Goal: Task Accomplishment & Management: Use online tool/utility

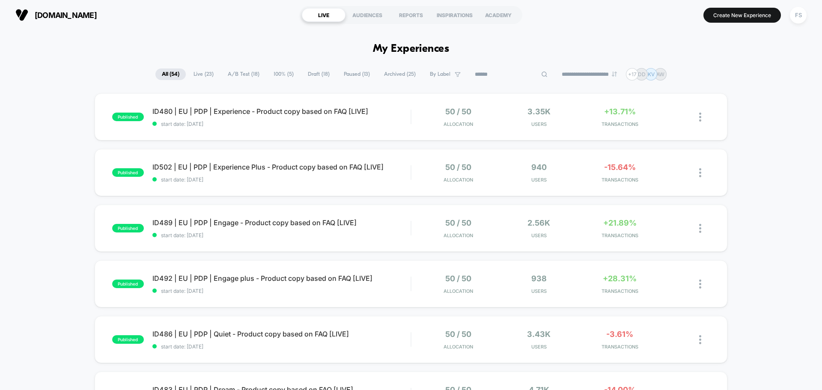
click at [497, 79] on input at bounding box center [512, 74] width 86 height 10
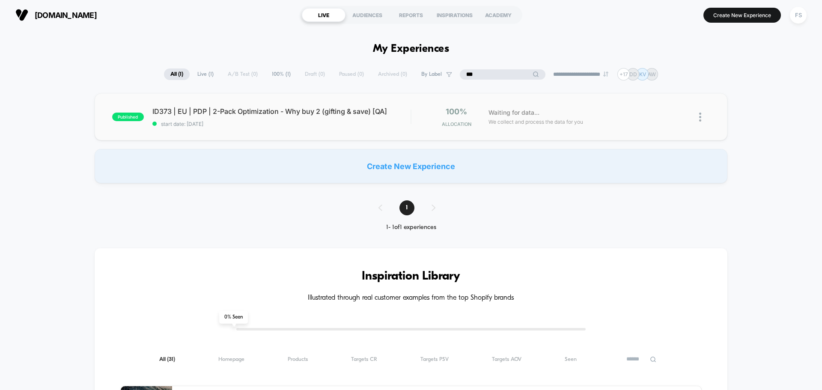
type input "***"
click at [236, 124] on span "start date: 8/11/2025" at bounding box center [281, 124] width 258 height 6
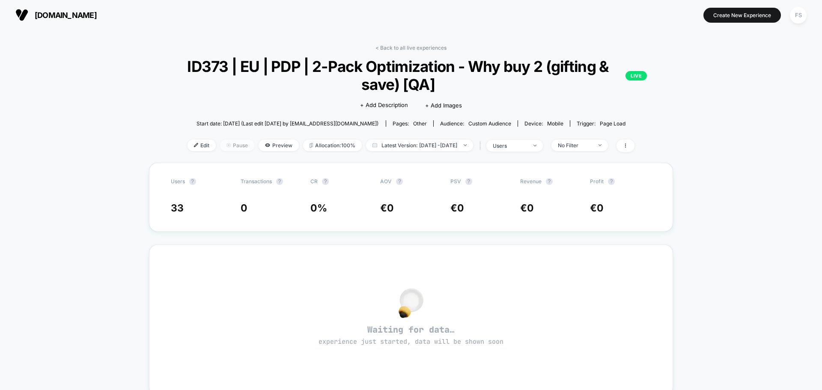
click at [229, 148] on span "Pause" at bounding box center [237, 146] width 34 height 12
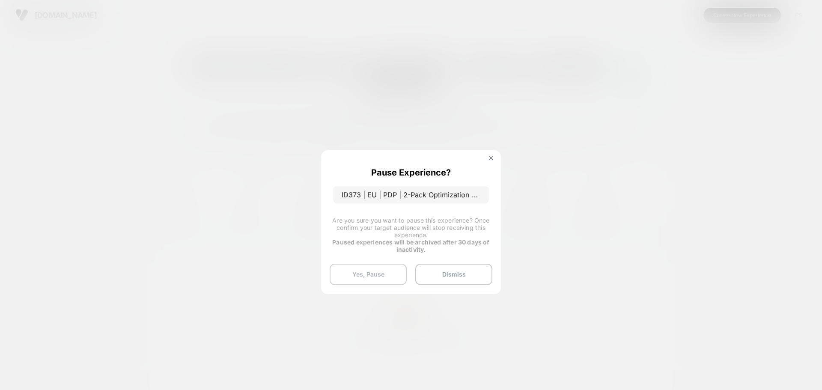
click at [388, 273] on button "Yes, Pause" at bounding box center [368, 274] width 77 height 21
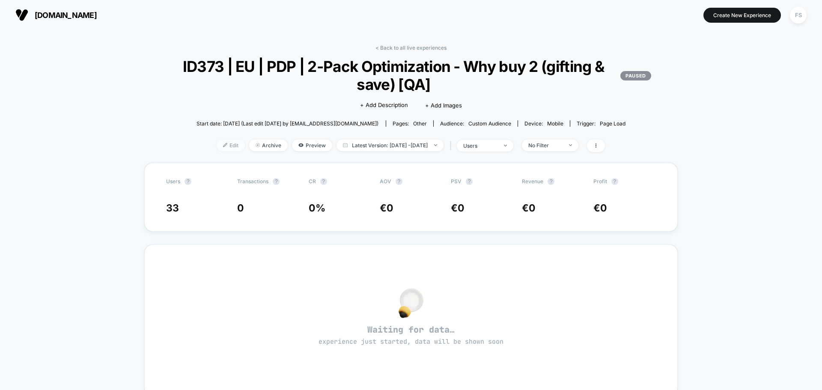
click at [220, 143] on span "Edit" at bounding box center [231, 146] width 28 height 12
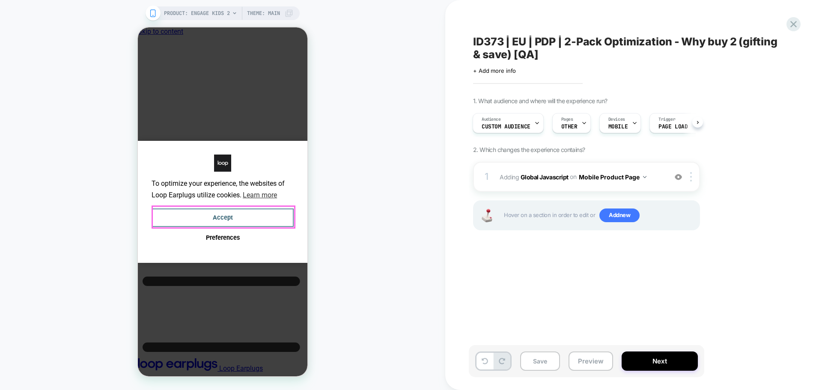
click at [244, 218] on button "Accept" at bounding box center [223, 218] width 142 height 18
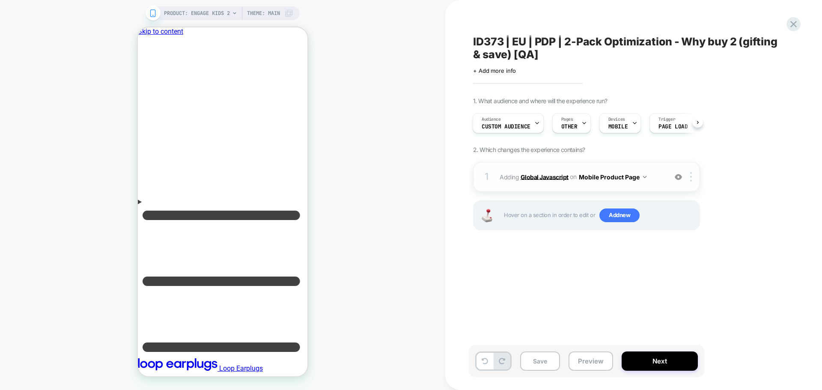
click at [538, 176] on b "Global Javascript" at bounding box center [545, 176] width 48 height 7
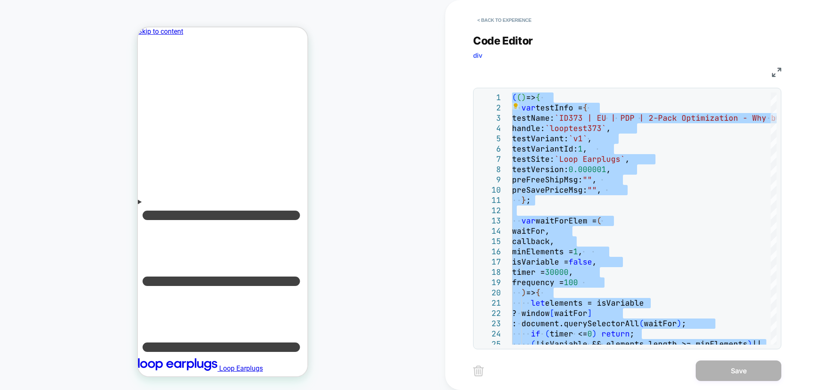
click at [773, 76] on img at bounding box center [776, 72] width 9 height 9
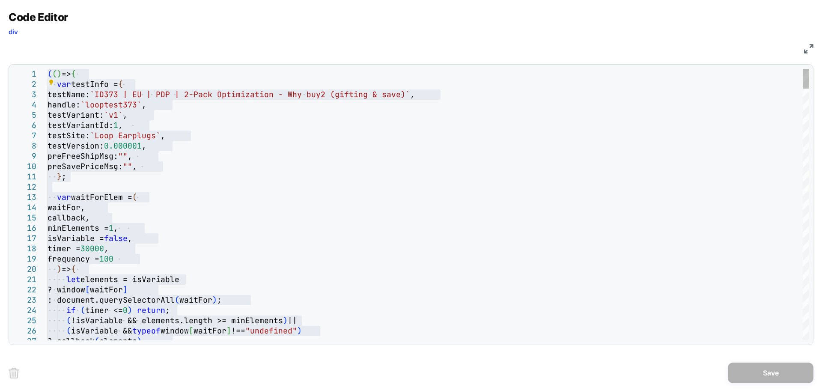
type textarea "**********"
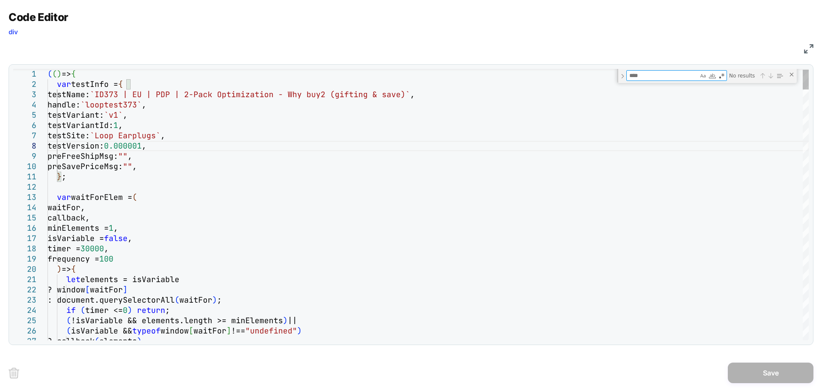
type textarea "*"
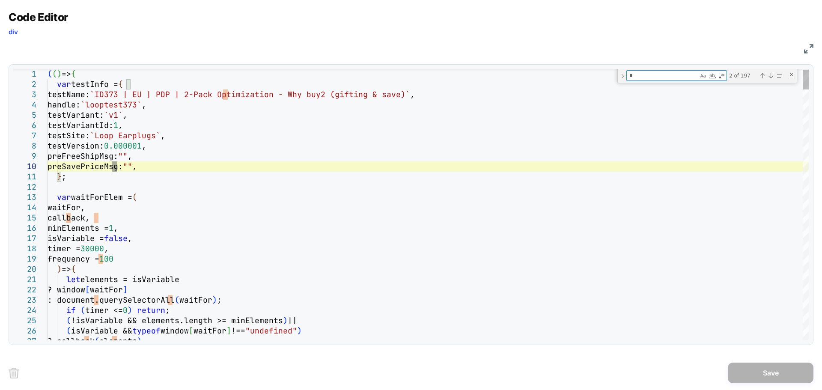
type textarea "**********"
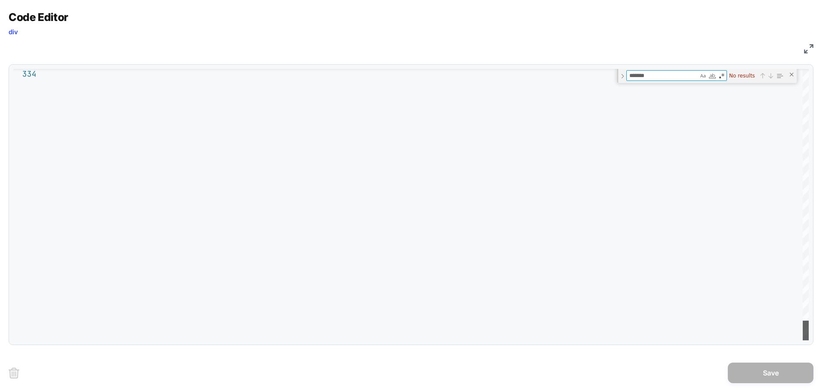
click at [803, 340] on div at bounding box center [806, 331] width 6 height 20
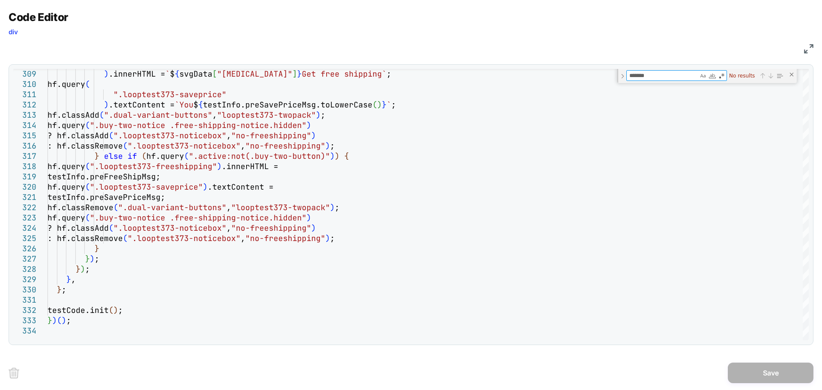
type textarea "*******"
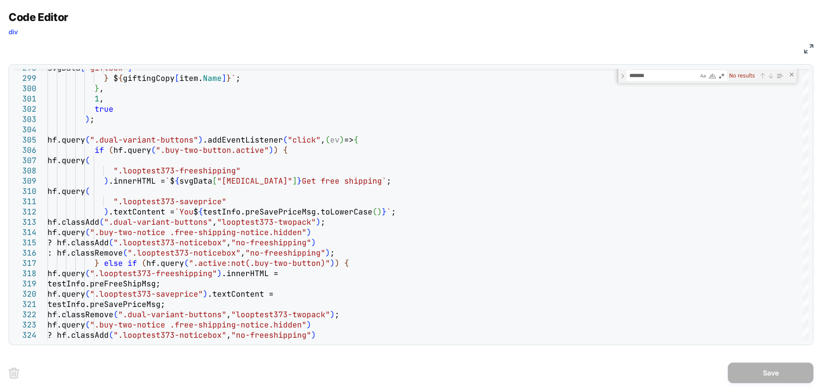
click at [814, 50] on div "Code Editor div JS 323 324 321 322 319 320 317 318 315 316 313 314 311 312 309 …" at bounding box center [411, 195] width 822 height 390
click at [810, 49] on img at bounding box center [808, 48] width 9 height 9
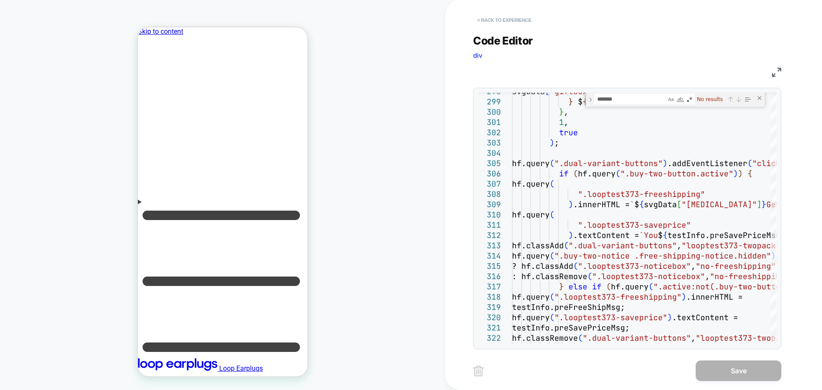
click at [510, 20] on button "< Back to experience" at bounding box center [504, 20] width 63 height 14
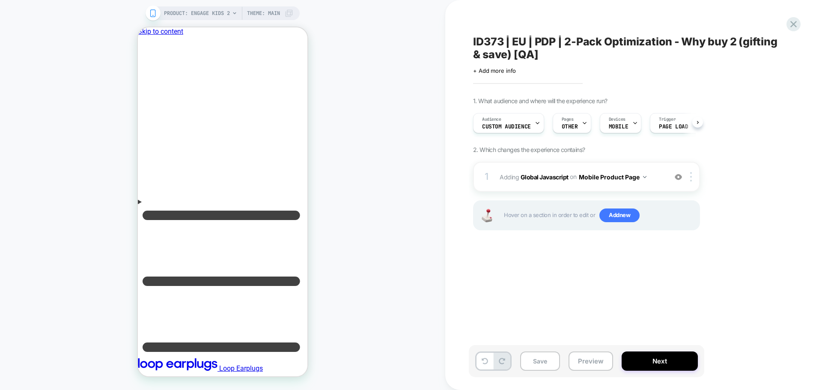
scroll to position [0, 0]
drag, startPoint x: 499, startPoint y: 85, endPoint x: 502, endPoint y: 72, distance: 13.2
click at [499, 85] on div "ID373 | EU | PDP | 2-Pack Optimization - Why buy 2 (gifting & save) [QA] Click …" at bounding box center [629, 195] width 321 height 373
click at [502, 72] on span "+ Add more info" at bounding box center [494, 70] width 43 height 7
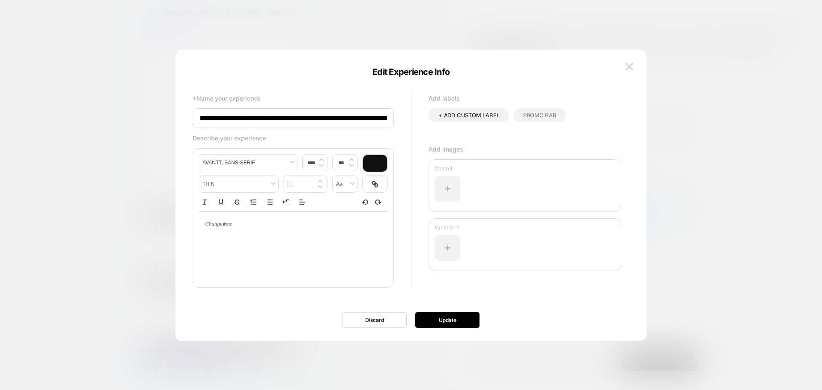
click at [371, 114] on input "**********" at bounding box center [293, 118] width 201 height 20
click at [375, 117] on input "**********" at bounding box center [293, 118] width 201 height 20
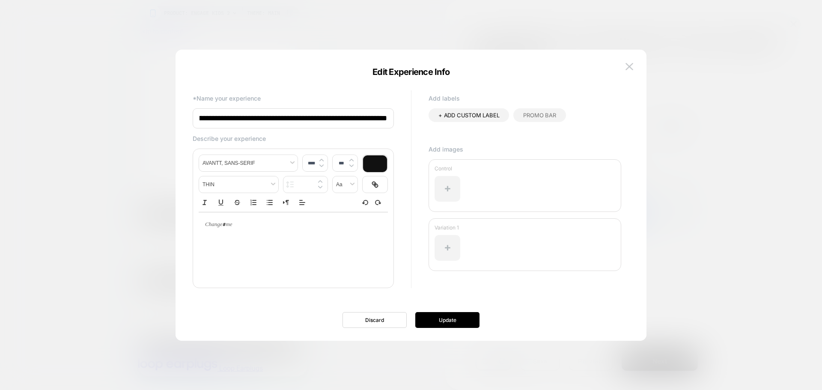
type input "**********"
click at [480, 315] on div "Discard Update" at bounding box center [411, 320] width 471 height 16
click at [464, 317] on button "Update" at bounding box center [447, 320] width 64 height 16
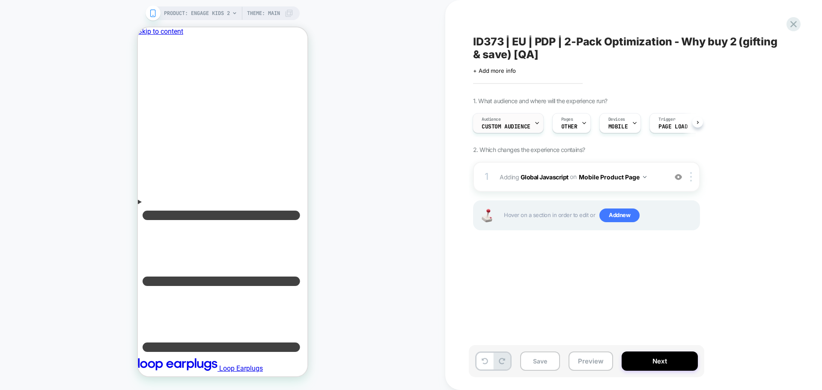
click at [525, 119] on div "Audience Custom Audience" at bounding box center [506, 122] width 66 height 19
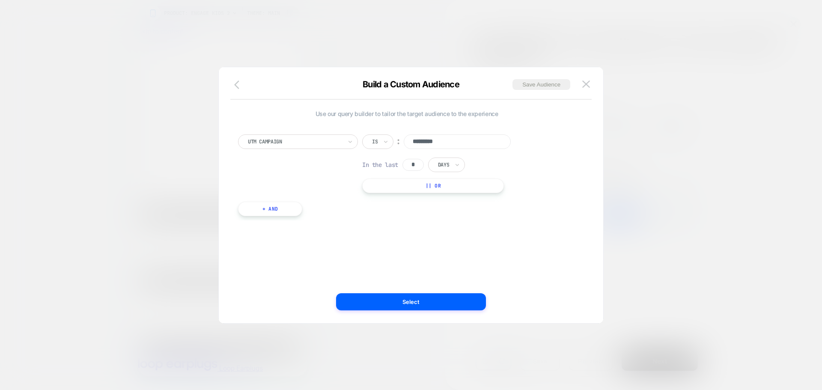
click at [233, 86] on button "button" at bounding box center [239, 85] width 15 height 12
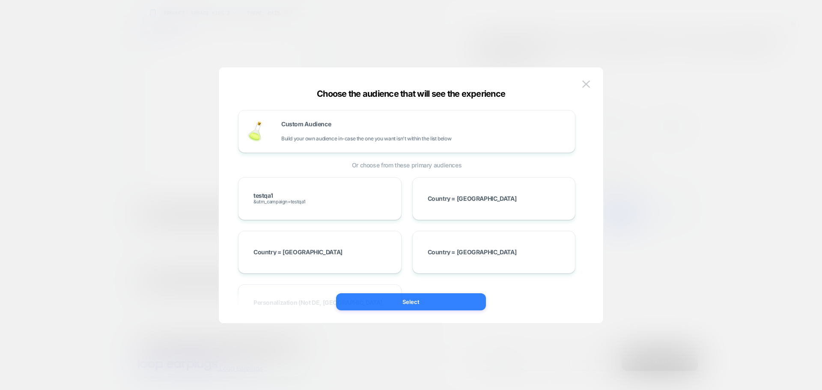
click at [411, 304] on button "Select" at bounding box center [411, 301] width 150 height 17
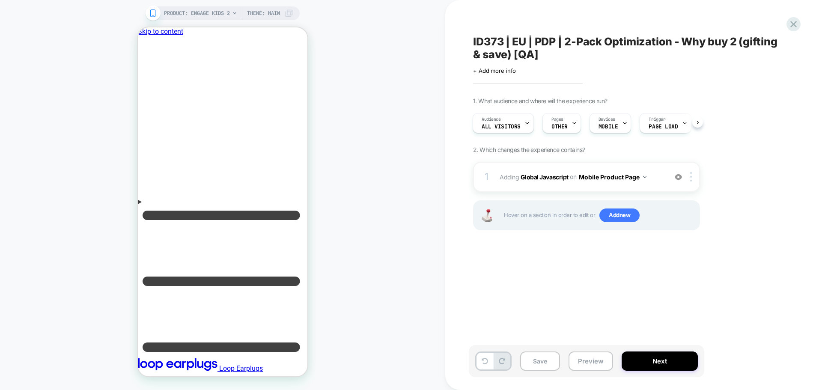
click at [638, 210] on span "Hover on a section in order to edit or Add new" at bounding box center [599, 216] width 191 height 14
click at [623, 219] on span "Add new" at bounding box center [620, 216] width 40 height 14
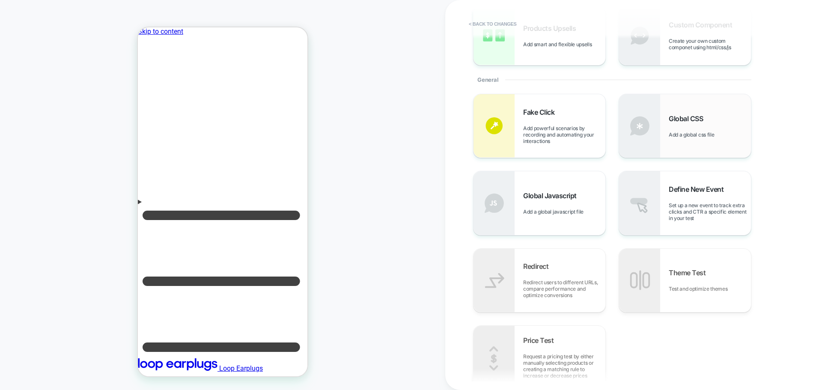
scroll to position [171, 0]
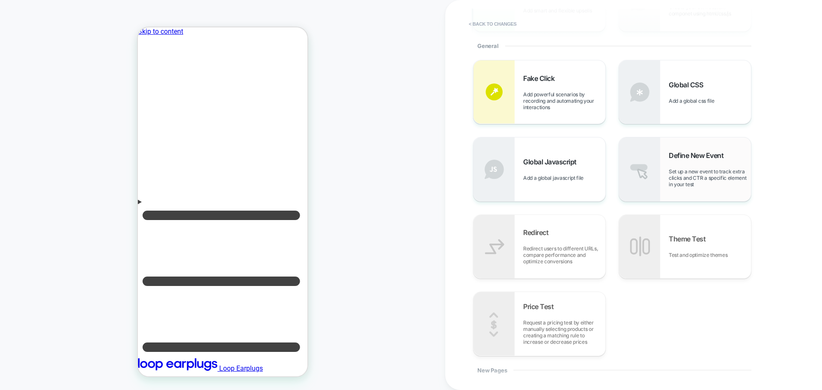
click at [684, 159] on span "Define New Event" at bounding box center [698, 155] width 59 height 9
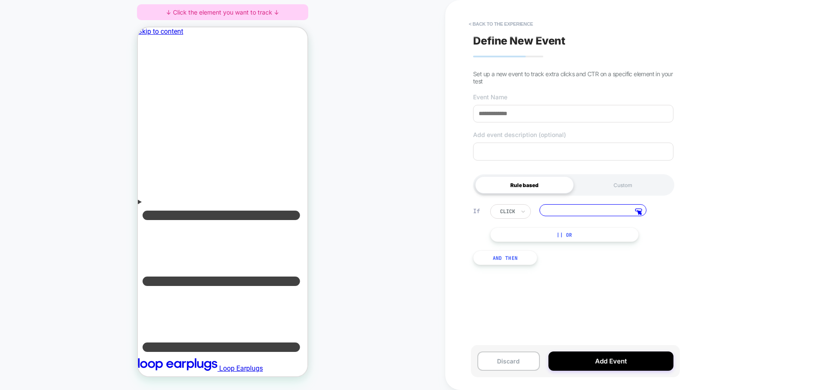
click at [522, 108] on input at bounding box center [573, 114] width 200 height 18
paste input "**********"
type input "**********"
click at [583, 213] on input at bounding box center [593, 210] width 107 height 12
click at [640, 214] on polygon at bounding box center [640, 213] width 4 height 4
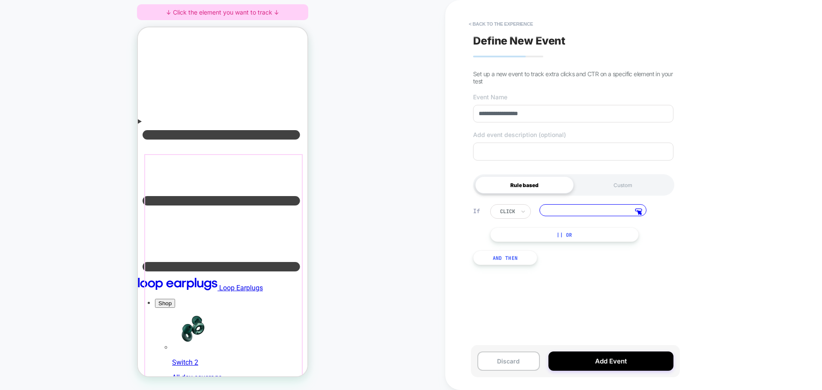
scroll to position [128, 0]
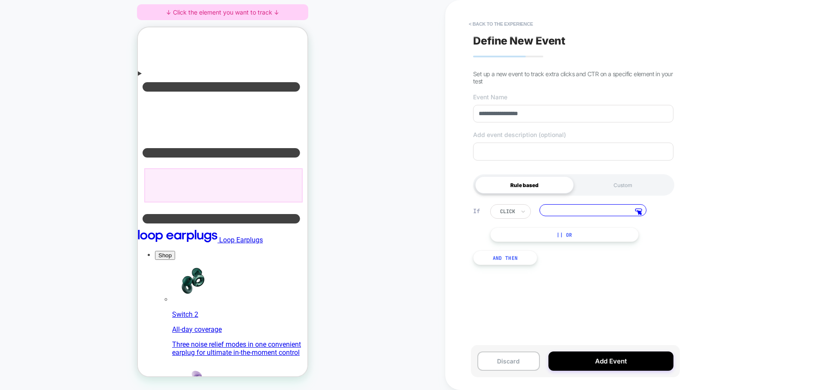
click at [260, 172] on div at bounding box center [223, 185] width 158 height 34
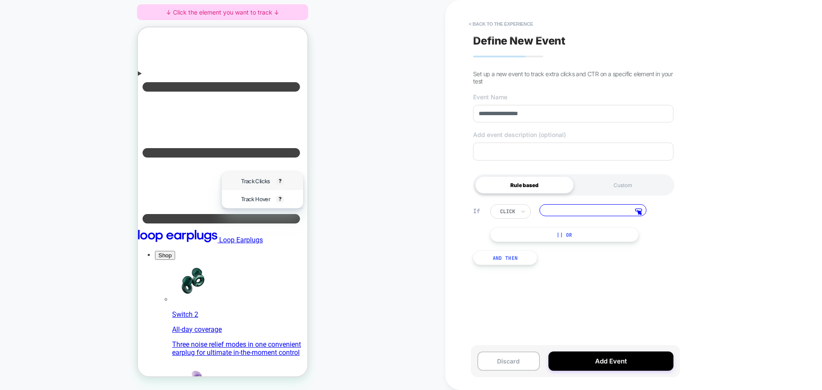
click at [233, 179] on div "Track Clicks ? Tracks clicks on the selected element." at bounding box center [262, 181] width 81 height 18
click at [257, 182] on span "Track Clicks" at bounding box center [255, 181] width 29 height 7
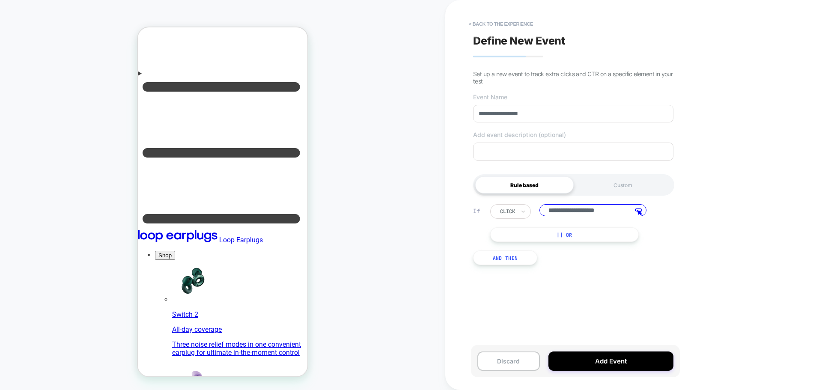
click at [604, 213] on input "**********" at bounding box center [593, 210] width 107 height 12
paste input
type input "**********"
click at [595, 355] on button "Add Event" at bounding box center [611, 361] width 125 height 19
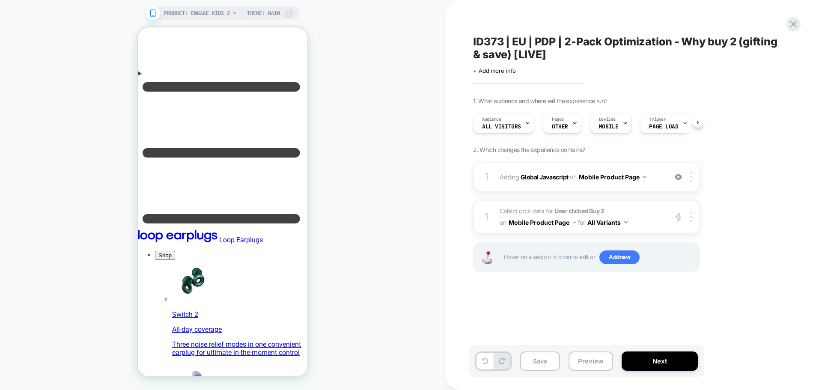
scroll to position [0, 0]
click at [556, 121] on span "Pages" at bounding box center [558, 119] width 12 height 6
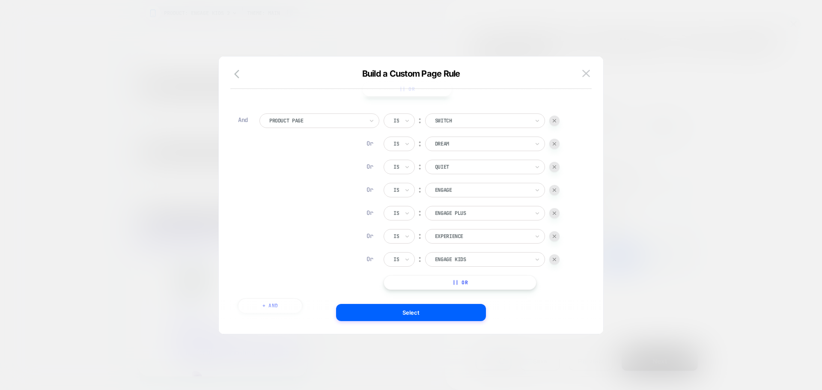
scroll to position [96, 0]
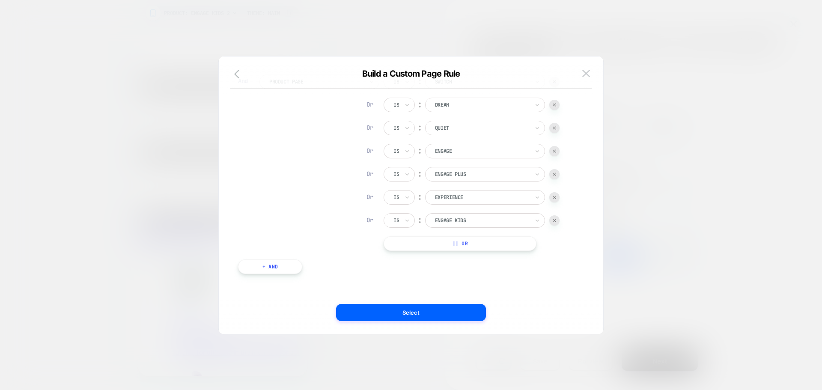
click at [258, 267] on button "+ And" at bounding box center [270, 267] width 64 height 15
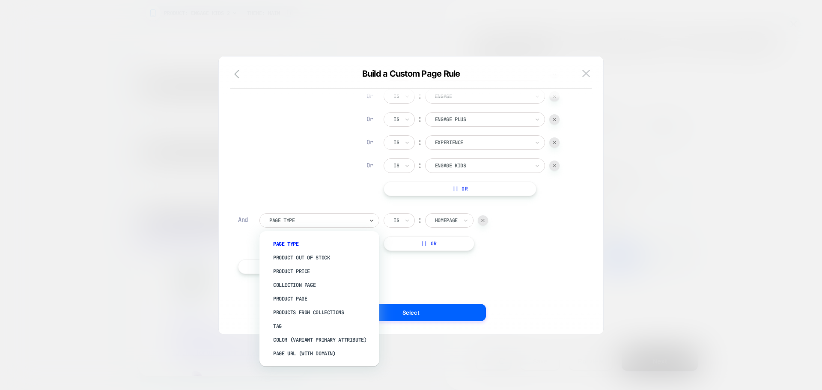
click at [298, 223] on div at bounding box center [316, 221] width 94 height 8
click at [301, 354] on div "Page Url (WITH DOMAIN)" at bounding box center [323, 354] width 111 height 14
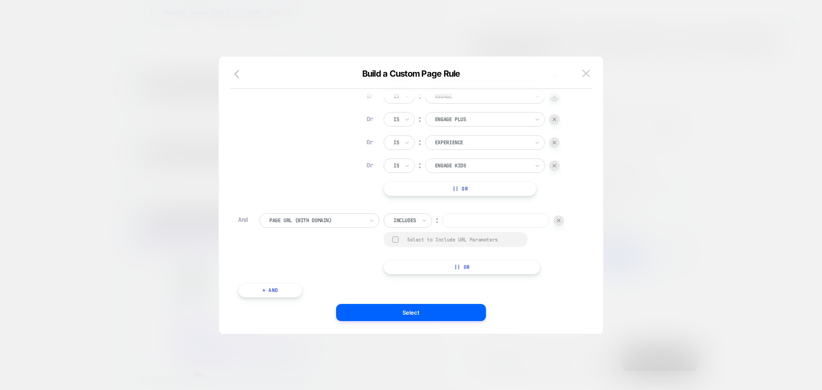
click at [406, 212] on div "Page Type Is ︰ Product || Or And Product Page Is ︰ switch SWITCH Or Is ︰ dream …" at bounding box center [407, 136] width 346 height 350
click at [408, 220] on div at bounding box center [405, 221] width 23 height 8
click at [412, 219] on div at bounding box center [405, 221] width 23 height 8
click at [413, 281] on div "Not includes" at bounding box center [420, 285] width 56 height 14
click at [454, 228] on input at bounding box center [507, 220] width 107 height 15
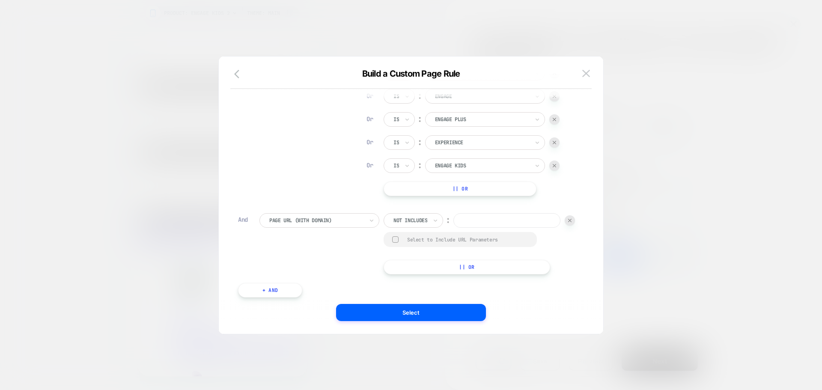
paste input "**********"
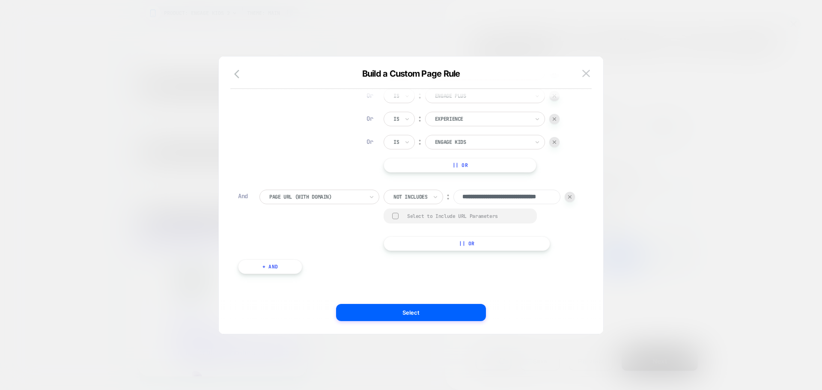
scroll to position [188, 0]
type input "**********"
click at [284, 260] on button "+ And" at bounding box center [270, 267] width 64 height 15
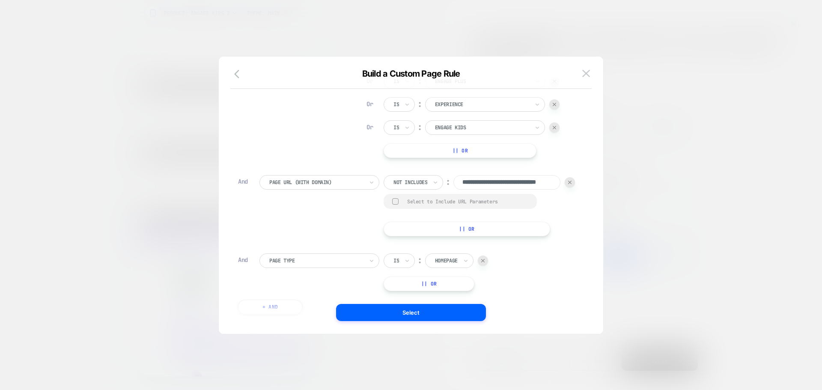
click at [272, 265] on input "text" at bounding box center [270, 261] width 3 height 8
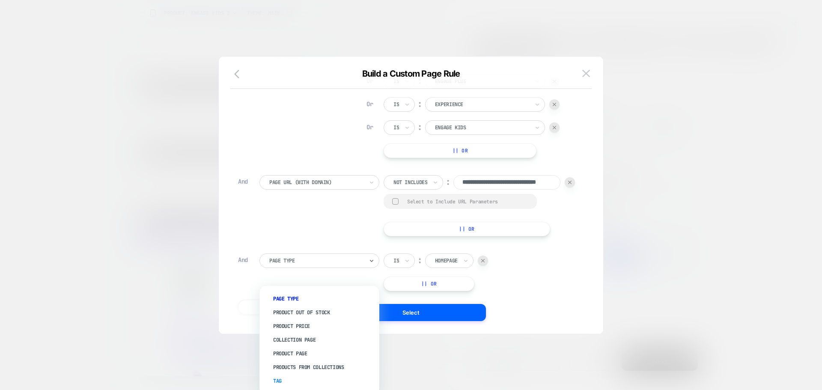
scroll to position [26, 0]
click at [298, 390] on div "Page Type Product Out Of Stock Product Price Collection Page Product Page Produ…" at bounding box center [319, 340] width 111 height 101
click at [300, 380] on div "Page Url (WITH DOMAIN)" at bounding box center [323, 383] width 111 height 14
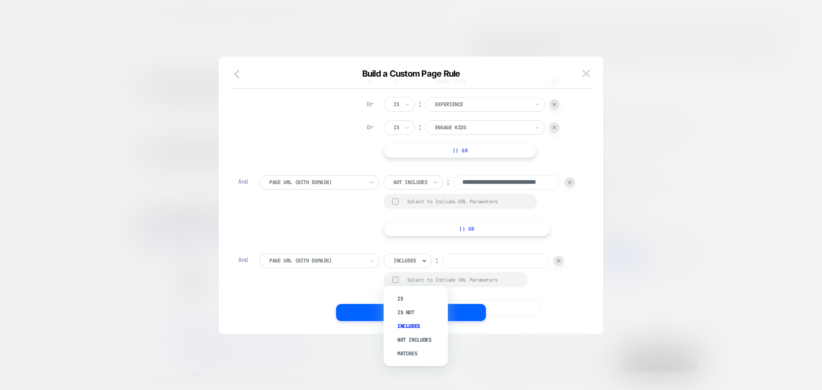
click at [423, 265] on icon at bounding box center [424, 261] width 6 height 9
click at [413, 265] on div at bounding box center [405, 261] width 23 height 8
click at [419, 339] on div "Not includes" at bounding box center [420, 340] width 56 height 14
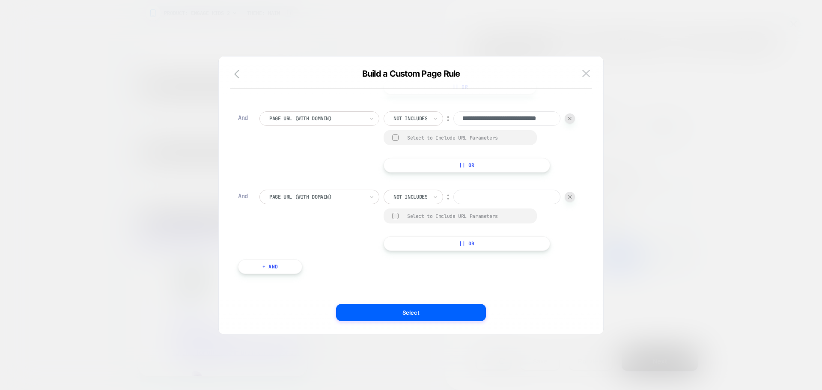
click at [454, 201] on input at bounding box center [507, 197] width 107 height 15
paste input "**********"
type input "**********"
click at [538, 193] on div "**********" at bounding box center [418, 220] width 316 height 61
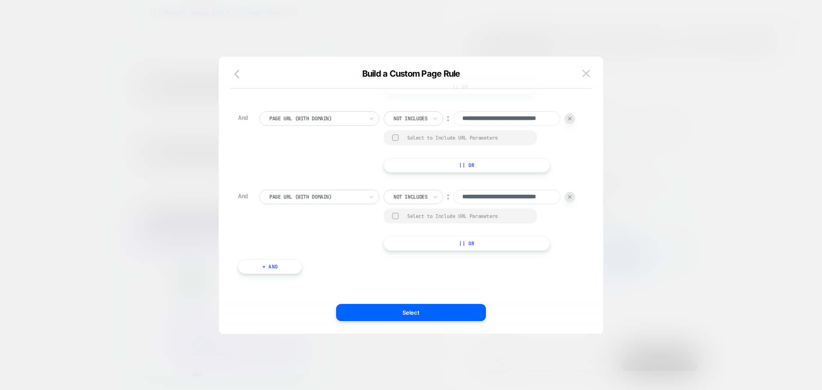
scroll to position [0, 0]
click at [282, 267] on button "+ And" at bounding box center [270, 267] width 64 height 15
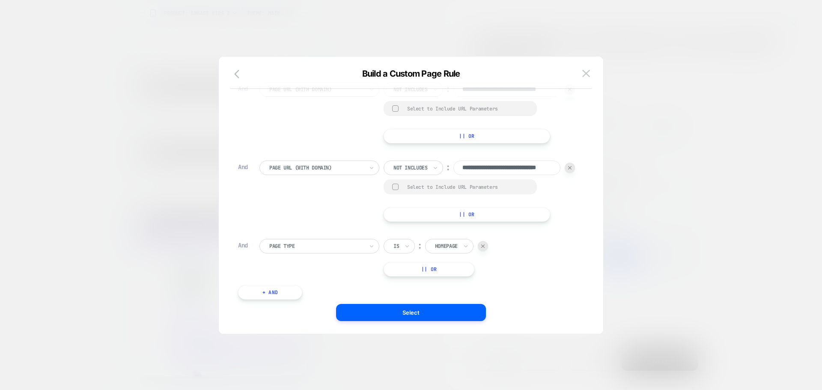
scroll to position [336, 0]
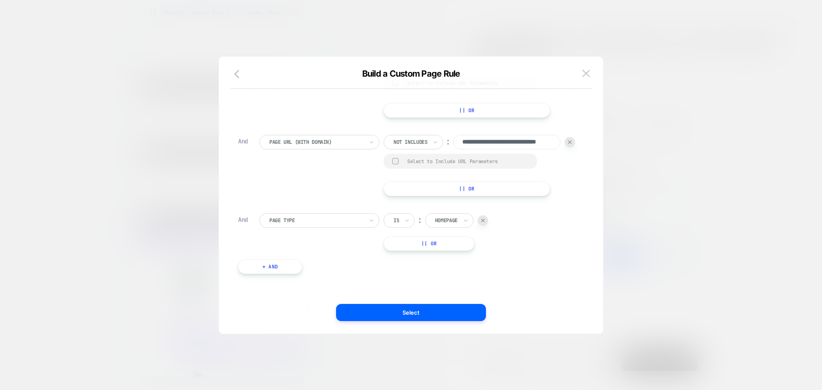
click at [311, 221] on div at bounding box center [316, 221] width 94 height 8
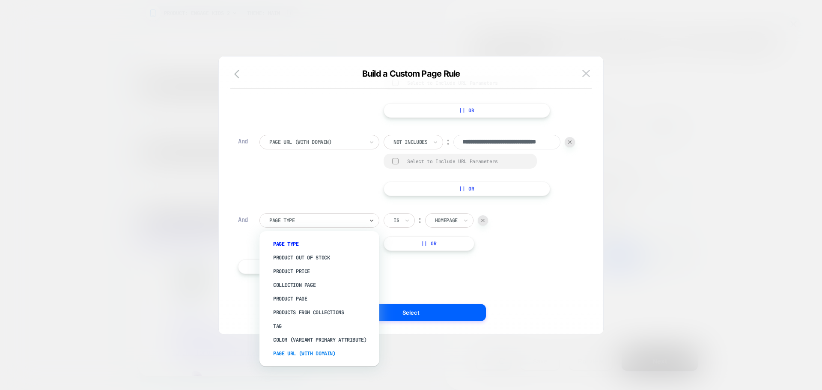
click at [319, 350] on div "Page Url (WITH DOMAIN)" at bounding box center [323, 354] width 111 height 14
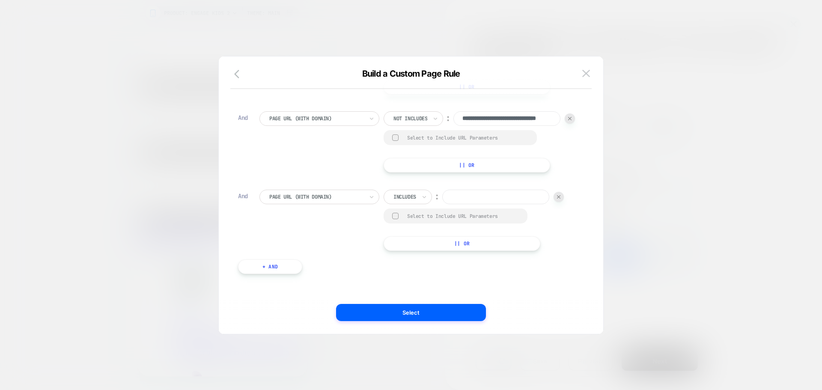
scroll to position [360, 0]
click at [414, 191] on div "Includes" at bounding box center [408, 197] width 48 height 15
click at [409, 202] on div "Includes" at bounding box center [408, 197] width 48 height 15
click at [417, 259] on div "Not includes" at bounding box center [420, 262] width 56 height 14
click at [384, 219] on div "option Not includes, selected. Select is focused ,type to refine list, press Do…" at bounding box center [479, 220] width 191 height 61
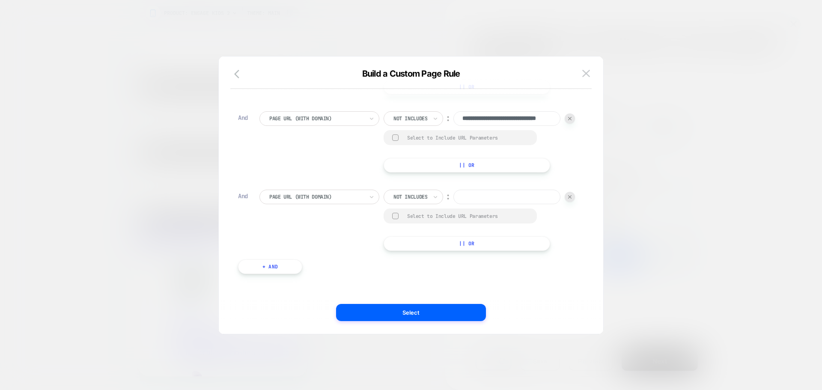
click at [454, 204] on input at bounding box center [507, 197] width 107 height 15
paste input "**********"
type input "**********"
click at [503, 183] on div "**********" at bounding box center [407, 33] width 346 height 507
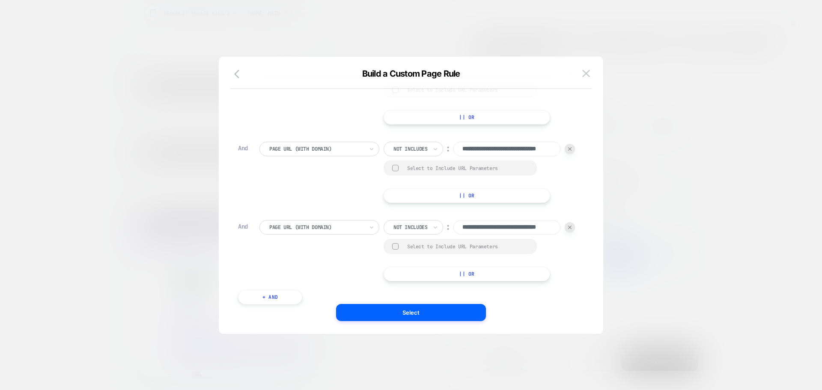
scroll to position [374, 0]
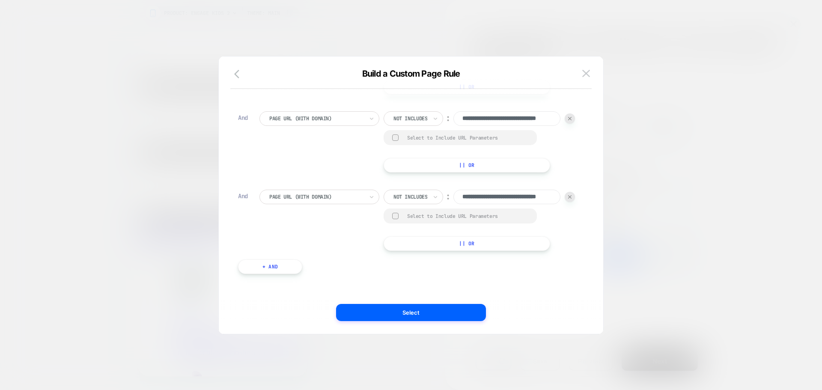
click at [265, 269] on button "+ And" at bounding box center [270, 267] width 64 height 15
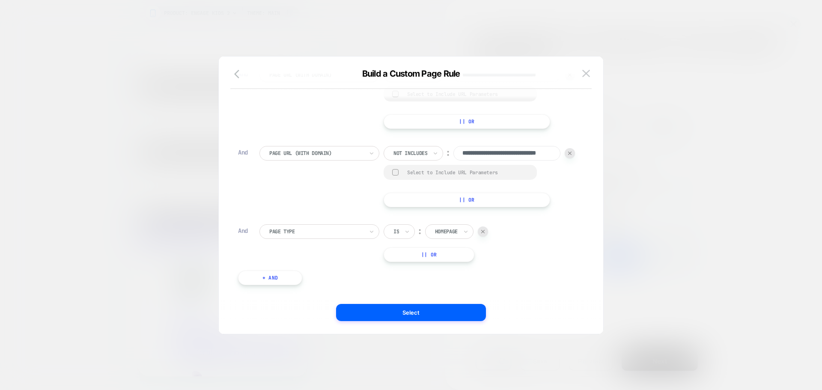
scroll to position [429, 0]
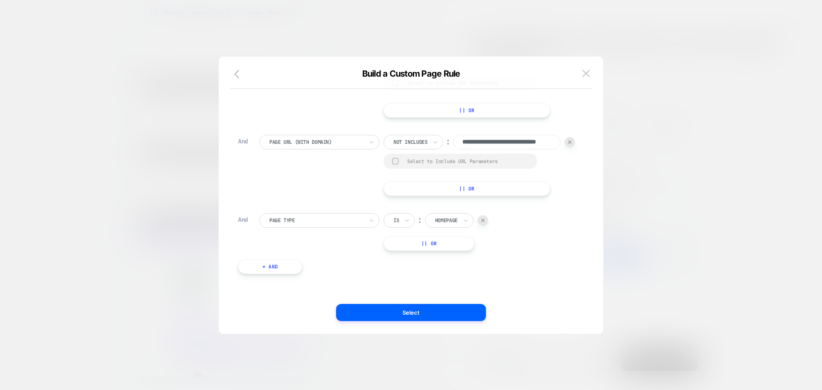
click at [337, 224] on div at bounding box center [316, 221] width 94 height 8
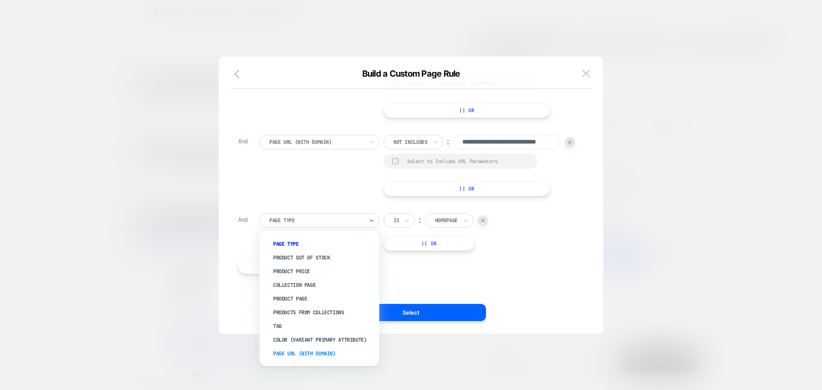
click at [355, 350] on div "Page Url (WITH DOMAIN)" at bounding box center [323, 354] width 111 height 14
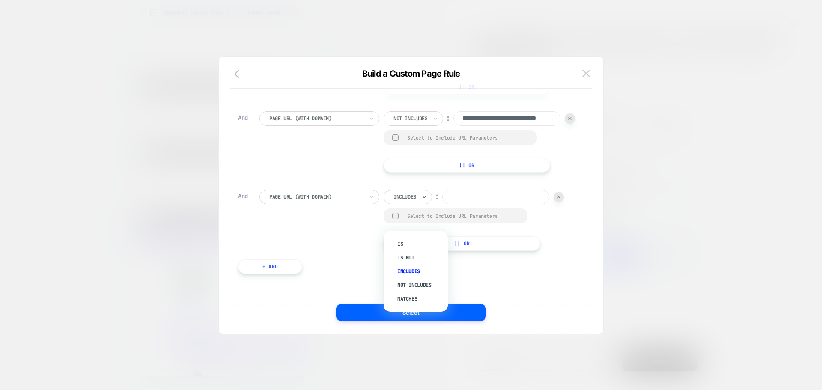
click at [404, 201] on div at bounding box center [405, 197] width 23 height 8
click at [408, 201] on div at bounding box center [405, 197] width 23 height 8
click at [403, 284] on div "Not includes" at bounding box center [420, 285] width 56 height 14
click at [454, 204] on input at bounding box center [507, 197] width 107 height 15
paste input "**********"
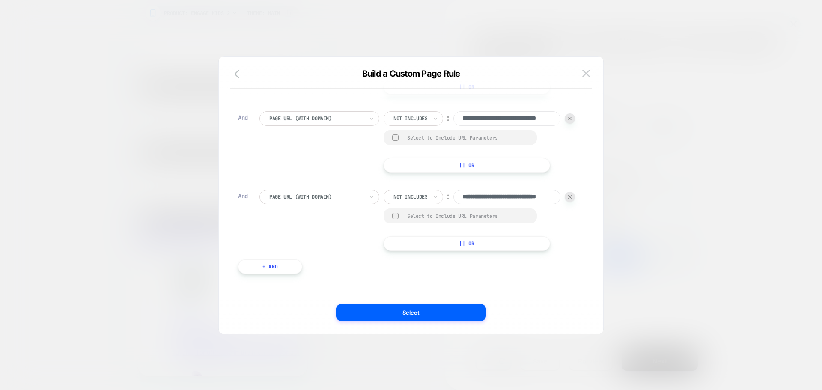
scroll to position [0, 33]
type input "**********"
click at [384, 239] on button "|| Or" at bounding box center [467, 243] width 167 height 15
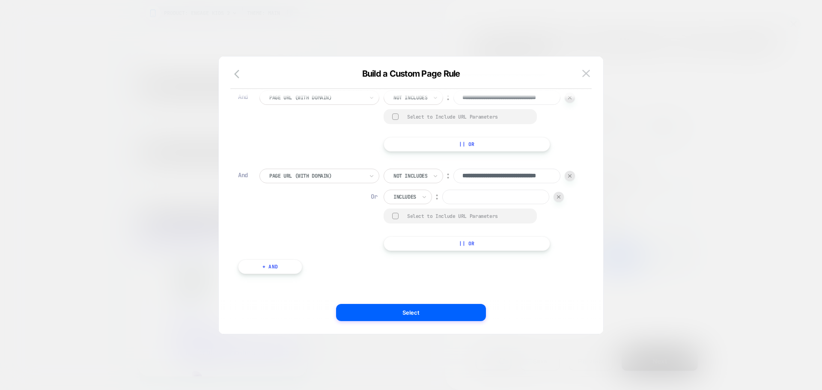
click at [557, 199] on img at bounding box center [558, 196] width 3 height 3
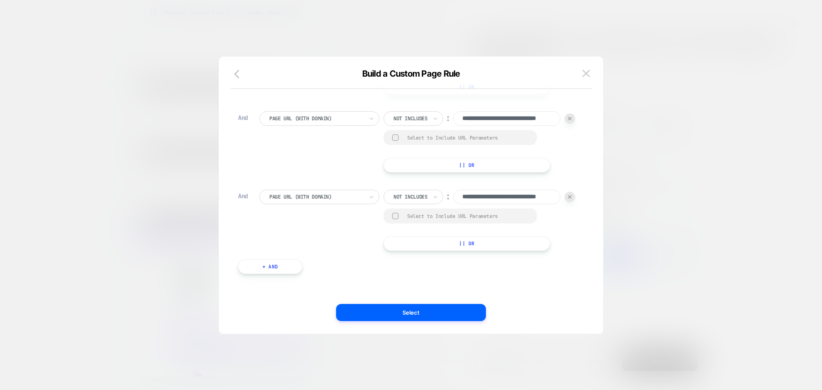
click at [259, 264] on button "+ And" at bounding box center [270, 267] width 64 height 15
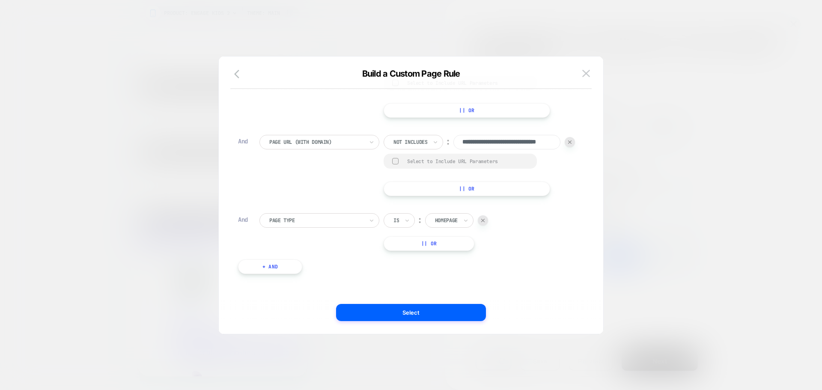
scroll to position [522, 0]
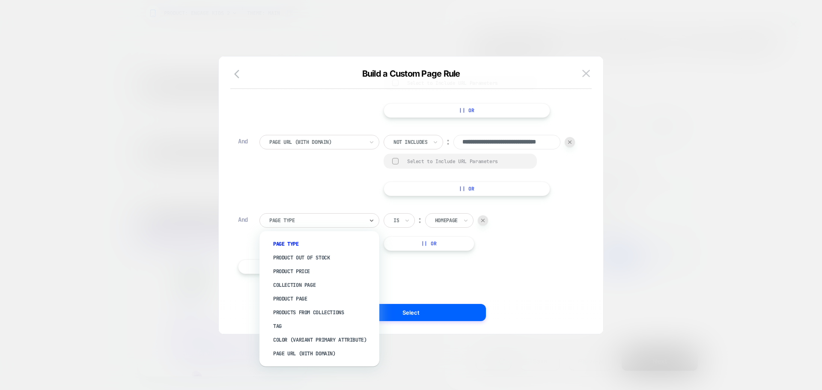
click at [324, 216] on div "Page Type" at bounding box center [317, 220] width 96 height 9
click at [310, 351] on div "Page Url (WITH DOMAIN)" at bounding box center [323, 354] width 111 height 14
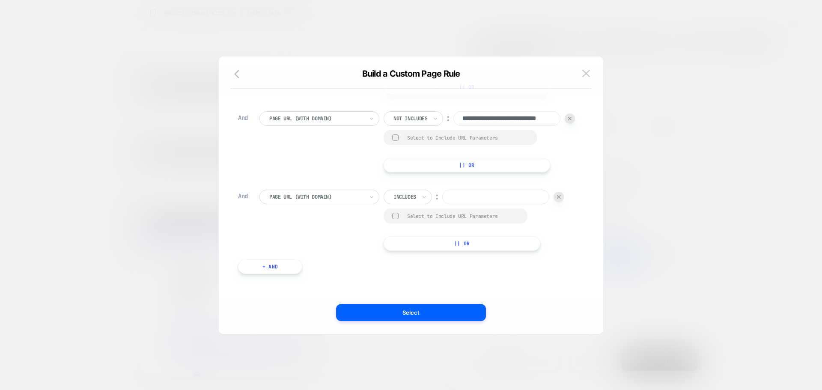
scroll to position [546, 0]
click at [412, 197] on div at bounding box center [405, 197] width 23 height 8
click at [428, 192] on div "Includes" at bounding box center [408, 197] width 48 height 15
click at [410, 257] on div "Not includes" at bounding box center [420, 262] width 56 height 14
click at [454, 204] on input at bounding box center [507, 197] width 107 height 15
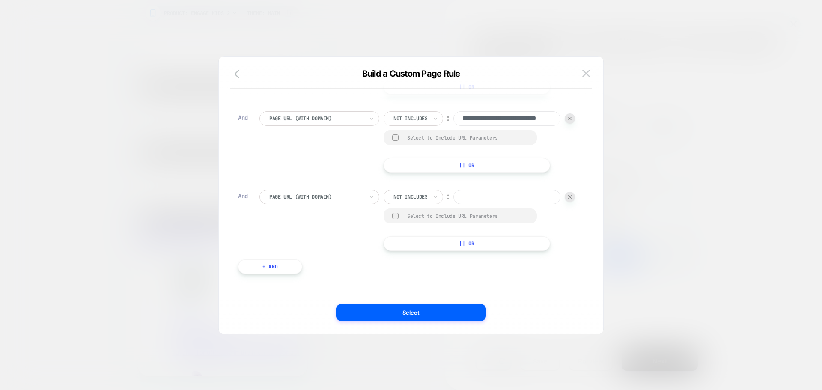
paste input "**********"
type input "**********"
click at [494, 197] on div "**********" at bounding box center [418, 220] width 316 height 61
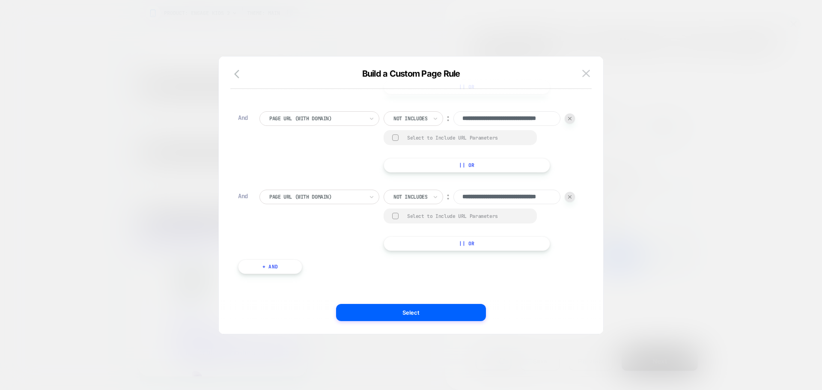
click at [264, 274] on button "+ And" at bounding box center [270, 267] width 64 height 15
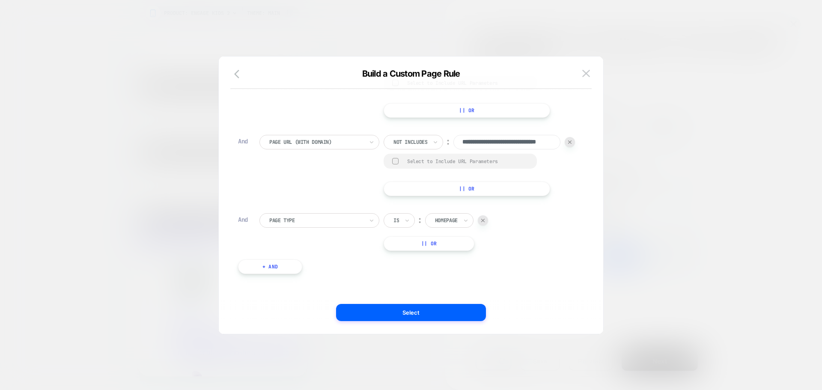
scroll to position [615, 0]
click at [296, 223] on div at bounding box center [316, 221] width 94 height 8
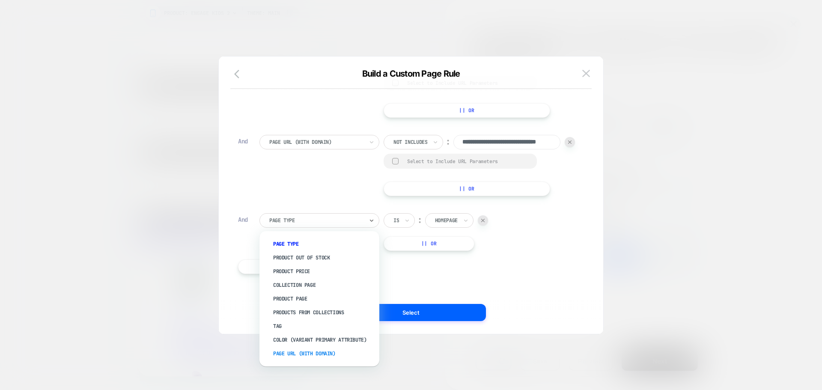
click at [309, 353] on div "Page Url (WITH DOMAIN)" at bounding box center [323, 354] width 111 height 14
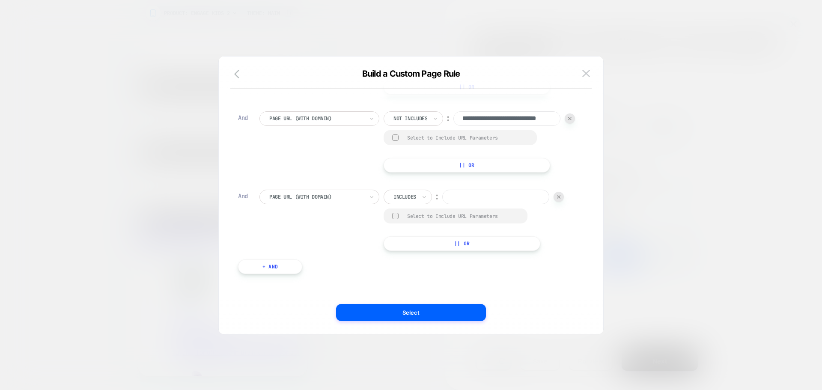
scroll to position [639, 0]
click at [405, 196] on div at bounding box center [405, 197] width 23 height 8
click at [419, 257] on div "Not includes" at bounding box center [420, 262] width 56 height 14
click at [454, 204] on input at bounding box center [507, 197] width 107 height 15
paste input "**********"
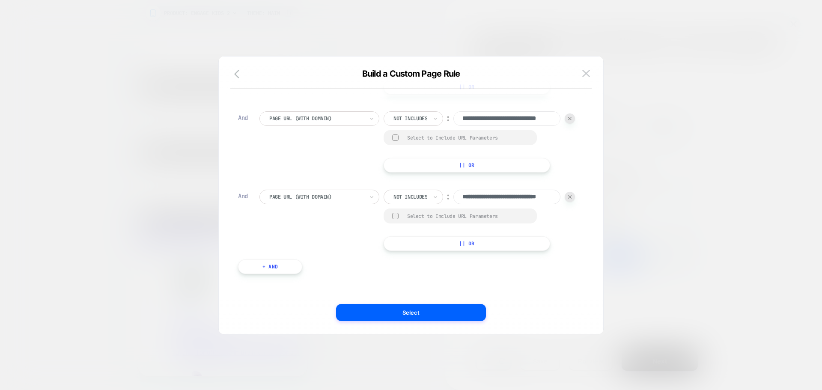
scroll to position [0, 33]
type input "**********"
click at [480, 191] on div "**********" at bounding box center [418, 220] width 316 height 61
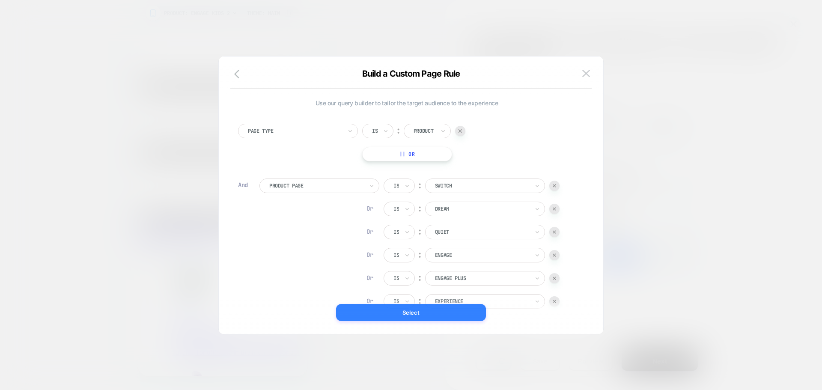
click at [440, 315] on button "Select" at bounding box center [411, 312] width 150 height 17
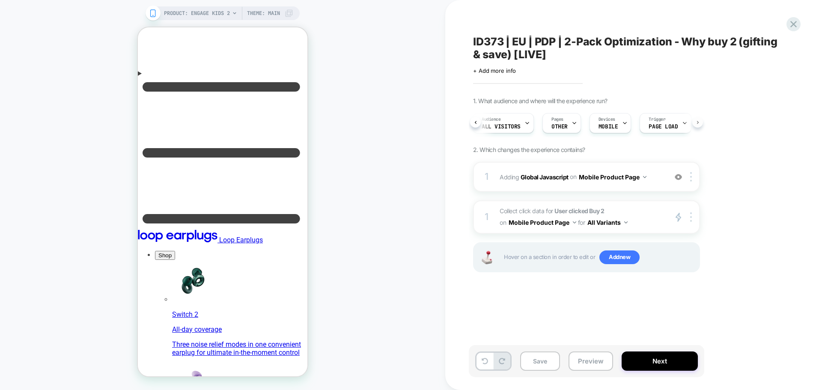
scroll to position [0, 20]
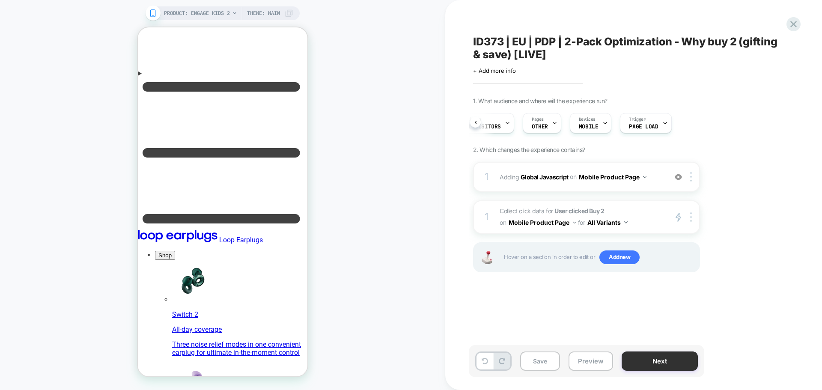
click at [678, 358] on button "Next" at bounding box center [660, 361] width 76 height 19
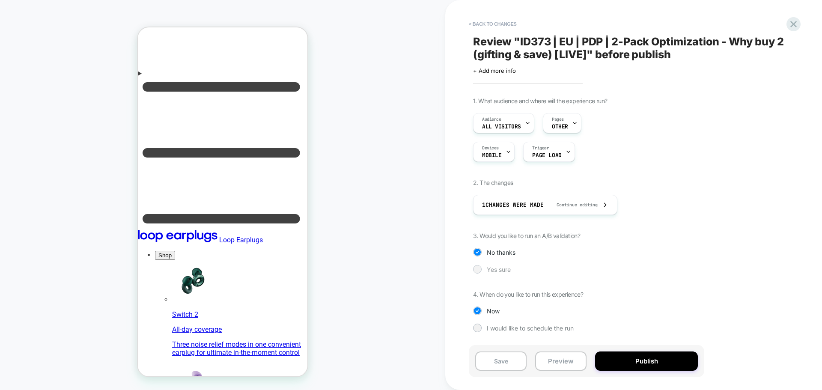
click at [483, 266] on div "Yes sure" at bounding box center [586, 269] width 227 height 9
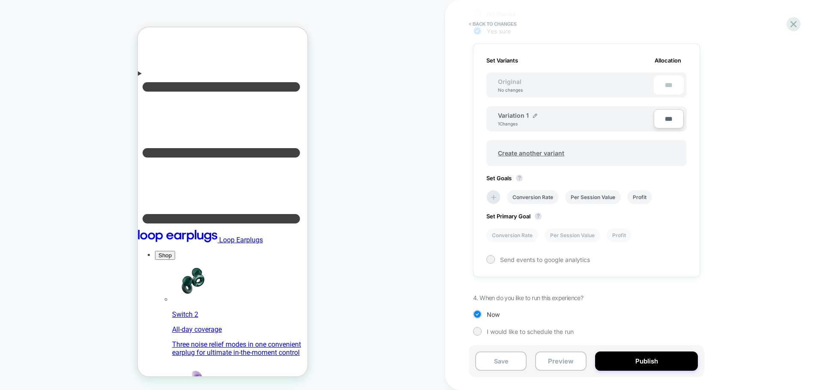
scroll to position [240, 0]
click at [492, 192] on icon at bounding box center [494, 196] width 9 height 9
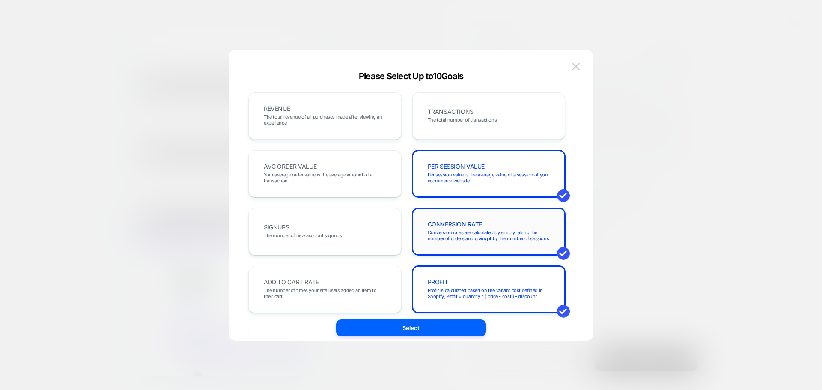
click at [476, 209] on div "CONVERSION RATE Conversion rates are calculated by simply taking the number of …" at bounding box center [488, 231] width 153 height 47
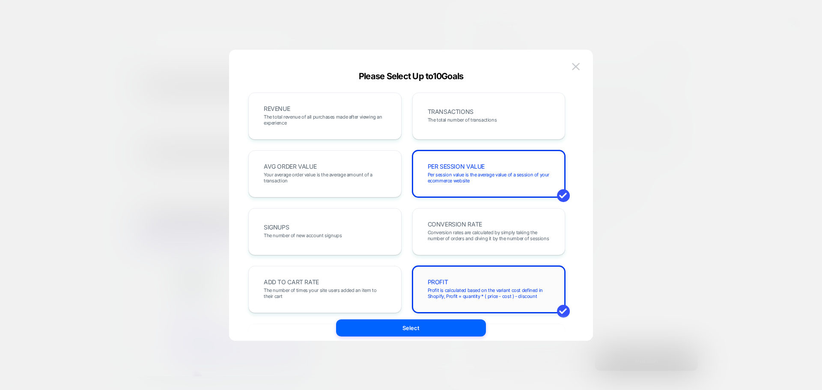
click at [473, 275] on div "PROFIT Profit is calculated based on the variant cost defined in Shopify, Profi…" at bounding box center [488, 289] width 135 height 29
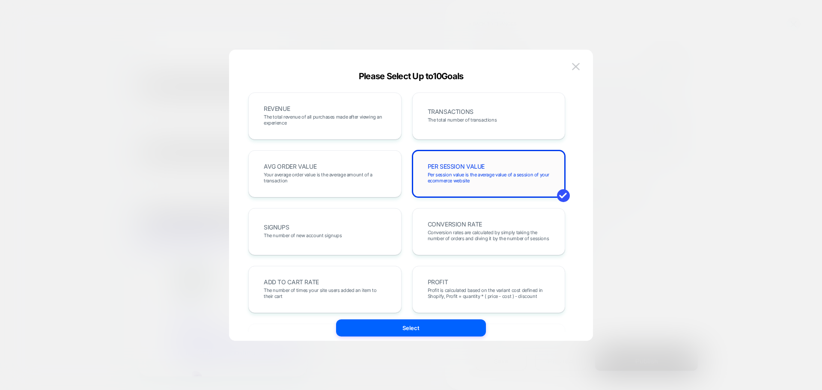
click at [489, 170] on div "PER SESSION VALUE Per session value is the average value of a session of your e…" at bounding box center [488, 173] width 135 height 29
click at [346, 113] on div "REVENUE The total revenue of all purchases made after viewing an experience" at bounding box center [324, 115] width 135 height 29
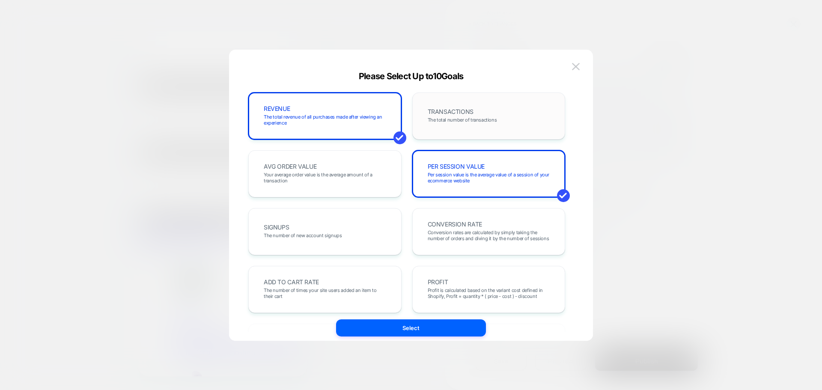
click at [552, 117] on div "TRANSACTIONS The total number of transactions" at bounding box center [488, 115] width 135 height 29
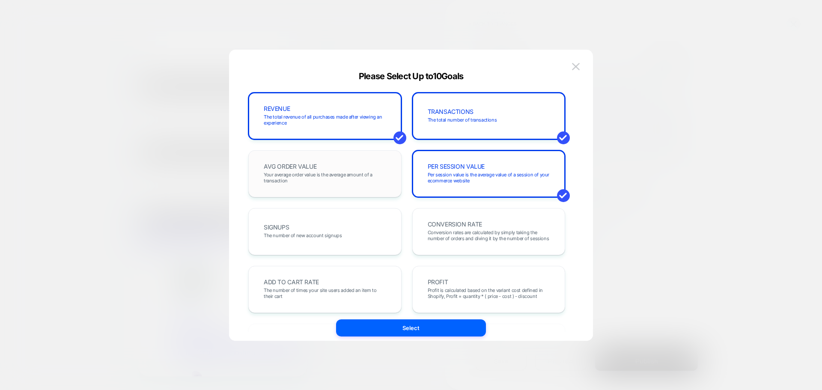
click at [366, 180] on span "Your average order value is the average amount of a transaction" at bounding box center [325, 178] width 122 height 12
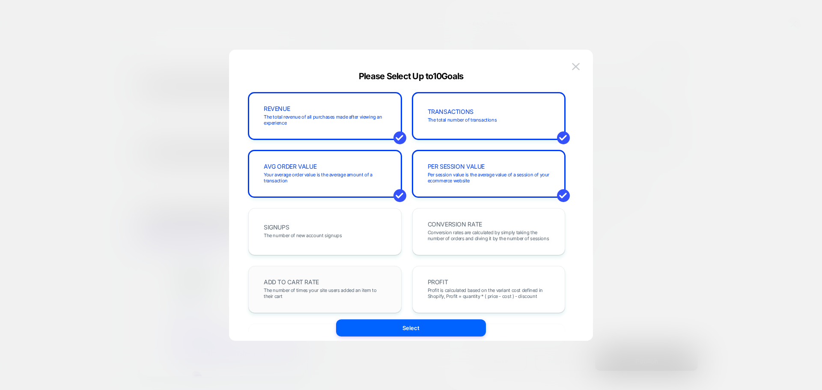
click at [313, 280] on span "ADD TO CART RATE" at bounding box center [291, 282] width 55 height 6
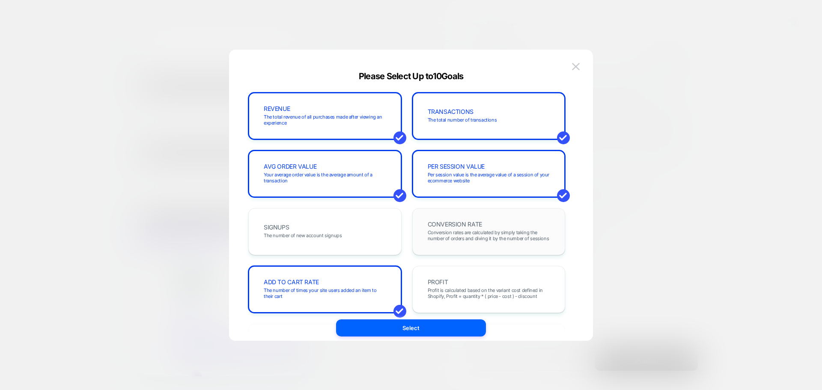
click at [471, 225] on span "CONVERSION RATE" at bounding box center [455, 224] width 54 height 6
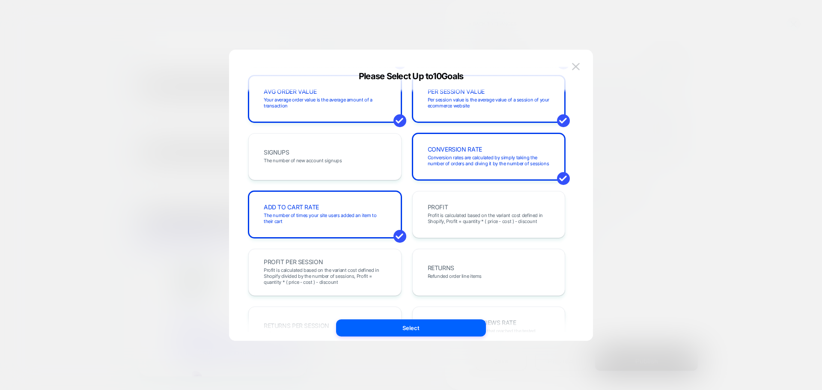
scroll to position [171, 0]
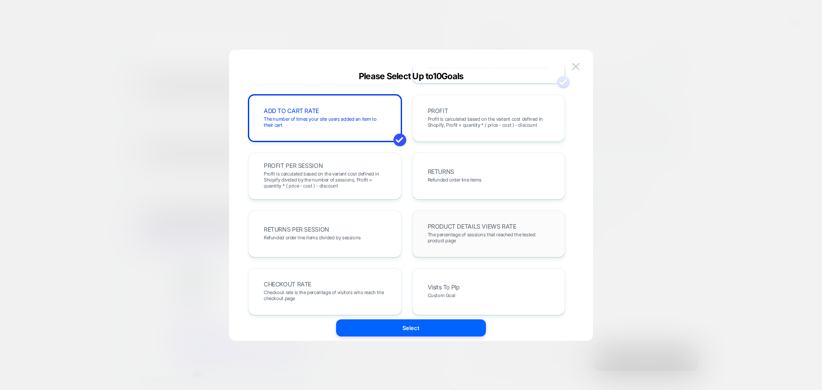
click at [471, 241] on span "The percentage of sessions that reached the tested product page" at bounding box center [489, 238] width 122 height 12
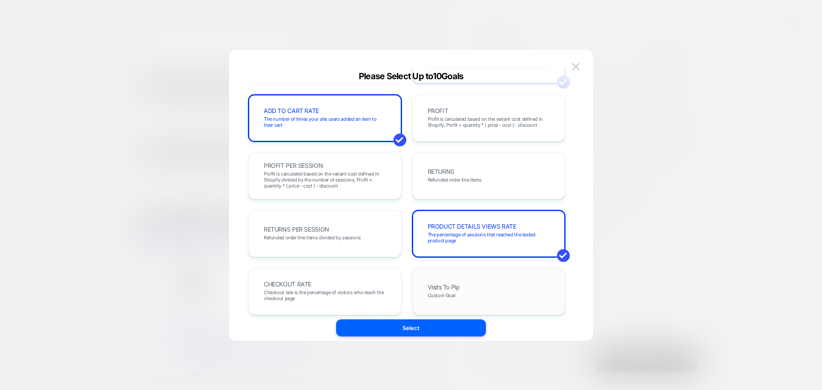
click at [472, 296] on div "Visits To Plp Custom Goal" at bounding box center [488, 291] width 135 height 29
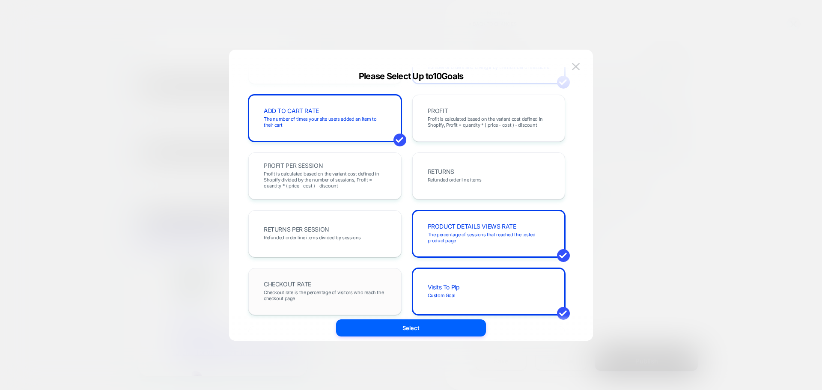
click at [341, 296] on span "Checkout rate is the percentage of visitors who reach the checkout page" at bounding box center [325, 296] width 122 height 12
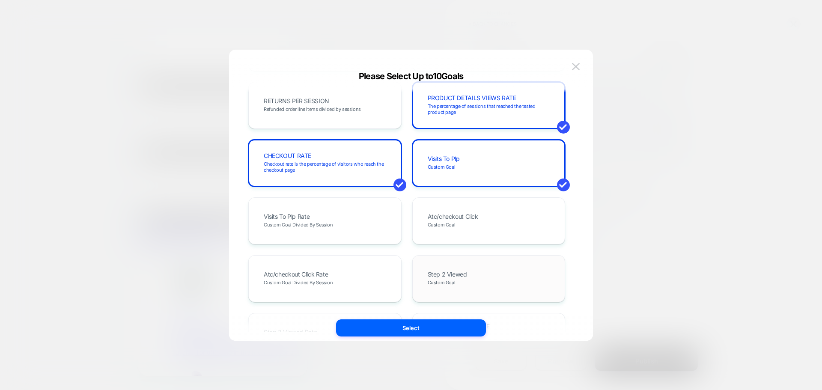
scroll to position [469, 0]
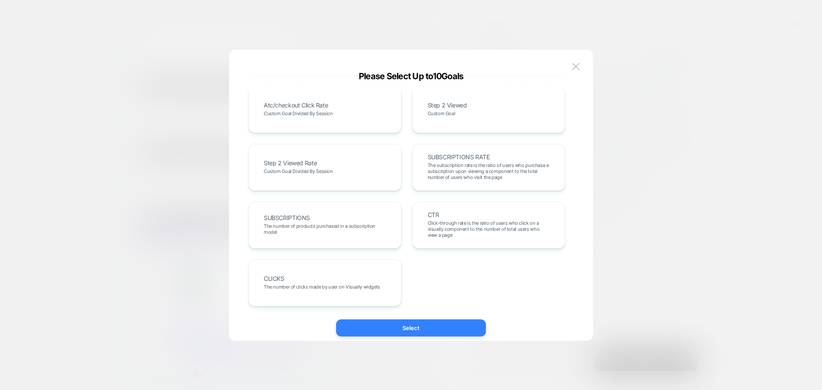
click at [394, 329] on button "Select" at bounding box center [411, 327] width 150 height 17
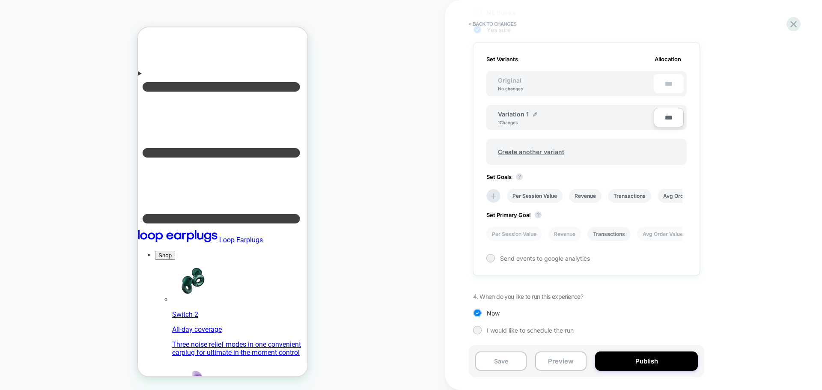
click at [618, 235] on li "Transactions" at bounding box center [609, 234] width 43 height 14
click at [626, 353] on button "Publish" at bounding box center [646, 361] width 103 height 19
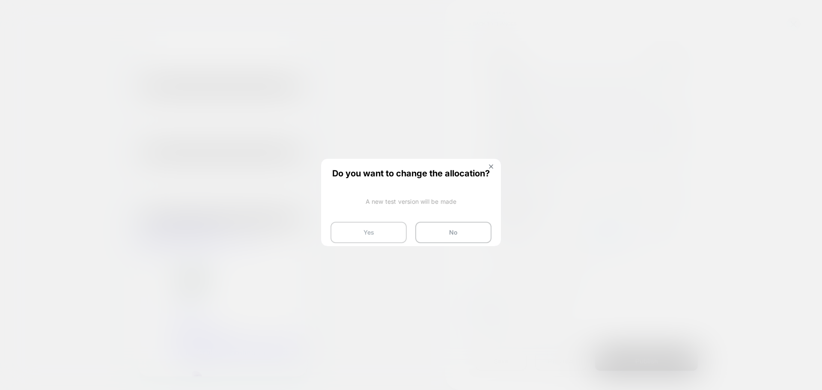
click at [351, 236] on button "Yes" at bounding box center [369, 232] width 76 height 21
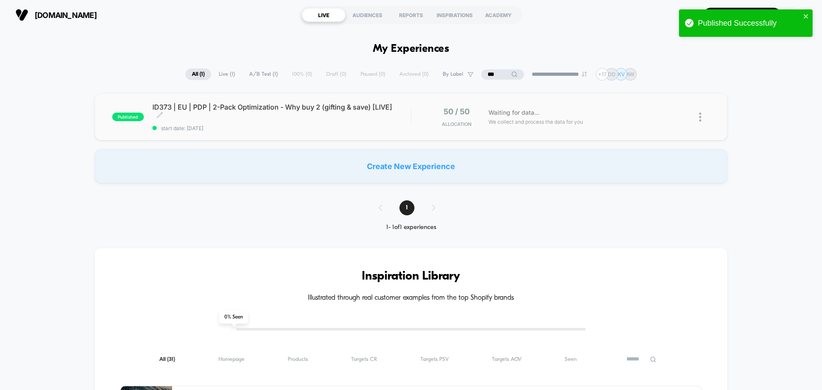
click at [320, 111] on span "ID373 | EU | PDP | 2-Pack Optimization - Why buy 2 (gifting & save) [LIVE] Clic…" at bounding box center [281, 111] width 258 height 17
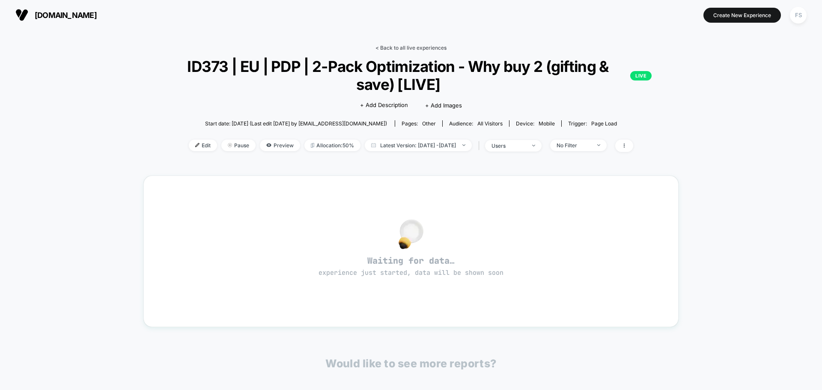
click at [423, 46] on link "< Back to all live experiences" at bounding box center [411, 48] width 71 height 6
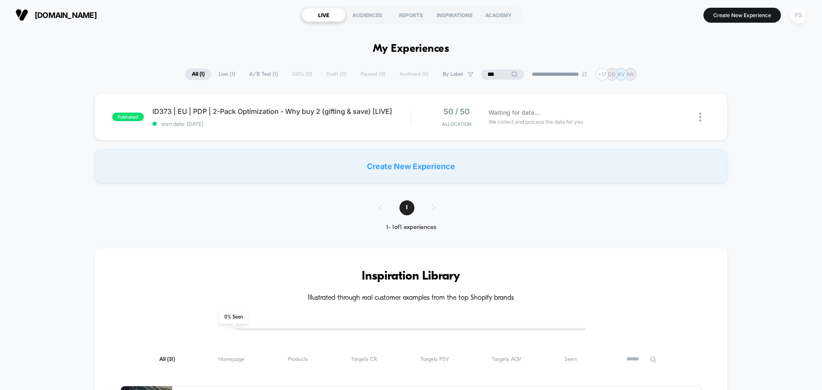
click at [795, 20] on div "FS" at bounding box center [798, 15] width 17 height 17
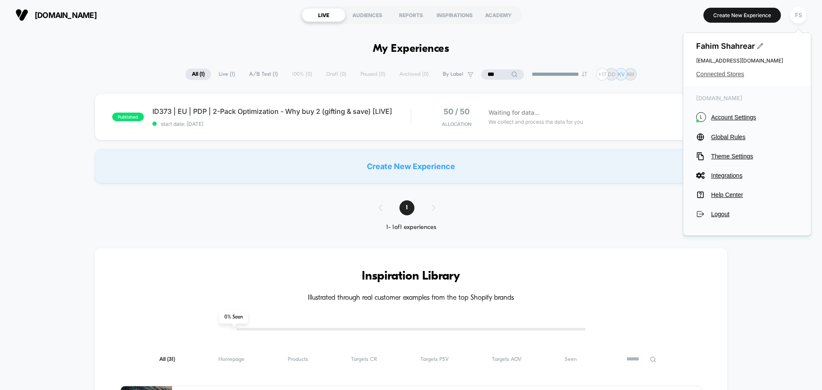
click at [742, 74] on span "Connected Stores" at bounding box center [747, 74] width 102 height 7
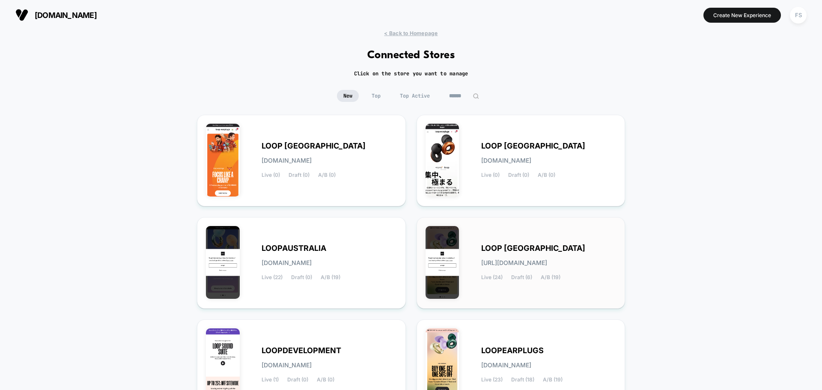
click at [529, 242] on div "LOOP UNITED STATES loop-united_states.myshopify.com Live (24) Draft (6) A/B (19)" at bounding box center [521, 263] width 191 height 74
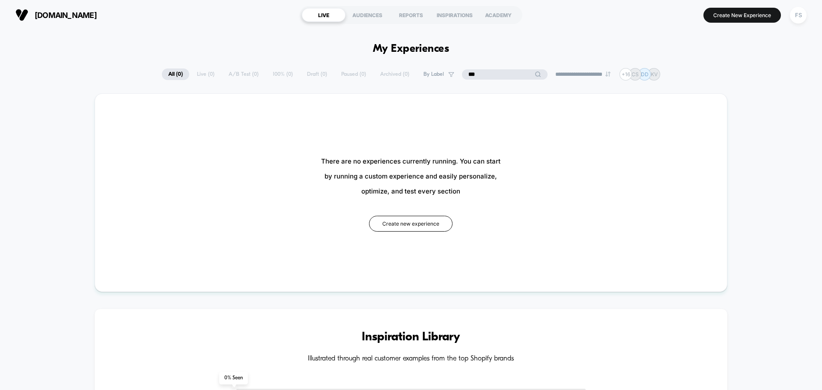
click at [496, 69] on input "***" at bounding box center [505, 74] width 86 height 10
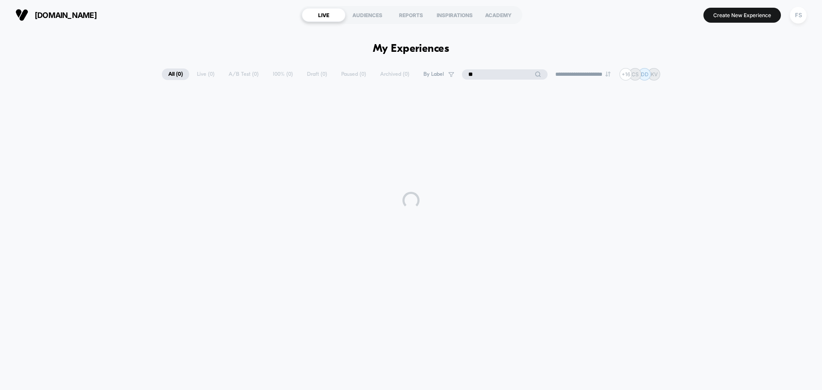
type input "*"
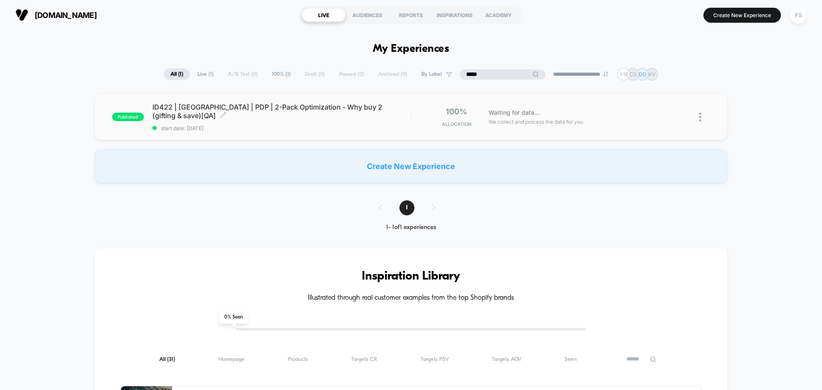
type input "*****"
click at [283, 109] on span "ID422 | USA | PDP | 2-Pack Optimization - Why buy 2 (gifting & save)[QA] Click …" at bounding box center [281, 111] width 258 height 17
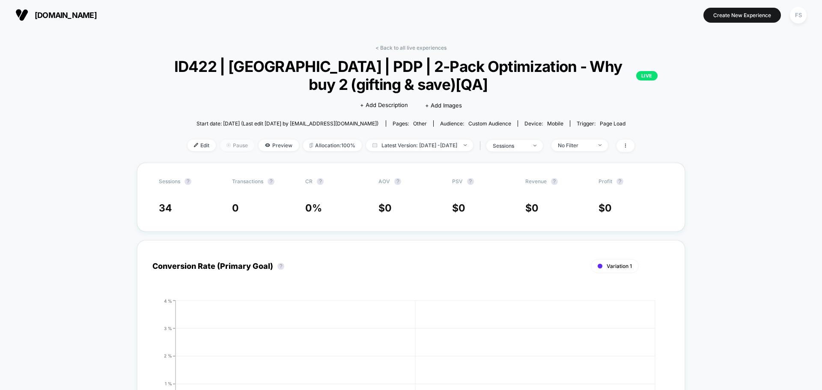
click at [231, 143] on span "Pause" at bounding box center [237, 146] width 34 height 12
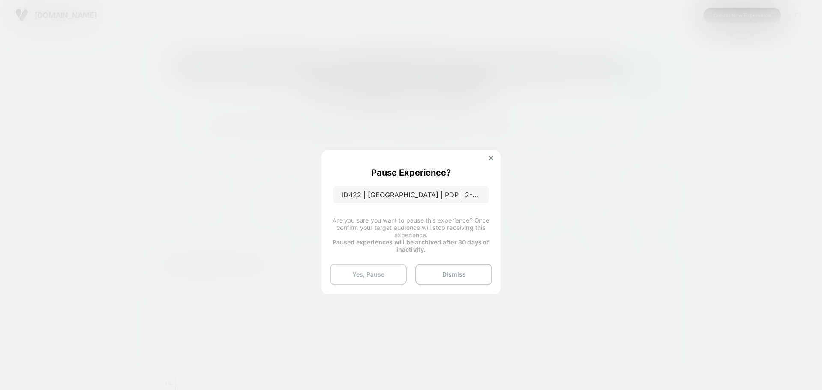
click at [369, 269] on button "Yes, Pause" at bounding box center [368, 274] width 77 height 21
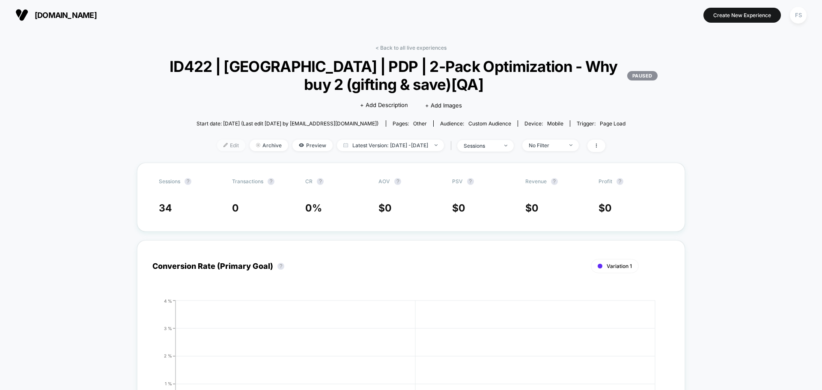
click at [217, 147] on span "Edit" at bounding box center [231, 146] width 28 height 12
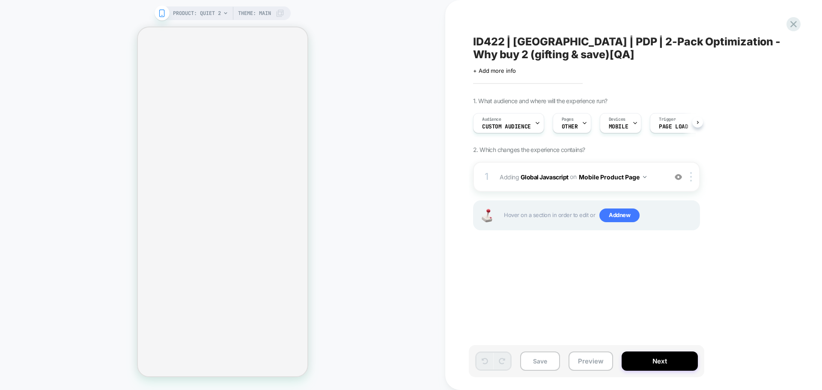
scroll to position [0, 0]
click at [540, 176] on b "Global Javascript" at bounding box center [545, 176] width 48 height 7
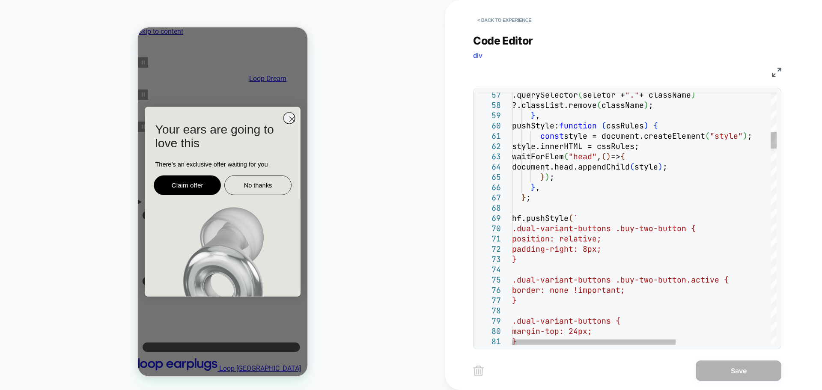
scroll to position [0, 0]
type textarea "**********"
drag, startPoint x: 702, startPoint y: 229, endPoint x: 634, endPoint y: 230, distance: 67.7
click at [524, 19] on button "< Back to experience" at bounding box center [504, 20] width 63 height 14
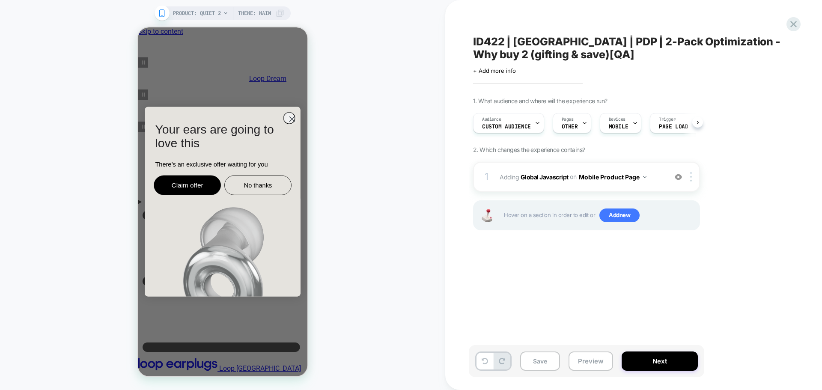
scroll to position [0, 0]
click at [502, 70] on span "+ Add more info" at bounding box center [494, 70] width 43 height 7
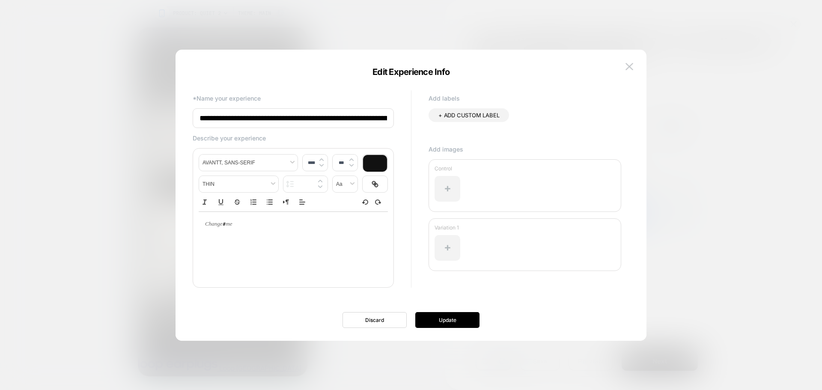
click at [367, 125] on input "**********" at bounding box center [293, 118] width 201 height 20
click at [376, 117] on input "**********" at bounding box center [293, 118] width 201 height 20
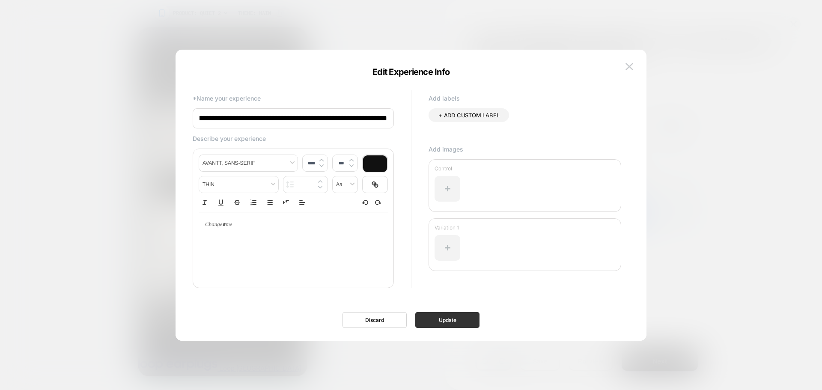
type input "**********"
click at [459, 315] on button "Update" at bounding box center [447, 320] width 64 height 16
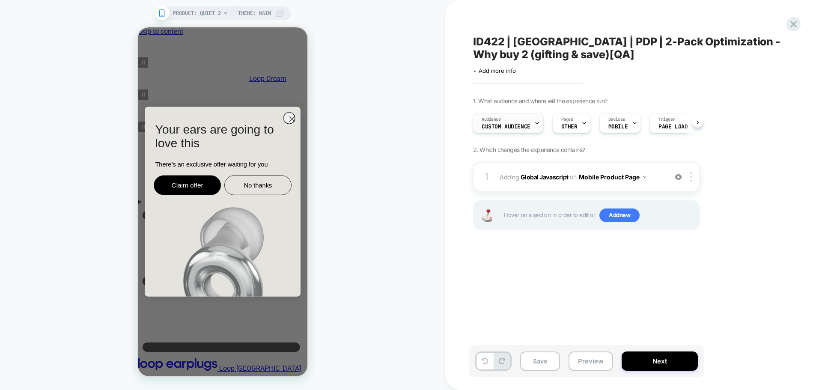
click at [533, 116] on div "Audience Custom Audience" at bounding box center [506, 122] width 66 height 19
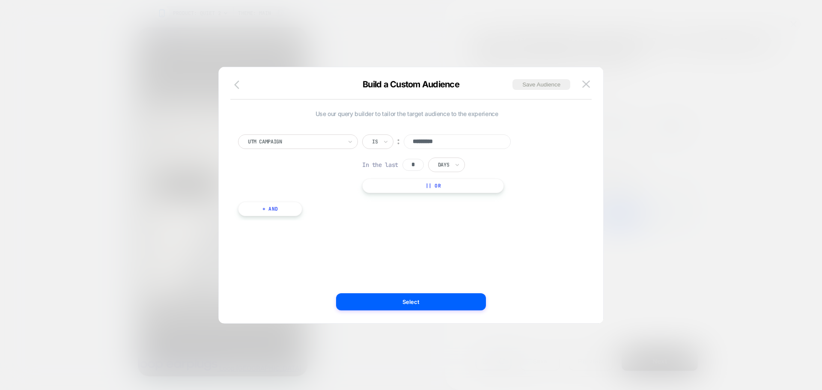
click at [235, 83] on icon "button" at bounding box center [239, 85] width 10 height 10
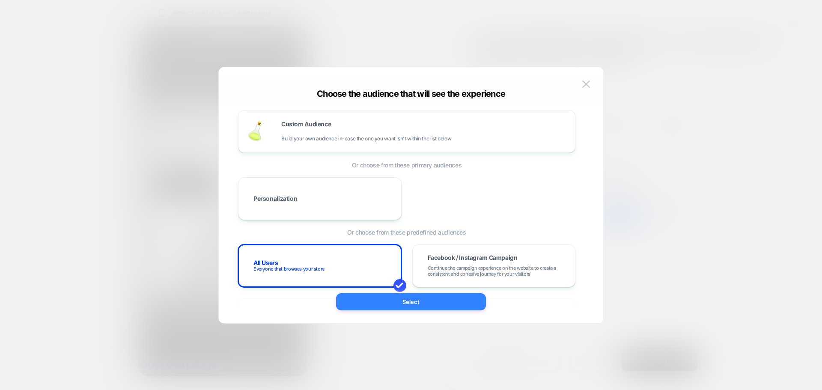
click at [418, 305] on button "Select" at bounding box center [411, 301] width 150 height 17
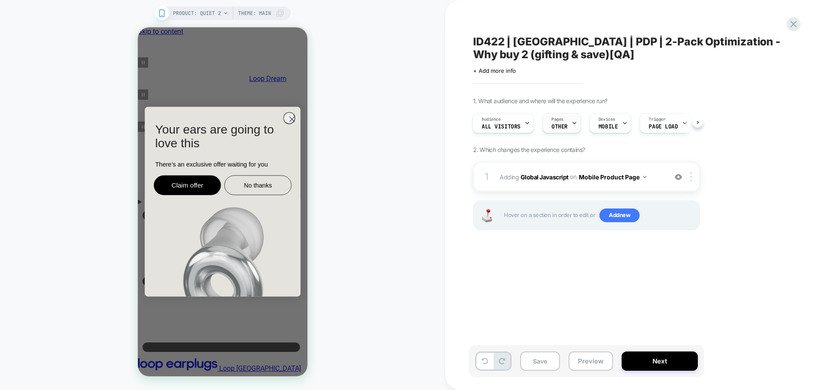
click at [565, 125] on span "OTHER" at bounding box center [560, 127] width 16 height 6
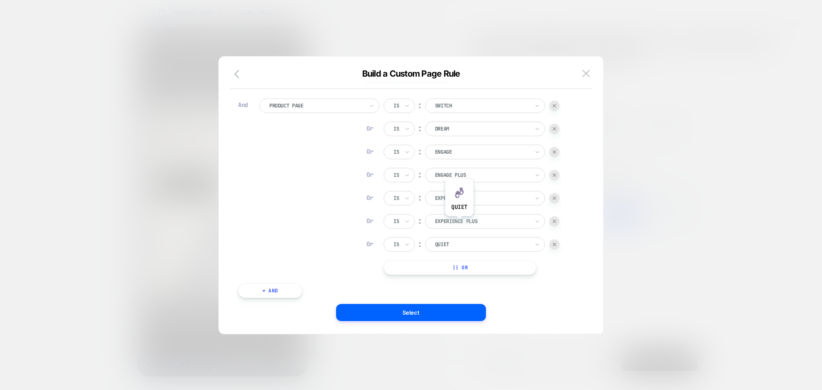
scroll to position [86, 0]
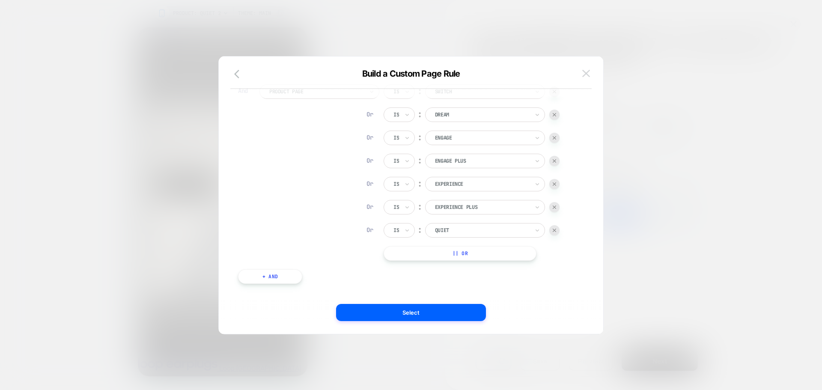
click at [592, 72] on button at bounding box center [586, 73] width 13 height 13
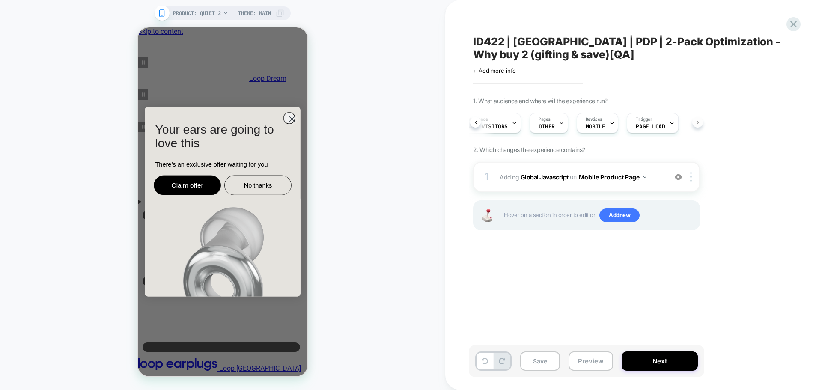
scroll to position [0, 18]
click at [616, 220] on span "Add new" at bounding box center [620, 216] width 40 height 14
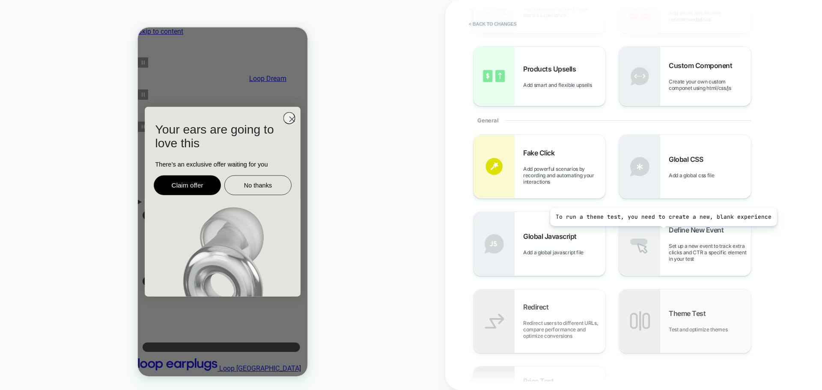
scroll to position [171, 0]
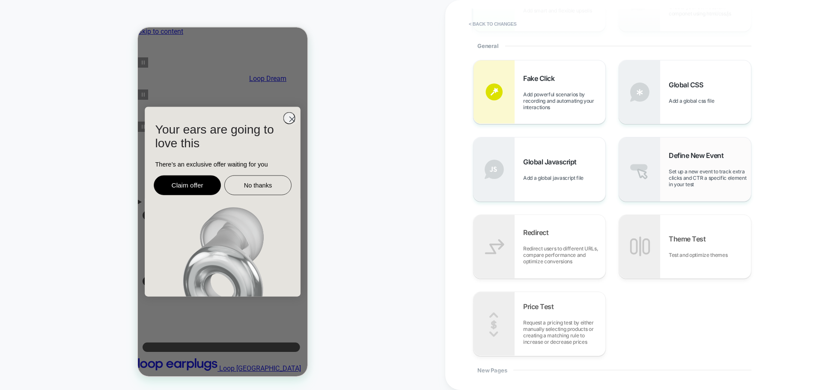
click at [716, 156] on span "Define New Event" at bounding box center [698, 155] width 59 height 9
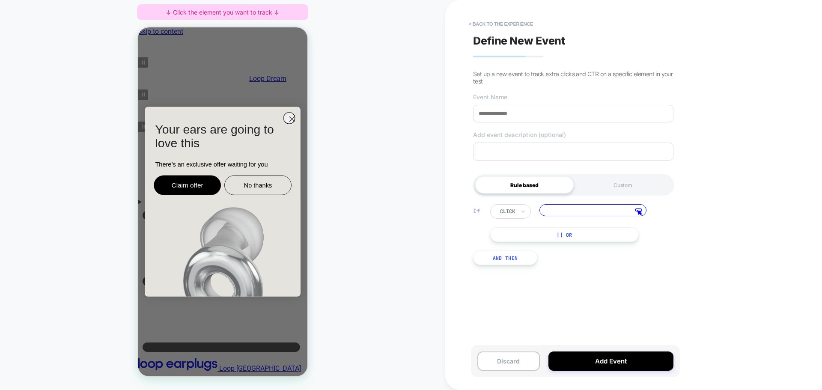
click at [554, 115] on input at bounding box center [573, 114] width 200 height 18
click at [589, 210] on input at bounding box center [593, 210] width 107 height 12
paste input "**********"
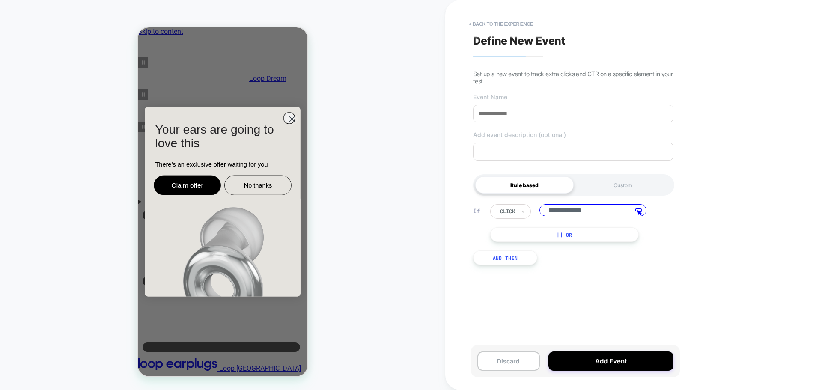
type input "**********"
click at [572, 108] on input at bounding box center [573, 114] width 200 height 18
paste input "**********"
type input "**********"
click at [601, 354] on button "Add Event" at bounding box center [611, 361] width 125 height 19
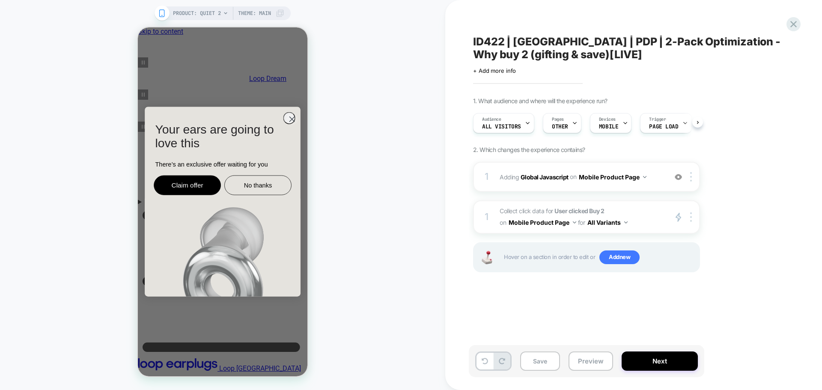
scroll to position [0, 0]
click at [667, 364] on button "Next" at bounding box center [660, 361] width 76 height 19
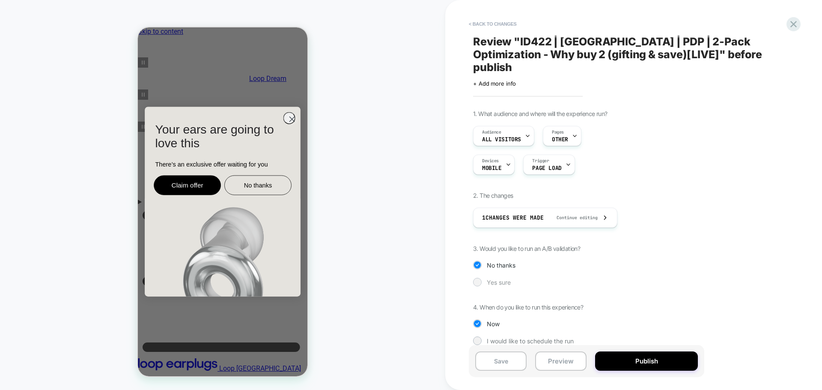
click at [505, 278] on div "Yes sure" at bounding box center [586, 282] width 227 height 9
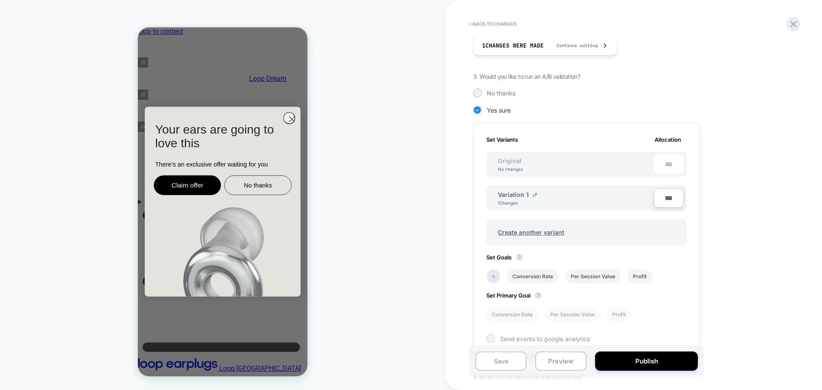
scroll to position [214, 0]
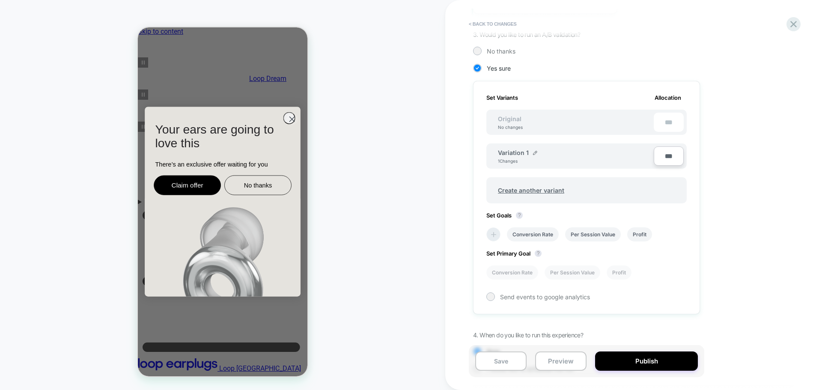
click at [497, 227] on li at bounding box center [494, 234] width 14 height 14
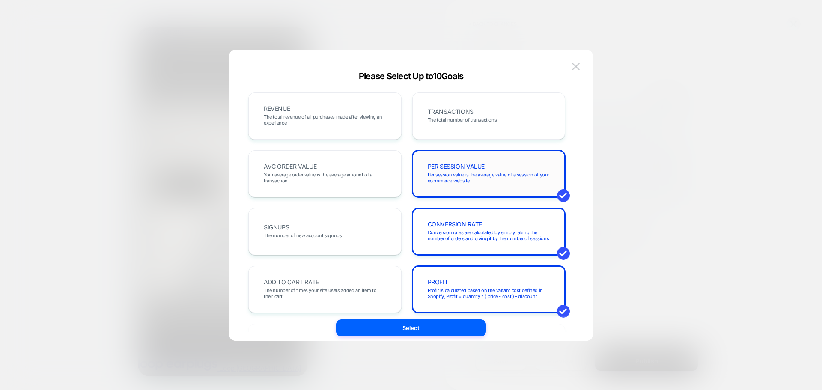
click at [451, 178] on span "Per session value is the average value of a session of your ecommerce website" at bounding box center [489, 178] width 122 height 12
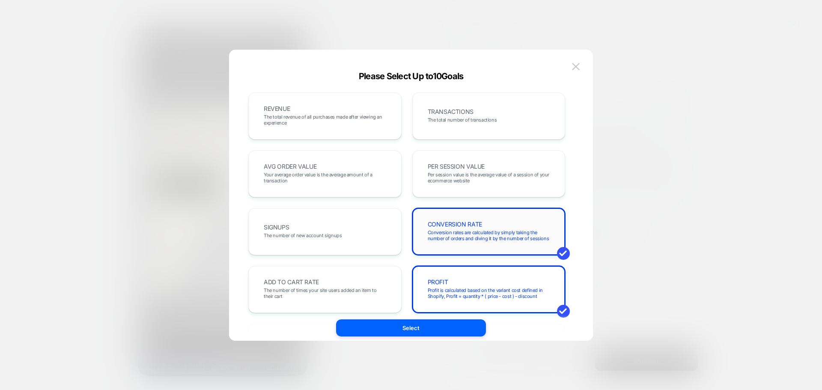
click at [460, 239] on span "Conversion rates are calculated by simply taking the number of orders and divin…" at bounding box center [489, 236] width 122 height 12
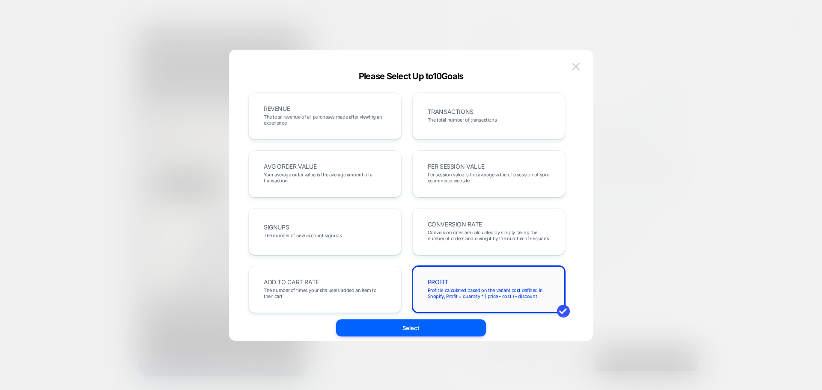
click at [463, 281] on div "PROFIT Profit is calculated based on the variant cost defined in Shopify, Profi…" at bounding box center [488, 289] width 135 height 29
click at [447, 131] on div "TRANSACTIONS The total number of transactions" at bounding box center [488, 116] width 153 height 47
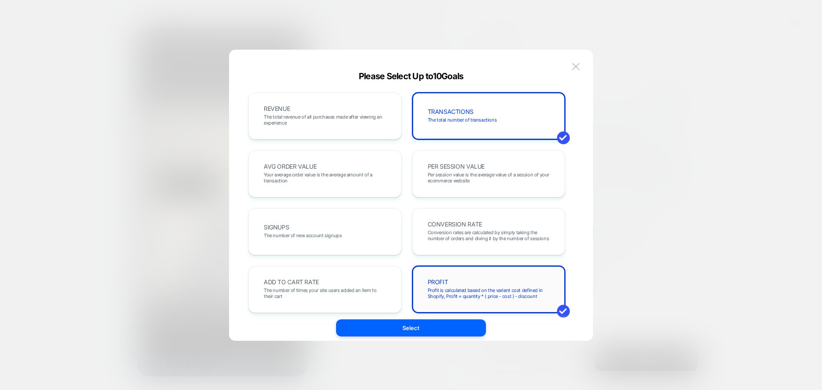
click at [463, 281] on div "PROFIT Profit is calculated based on the variant cost defined in Shopify, Profi…" at bounding box center [488, 289] width 135 height 29
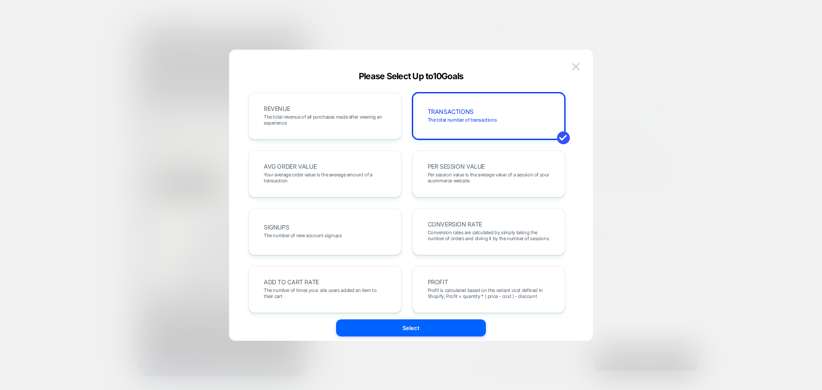
click at [336, 90] on div "REVENUE The total revenue of all purchases made after viewing an experience TRA…" at bounding box center [407, 200] width 338 height 266
click at [338, 103] on div "REVENUE The total revenue of all purchases made after viewing an experience" at bounding box center [324, 115] width 135 height 29
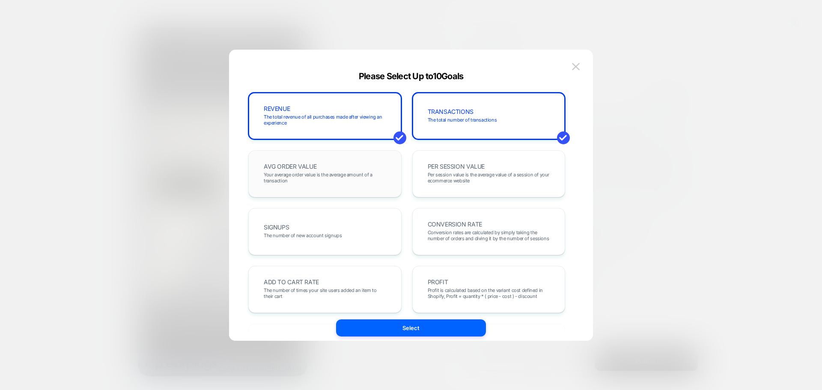
click at [320, 191] on div "AVG ORDER VALUE Your average order value is the average amount of a transaction" at bounding box center [324, 173] width 153 height 47
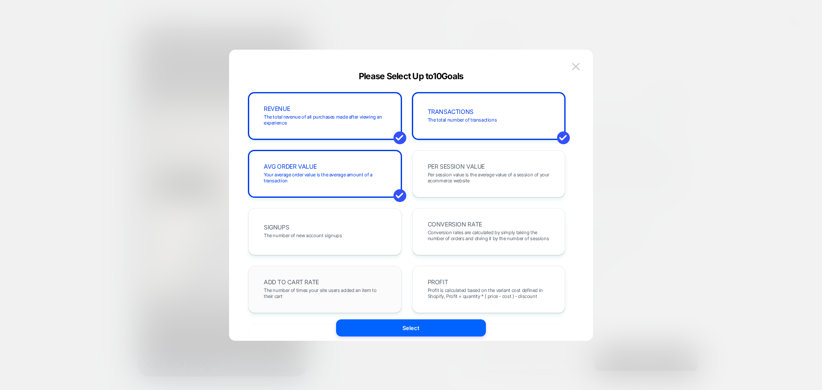
click at [307, 278] on div "ADD TO CART RATE The number of times your site users added an item to their cart" at bounding box center [324, 289] width 135 height 29
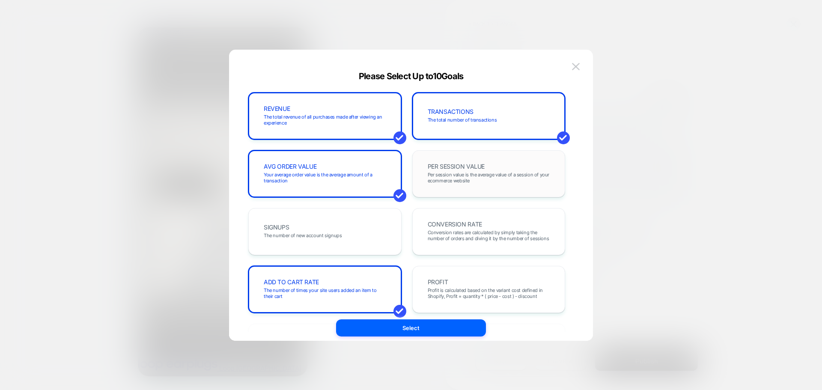
click at [442, 167] on span "PER SESSION VALUE" at bounding box center [456, 167] width 57 height 6
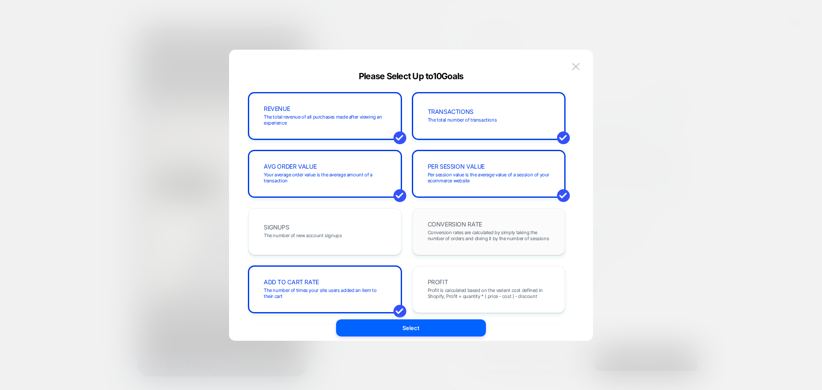
click at [444, 223] on span "CONVERSION RATE" at bounding box center [455, 224] width 54 height 6
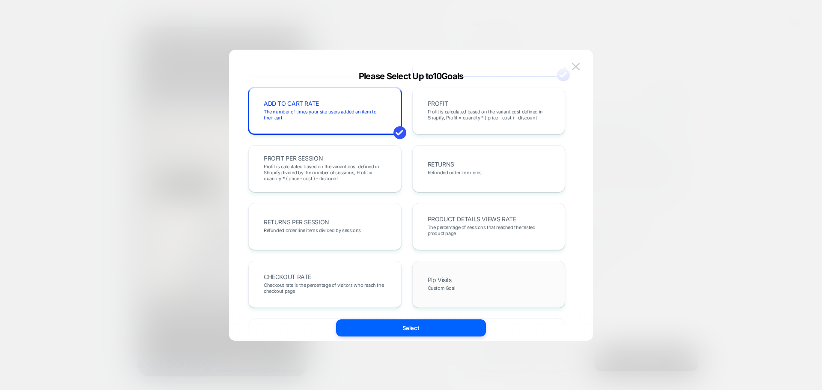
scroll to position [257, 0]
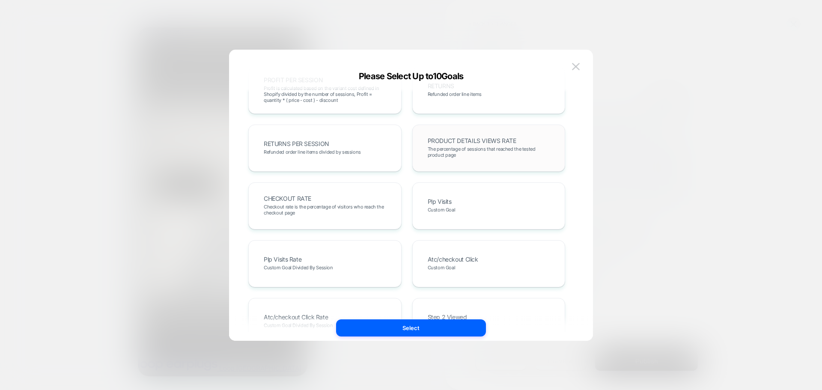
click at [469, 149] on span "The percentage of sessions that reached the tested product page" at bounding box center [489, 152] width 122 height 12
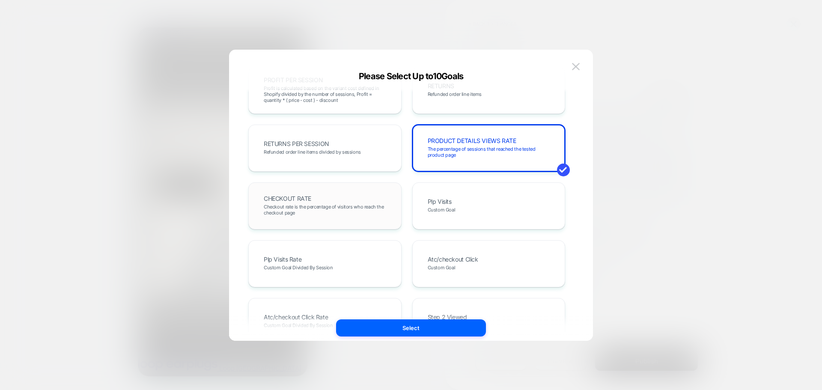
drag, startPoint x: 452, startPoint y: 211, endPoint x: 335, endPoint y: 202, distance: 117.3
click at [452, 212] on span "Custom Goal" at bounding box center [442, 210] width 28 height 6
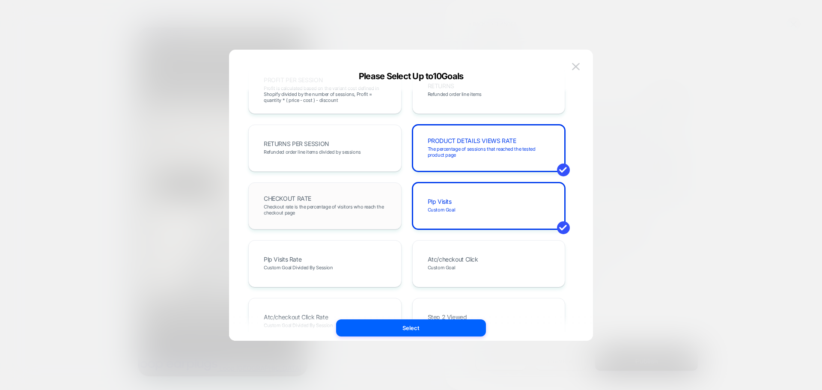
click at [335, 202] on div "CHECKOUT RATE Checkout rate is the percentage of visitors who reach the checkou…" at bounding box center [324, 205] width 135 height 29
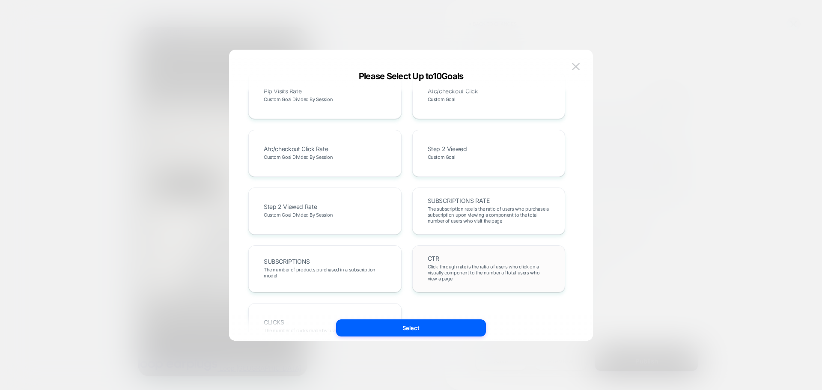
scroll to position [469, 0]
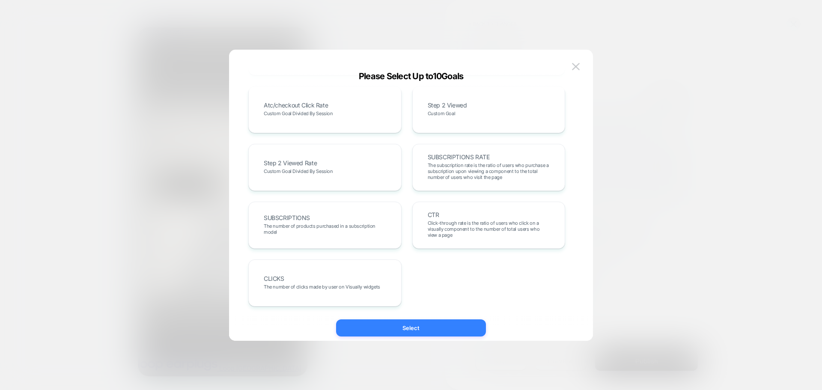
click at [409, 331] on button "Select" at bounding box center [411, 327] width 150 height 17
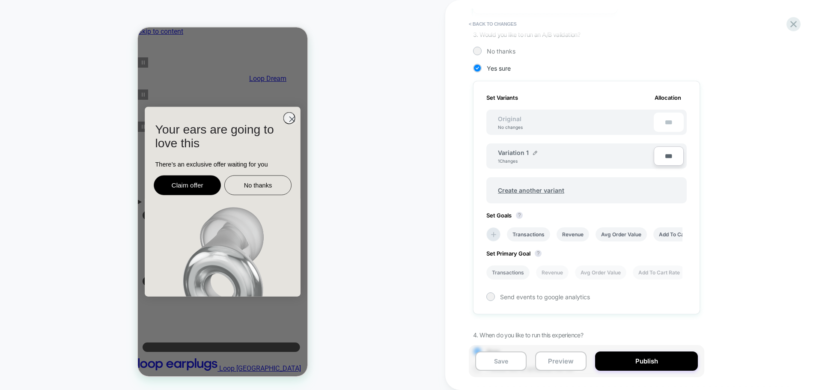
click at [514, 266] on li "Transactions" at bounding box center [508, 273] width 43 height 14
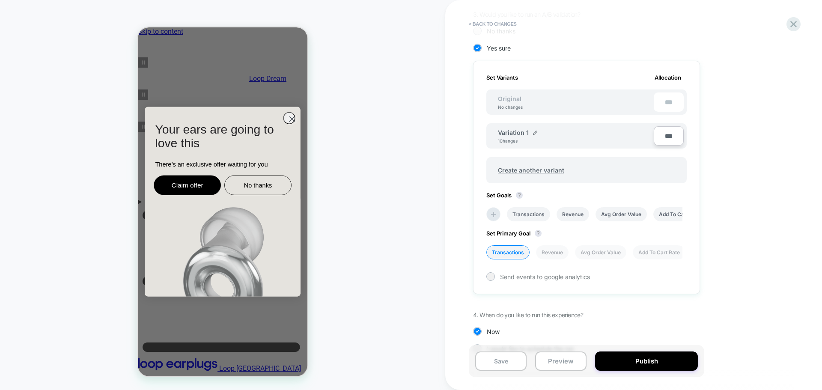
scroll to position [240, 0]
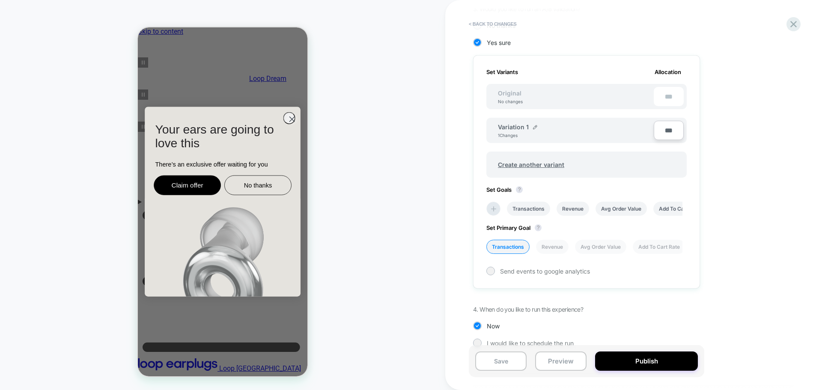
click at [621, 346] on div "Save Preview Publish" at bounding box center [587, 361] width 236 height 32
click at [624, 358] on button "Publish" at bounding box center [646, 361] width 103 height 19
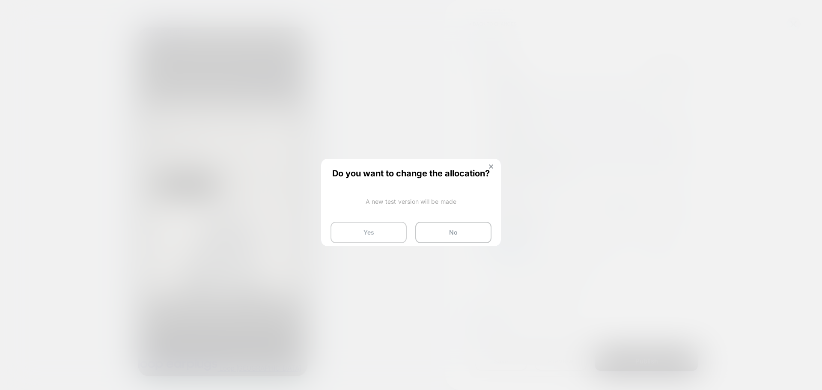
click at [353, 232] on button "Yes" at bounding box center [369, 232] width 76 height 21
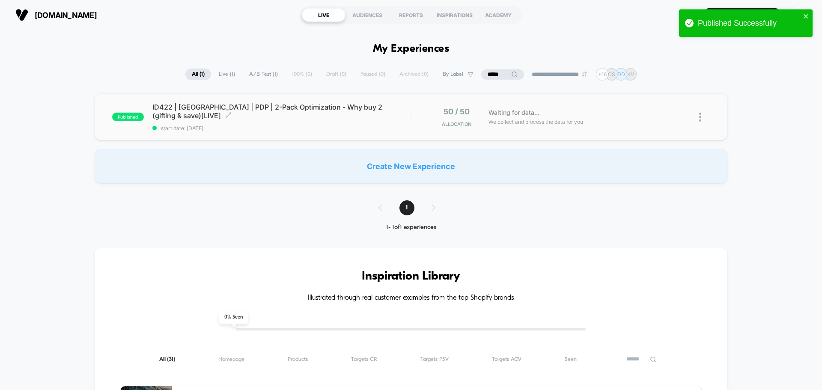
click at [304, 119] on span "ID422 | USA | PDP | 2-Pack Optimization - Why buy 2 (gifting & save)[LIVE] Clic…" at bounding box center [281, 111] width 258 height 17
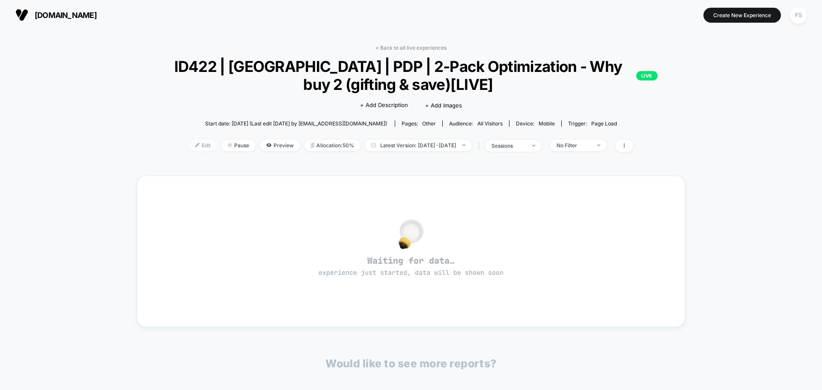
click at [191, 143] on span "Edit" at bounding box center [203, 146] width 28 height 12
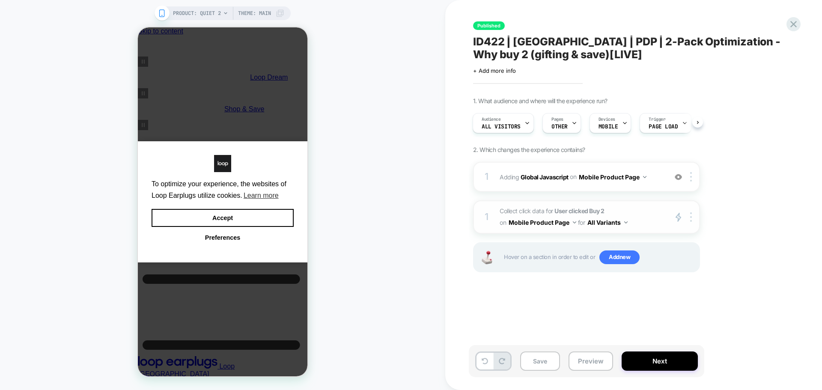
click at [548, 221] on button "Mobile Product Page" at bounding box center [543, 222] width 68 height 12
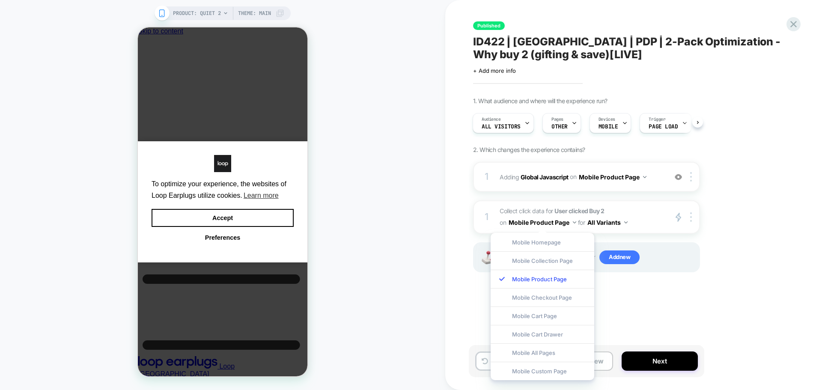
click at [751, 270] on div "1. What audience and where will the experience run? Audience All Visitors Pages…" at bounding box center [629, 195] width 313 height 197
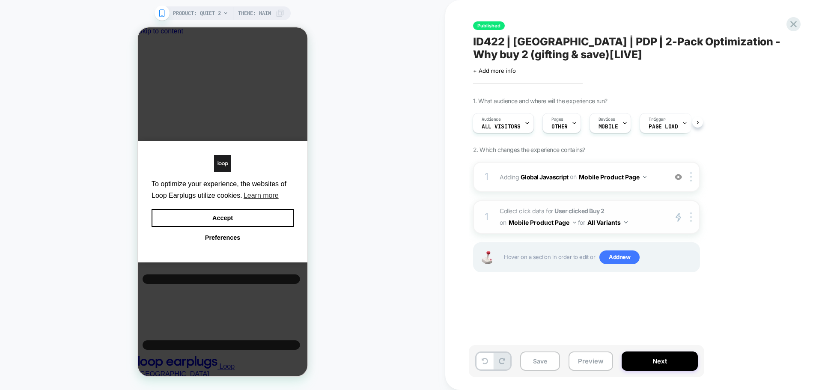
click at [570, 212] on strong "User clicked Buy 2" at bounding box center [580, 210] width 50 height 7
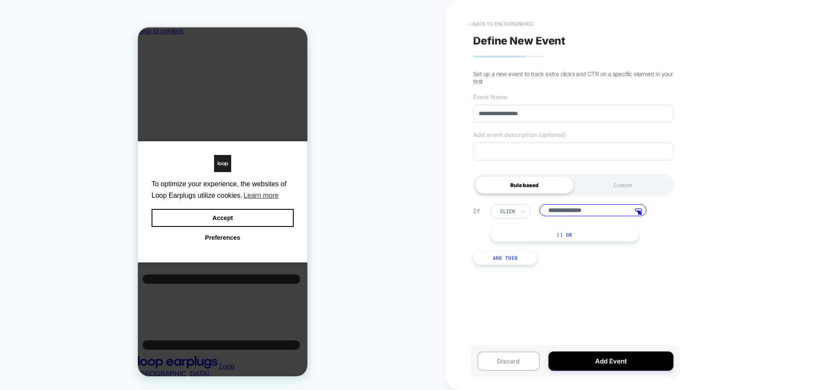
click at [519, 21] on button "< back to the experience" at bounding box center [501, 24] width 73 height 14
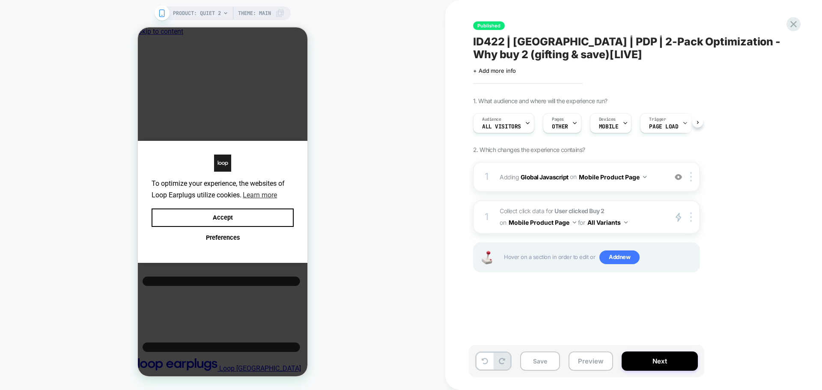
scroll to position [0, 0]
click at [207, 217] on button "Accept" at bounding box center [223, 218] width 142 height 18
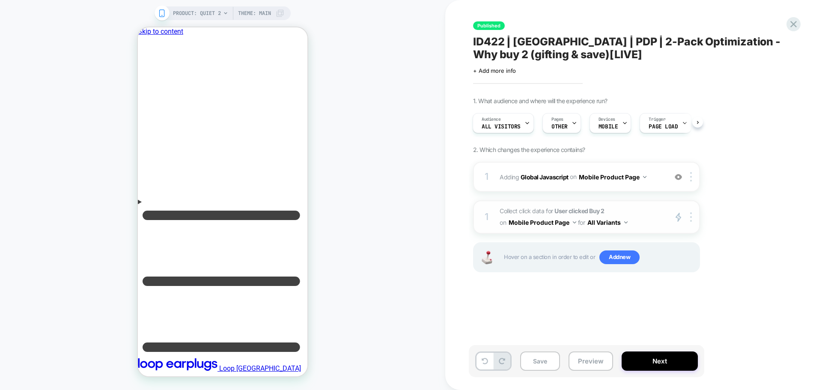
scroll to position [0, 0]
click at [791, 21] on icon at bounding box center [794, 24] width 12 height 12
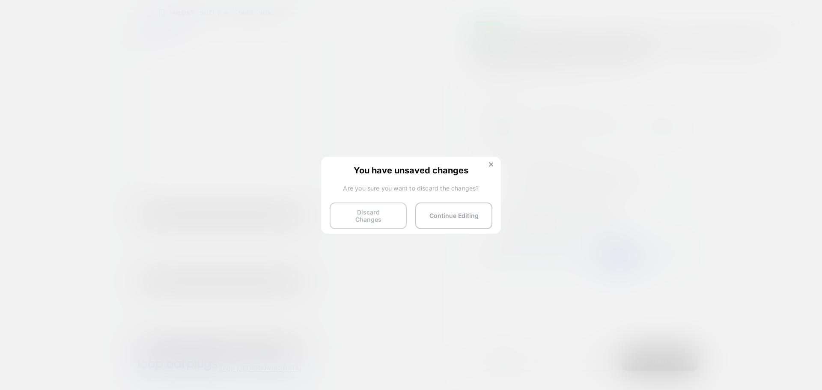
click at [367, 211] on button "Discard Changes" at bounding box center [368, 216] width 77 height 27
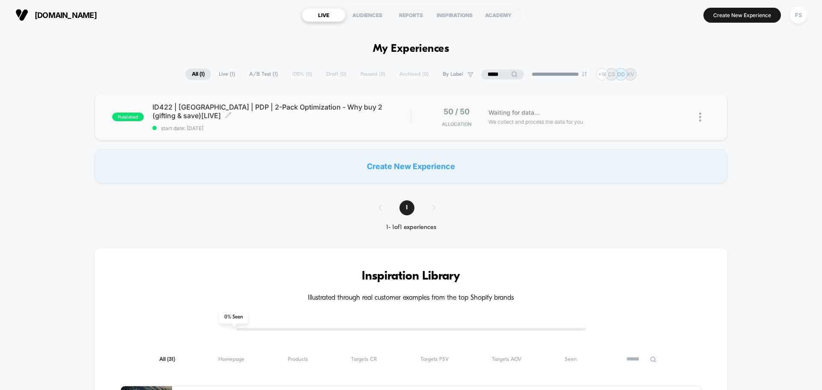
click at [272, 112] on span "ID422 | USA | PDP | 2-Pack Optimization - Why buy 2 (gifting & save)[LIVE] Clic…" at bounding box center [281, 111] width 258 height 17
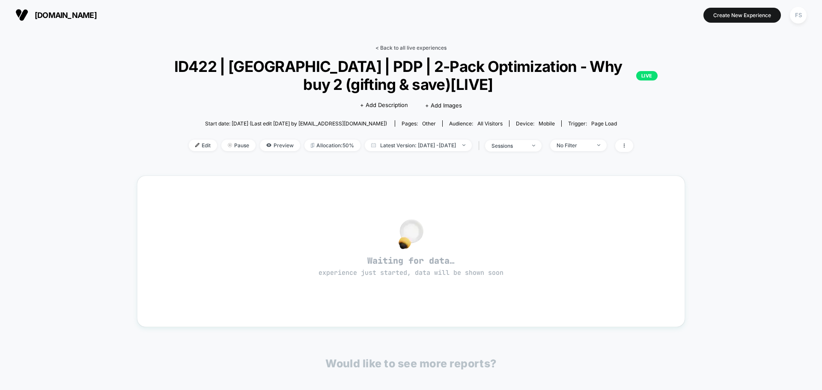
click at [394, 45] on link "< Back to all live experiences" at bounding box center [411, 48] width 71 height 6
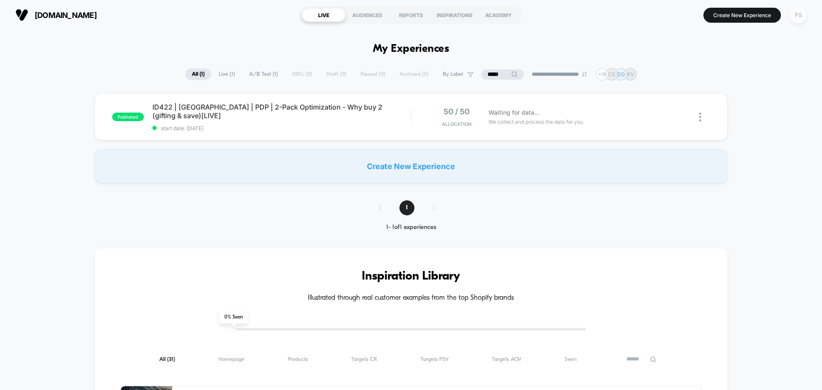
click at [801, 15] on div "FS" at bounding box center [798, 15] width 17 height 17
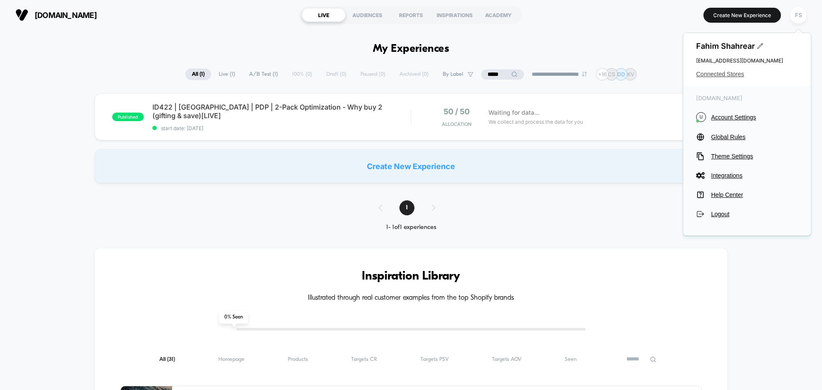
click at [729, 73] on span "Connected Stores" at bounding box center [747, 74] width 102 height 7
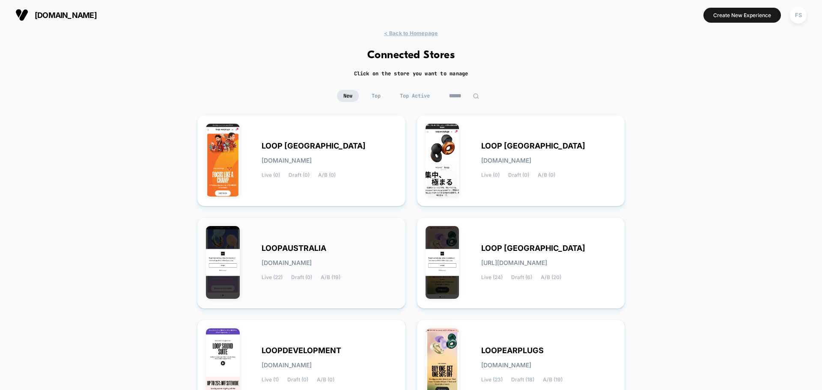
click at [304, 245] on span "LOOPAUSTRALIA" at bounding box center [294, 248] width 65 height 6
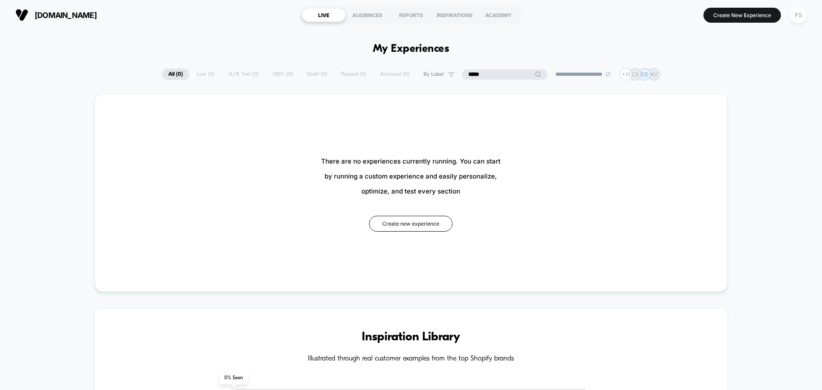
click at [503, 73] on input "*****" at bounding box center [505, 74] width 86 height 10
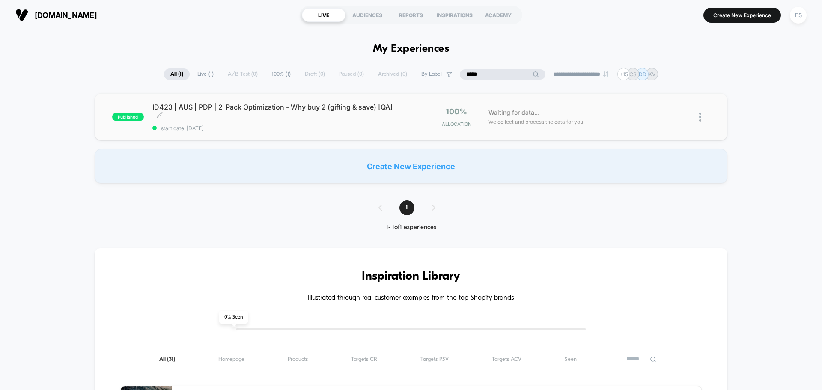
type input "*****"
click at [209, 110] on span "ID423 | AUS | PDP | 2-Pack Optimization - Why buy 2 (gifting & save) [QA] Click…" at bounding box center [281, 111] width 258 height 17
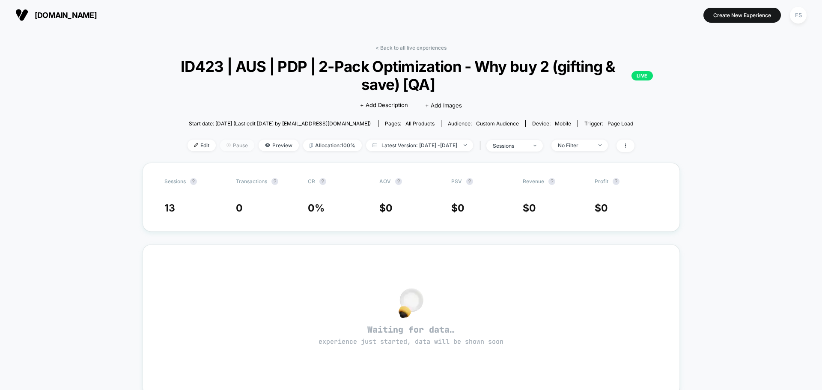
click at [220, 148] on span "Pause" at bounding box center [237, 146] width 34 height 12
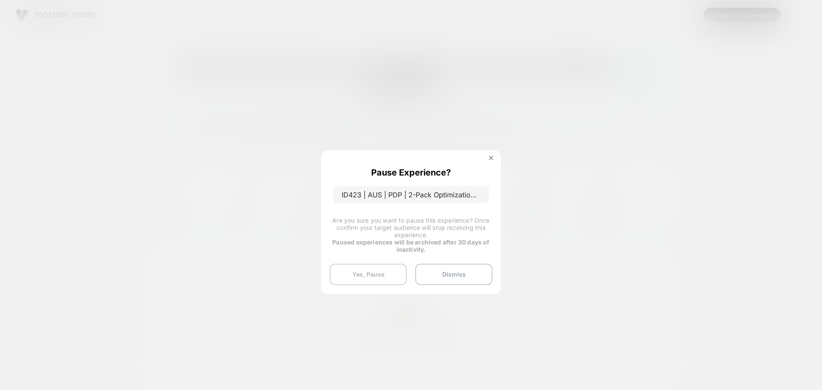
click at [335, 276] on button "Yes, Pause" at bounding box center [368, 274] width 77 height 21
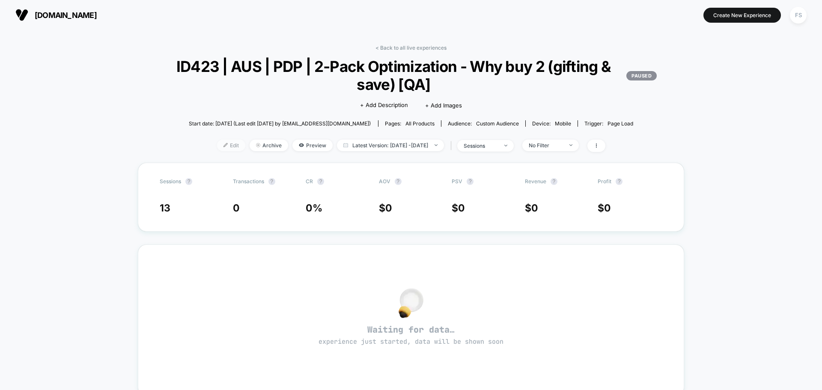
click at [219, 143] on span "Edit" at bounding box center [231, 146] width 28 height 12
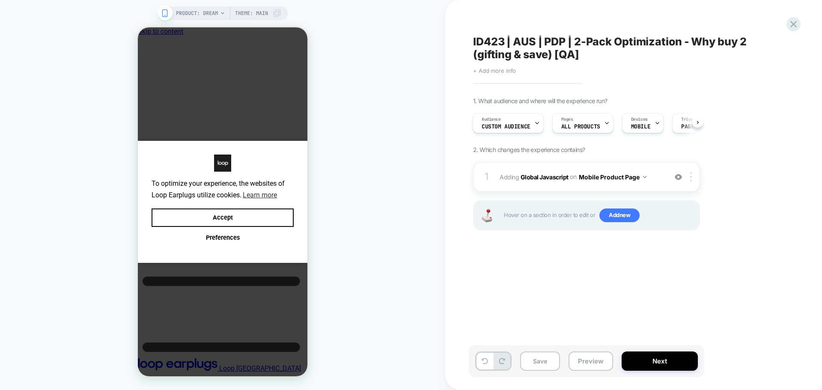
click at [506, 72] on span "+ Add more info" at bounding box center [494, 70] width 43 height 7
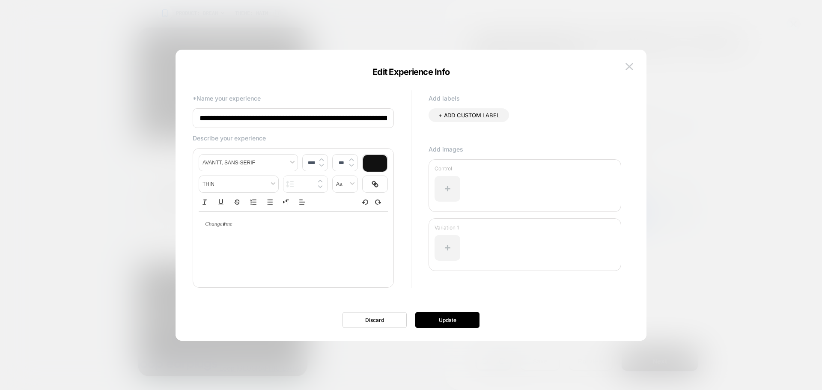
click at [365, 125] on input "**********" at bounding box center [293, 118] width 201 height 20
click at [380, 117] on input "**********" at bounding box center [293, 118] width 201 height 20
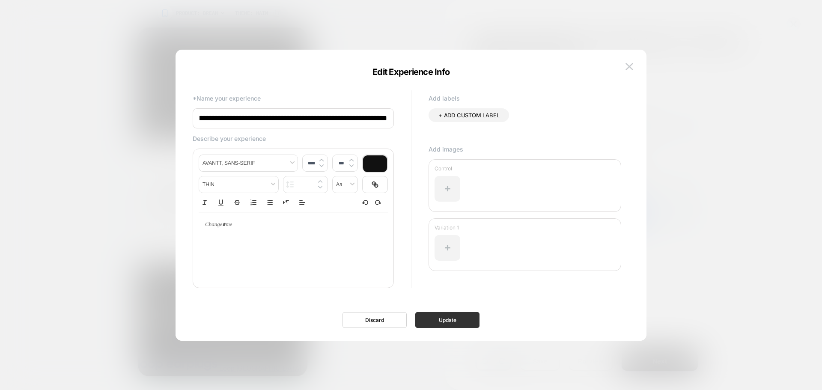
type input "**********"
click at [453, 324] on button "Update" at bounding box center [447, 320] width 64 height 16
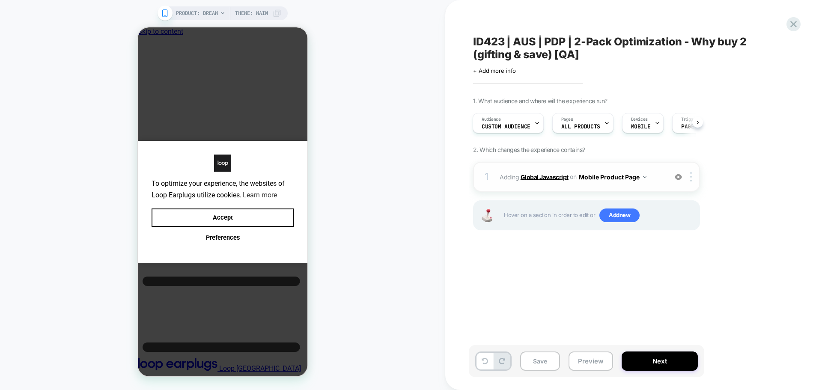
click at [543, 174] on b "Global Javascript" at bounding box center [545, 176] width 48 height 7
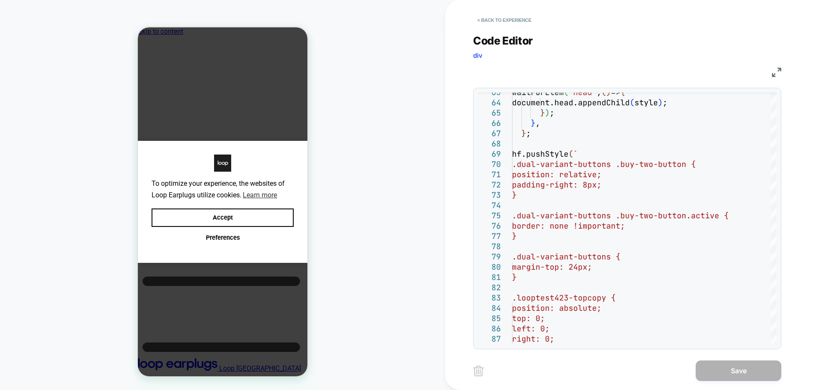
click at [494, 10] on div "< Back to experience" at bounding box center [661, 13] width 377 height 26
click at [488, 16] on button "< Back to experience" at bounding box center [504, 20] width 63 height 14
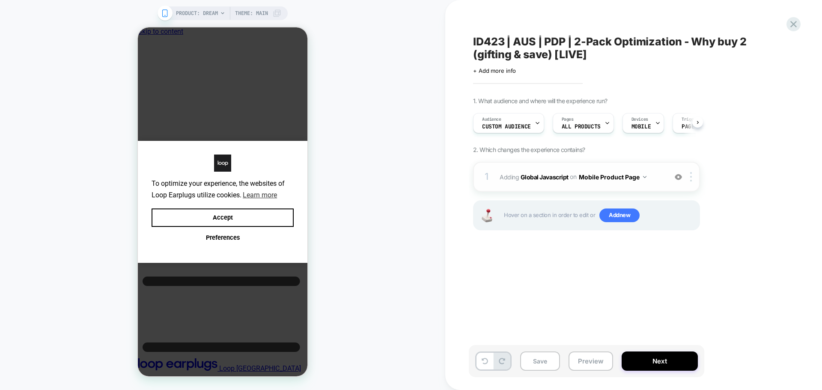
scroll to position [0, 0]
click at [628, 215] on span "Add new" at bounding box center [620, 216] width 40 height 14
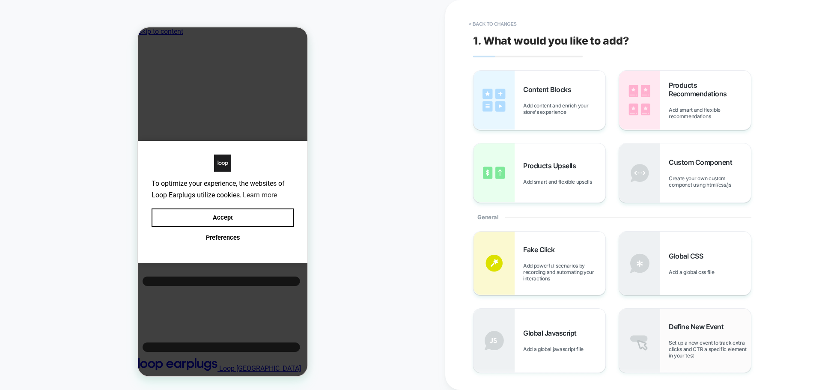
click at [698, 324] on span "Define New Event" at bounding box center [698, 326] width 59 height 9
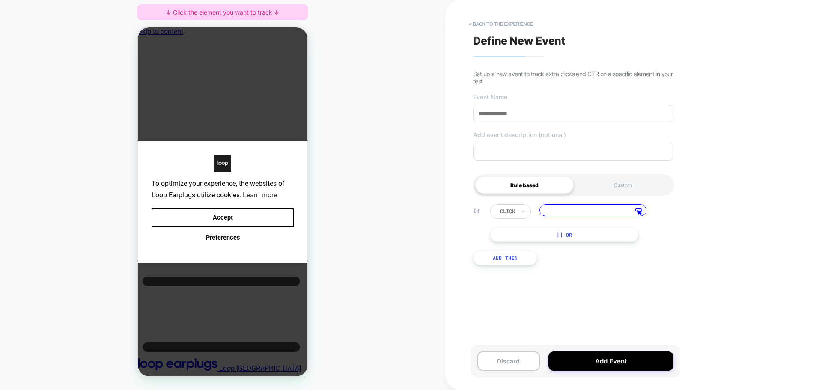
click at [561, 215] on input at bounding box center [593, 210] width 107 height 12
click at [548, 121] on input at bounding box center [573, 114] width 200 height 18
paste input "**********"
type input "**********"
click at [576, 213] on input at bounding box center [593, 210] width 107 height 12
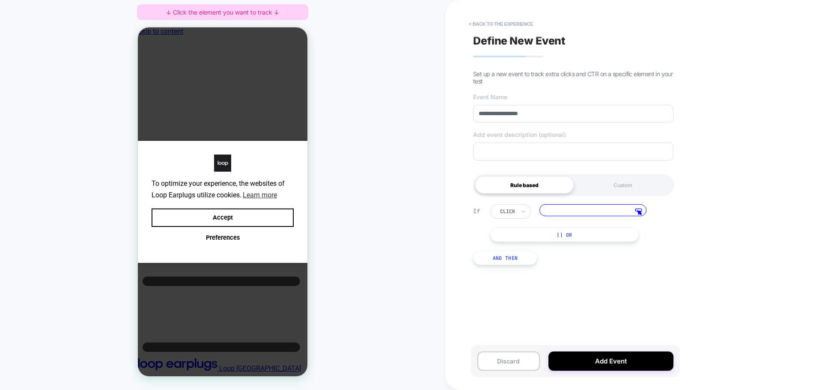
paste input "**********"
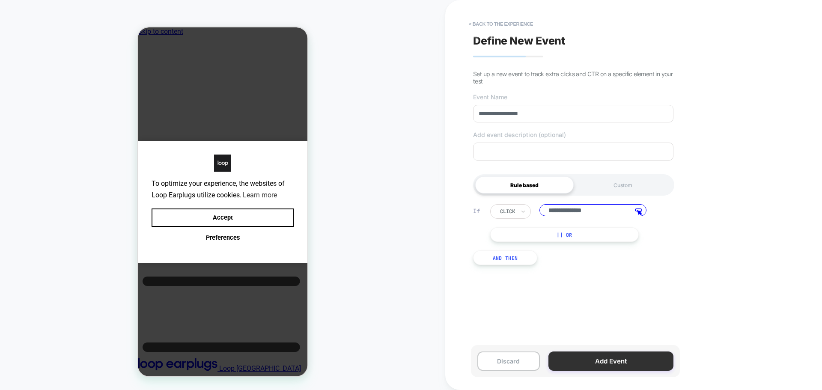
type input "**********"
click at [574, 356] on button "Add Event" at bounding box center [611, 361] width 125 height 19
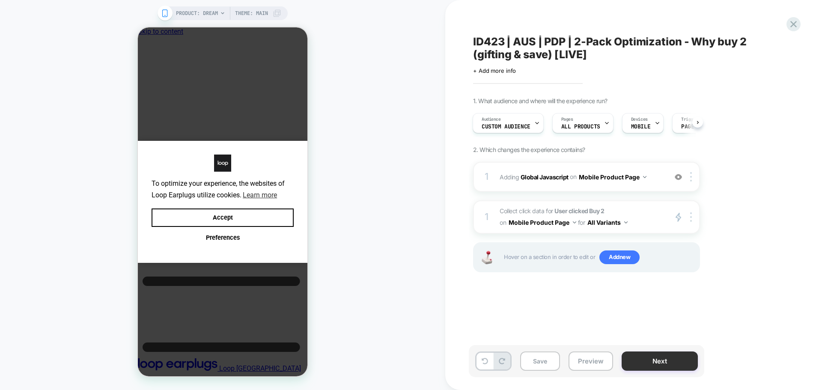
click at [666, 361] on button "Next" at bounding box center [660, 361] width 76 height 19
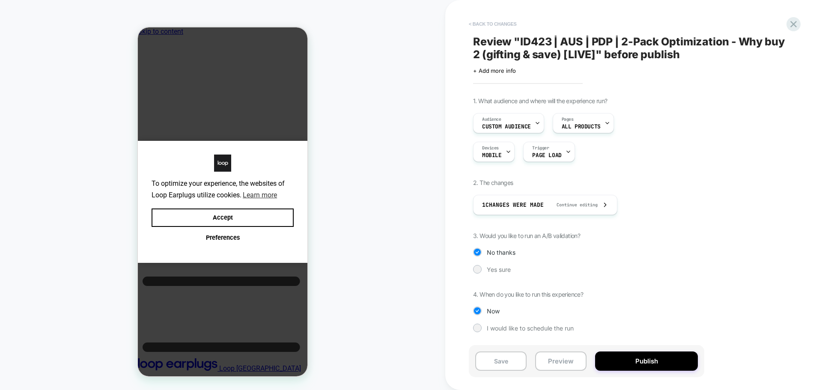
click at [484, 21] on button "< Back to changes" at bounding box center [493, 24] width 57 height 14
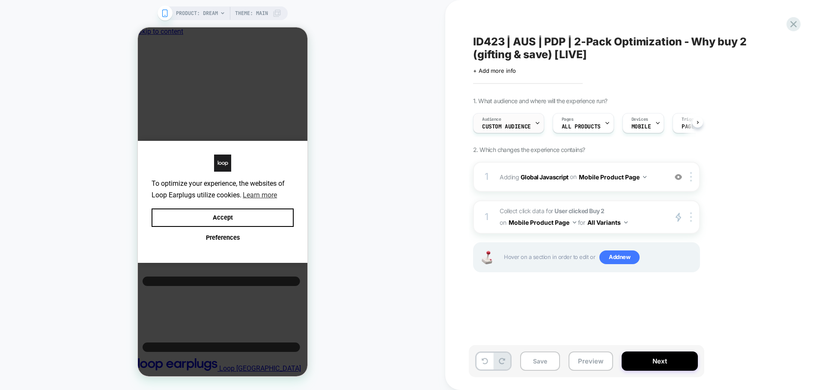
scroll to position [0, 0]
click at [528, 115] on div "Audience Custom Audience" at bounding box center [506, 122] width 66 height 19
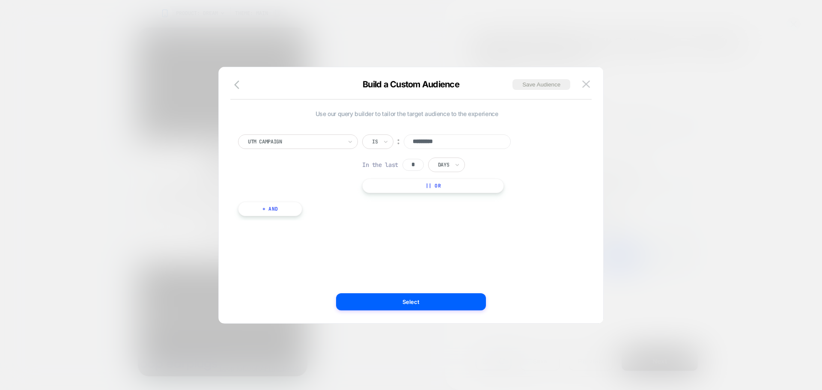
drag, startPoint x: 245, startPoint y: 82, endPoint x: 240, endPoint y: 81, distance: 5.6
click at [240, 81] on button "button" at bounding box center [239, 85] width 15 height 12
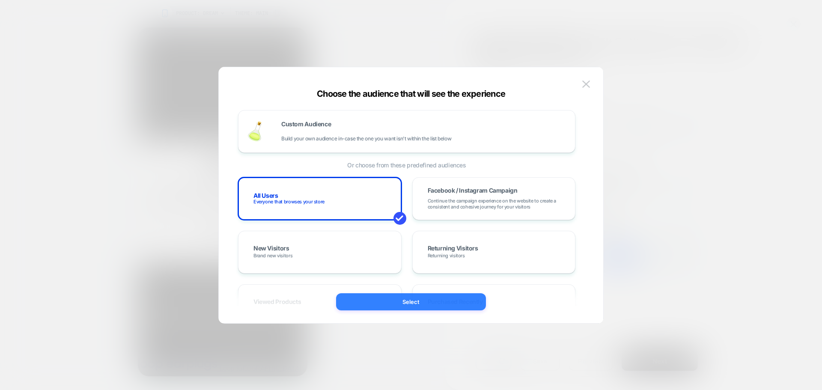
click at [399, 306] on button "Select" at bounding box center [411, 301] width 150 height 17
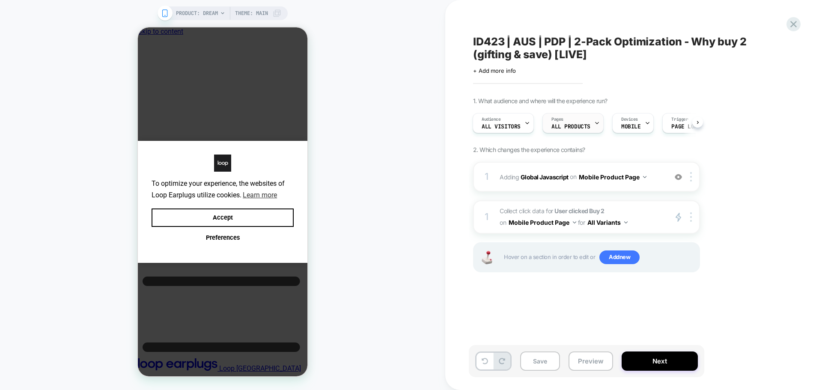
click at [570, 125] on span "ALL PRODUCTS" at bounding box center [571, 127] width 39 height 6
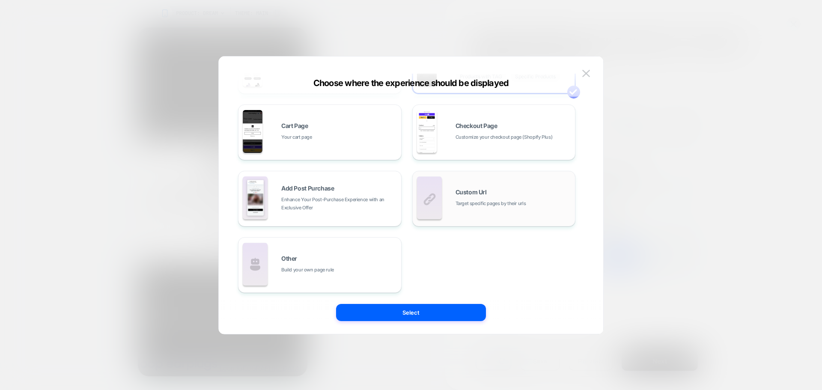
scroll to position [0, 0]
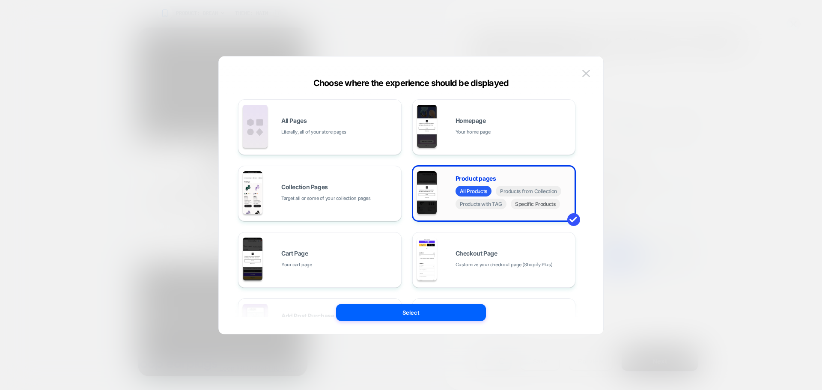
click at [526, 206] on span "Specific Products" at bounding box center [535, 204] width 49 height 11
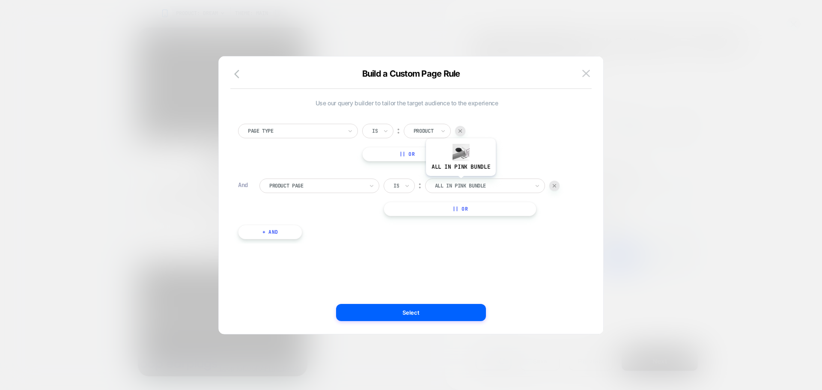
click at [460, 182] on div at bounding box center [482, 186] width 94 height 8
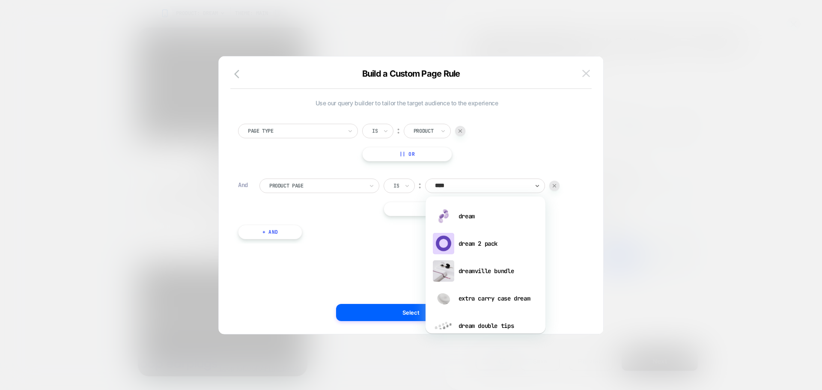
type input "*****"
click at [501, 219] on div "dream" at bounding box center [485, 216] width 111 height 27
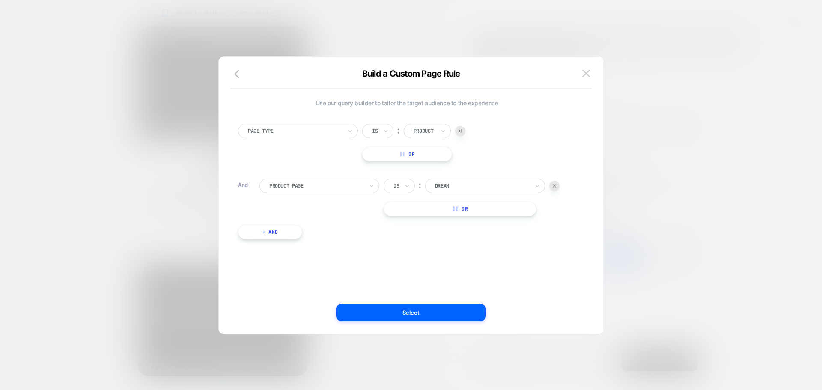
click at [431, 212] on button "|| Or" at bounding box center [460, 209] width 153 height 15
click at [463, 206] on div at bounding box center [482, 209] width 94 height 8
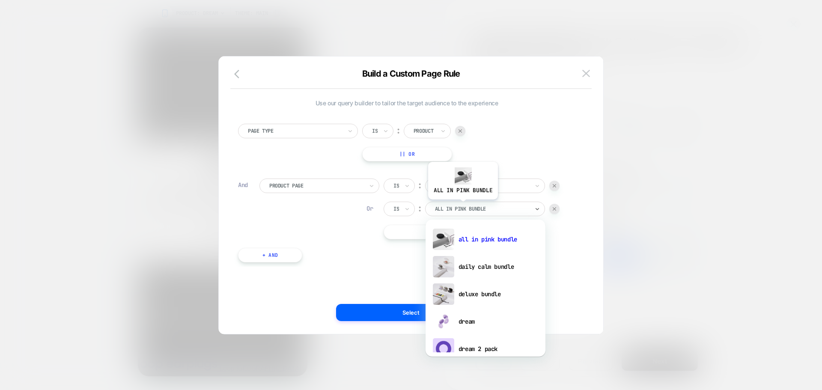
type input "*"
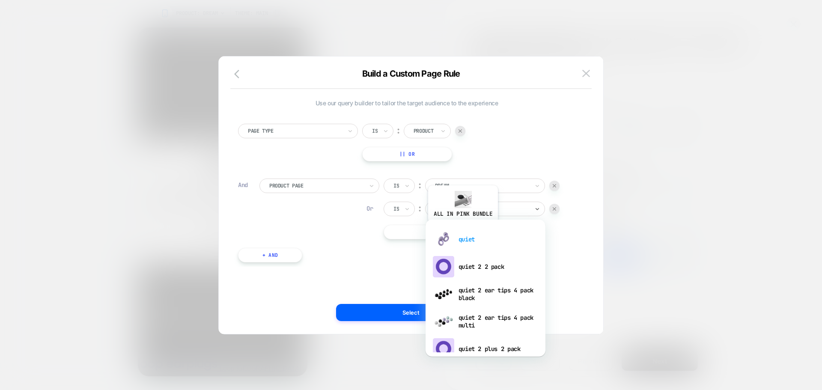
click at [463, 230] on div "quiet" at bounding box center [485, 239] width 111 height 27
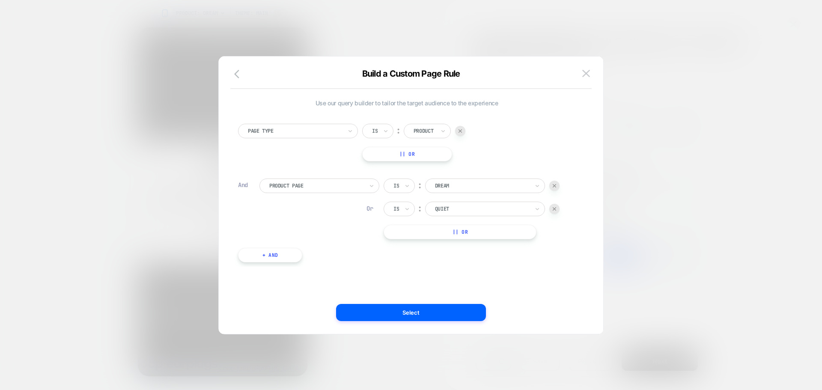
click at [442, 235] on button "|| Or" at bounding box center [460, 232] width 153 height 15
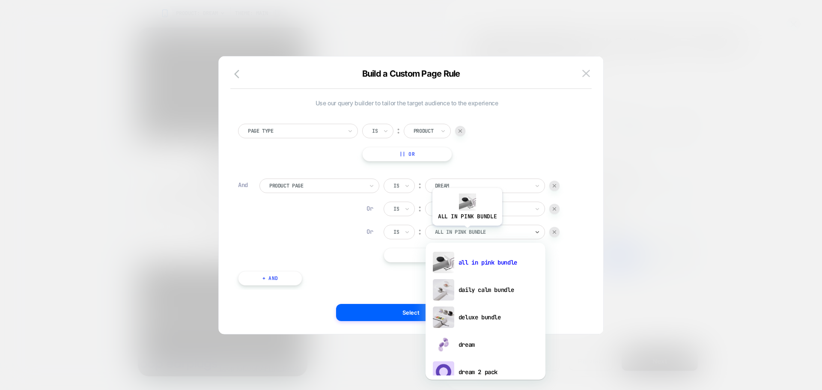
click at [467, 232] on div at bounding box center [482, 232] width 94 height 8
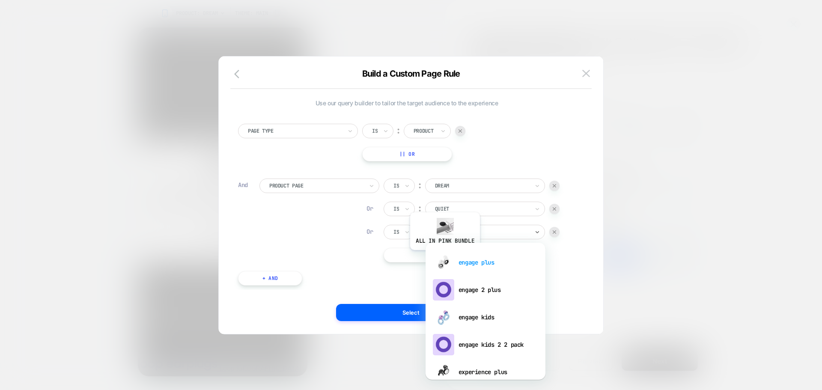
type input "**"
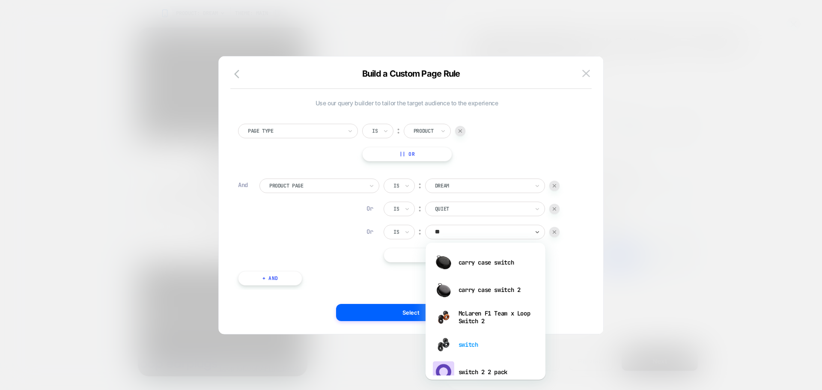
click at [480, 339] on div "switch" at bounding box center [485, 344] width 111 height 27
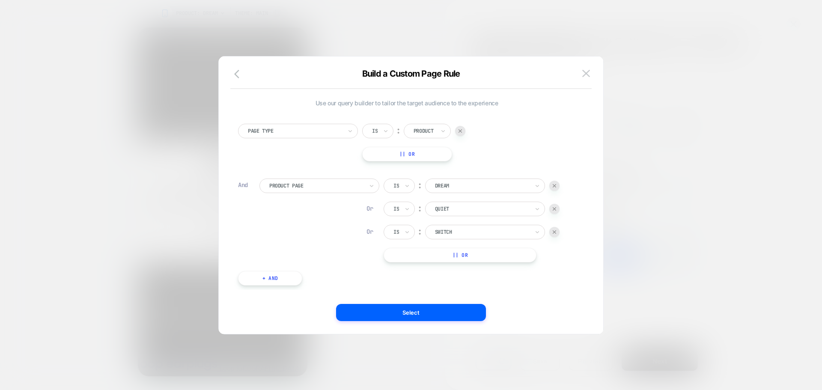
scroll to position [9, 0]
click at [473, 254] on div "Page Type Is ︰ Product || Or And Product Page Is ︰ dream DREAM Or Is ︰ quiet QU…" at bounding box center [407, 200] width 346 height 179
click at [477, 249] on button "|| Or" at bounding box center [460, 246] width 153 height 15
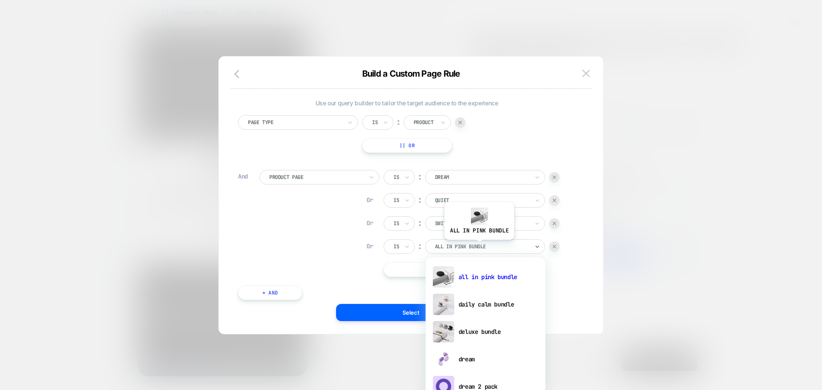
click at [479, 246] on div at bounding box center [482, 247] width 94 height 8
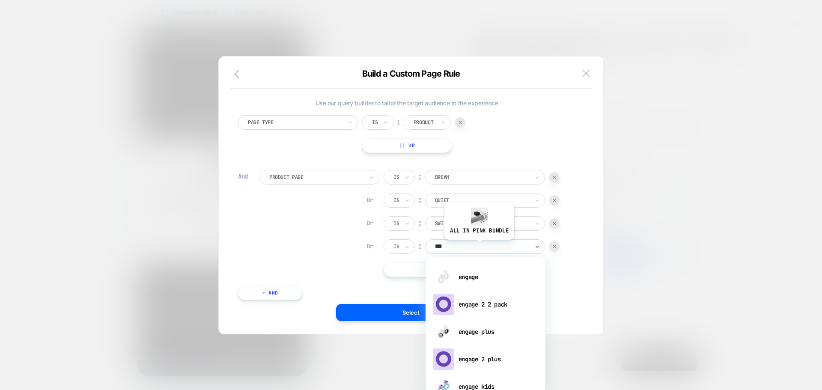
type input "****"
click at [470, 270] on div "engage" at bounding box center [485, 276] width 111 height 27
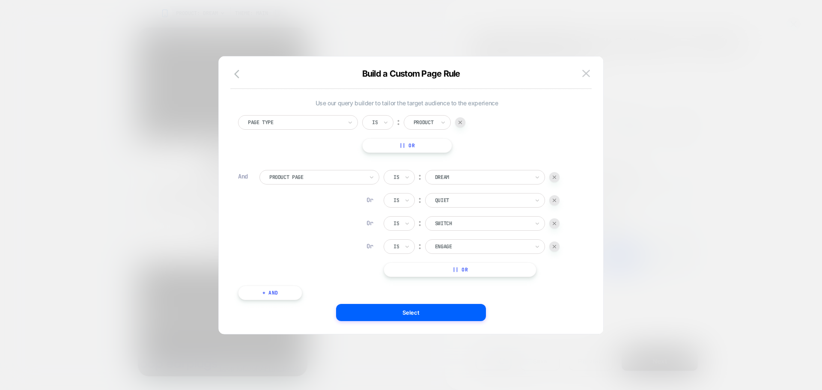
click at [457, 269] on button "|| Or" at bounding box center [460, 270] width 153 height 15
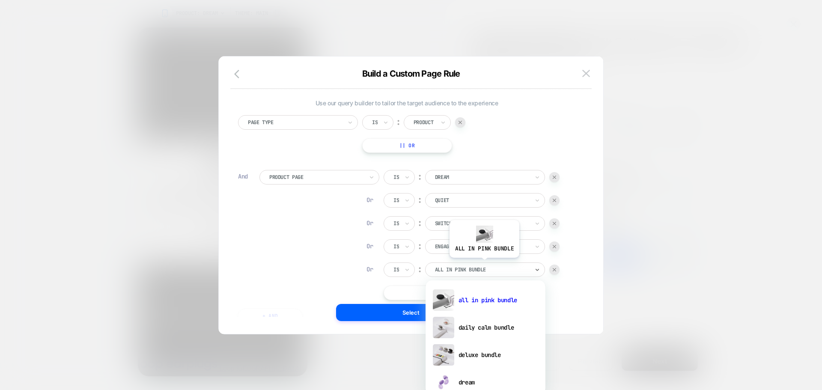
click at [484, 264] on div "all in pink bundle" at bounding box center [485, 270] width 120 height 15
type input "******"
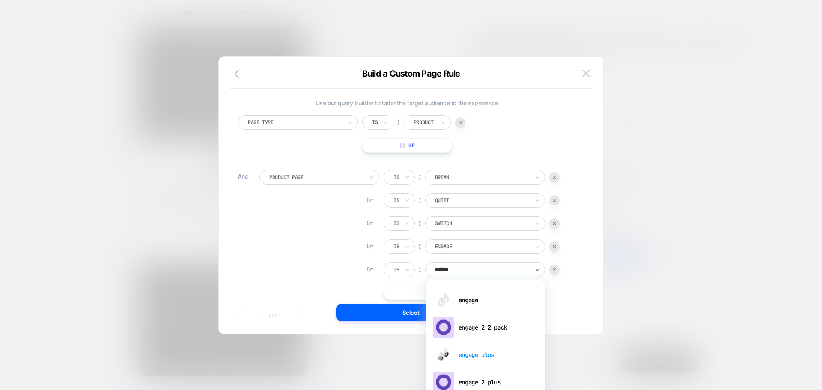
click at [500, 353] on div "engage plus" at bounding box center [485, 354] width 111 height 27
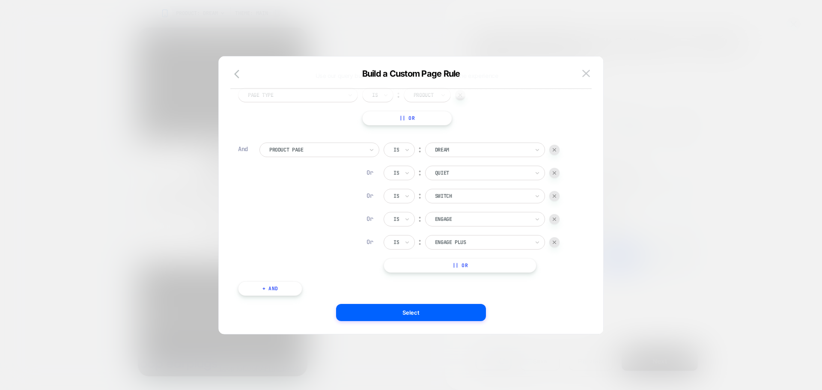
scroll to position [49, 0]
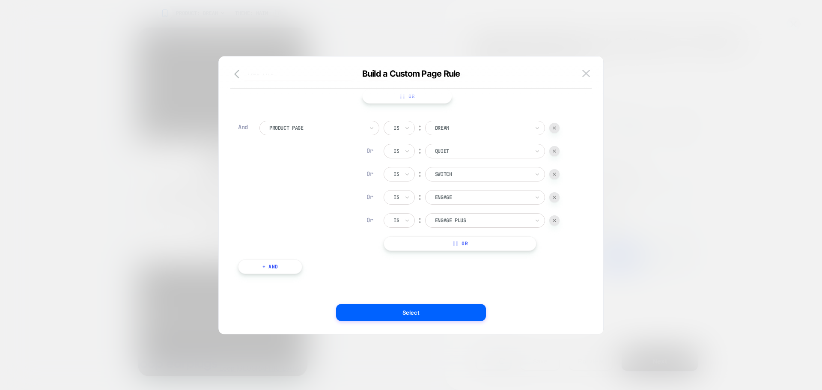
click at [486, 240] on button "|| Or" at bounding box center [460, 243] width 153 height 15
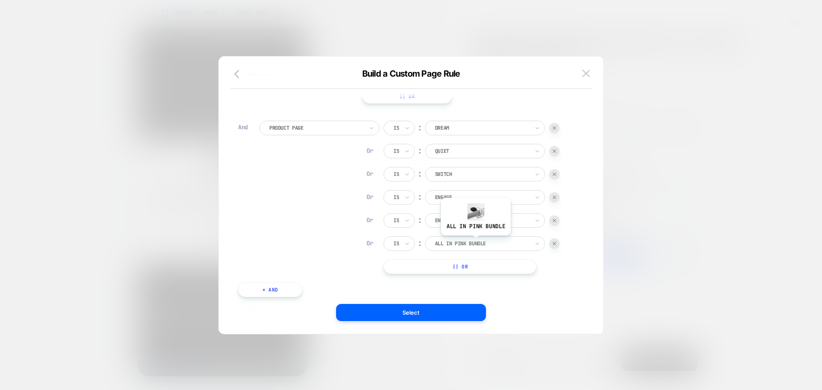
click at [475, 242] on div at bounding box center [482, 244] width 94 height 8
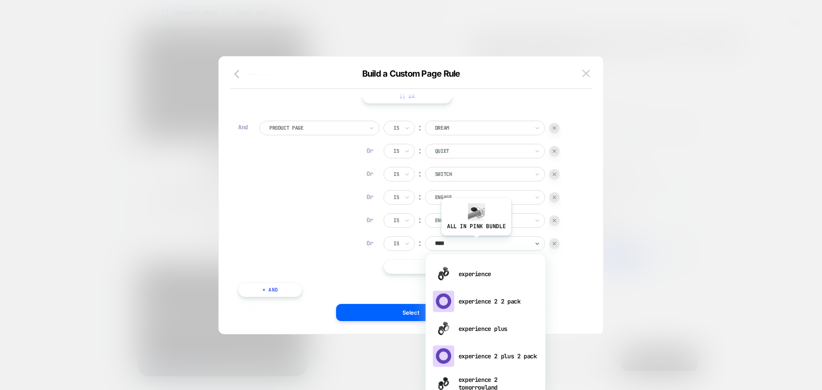
type input "*****"
click at [466, 278] on div "experience" at bounding box center [485, 273] width 111 height 27
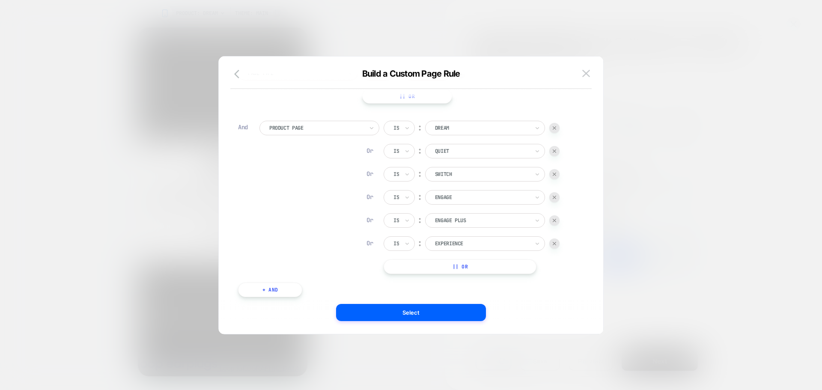
click at [465, 273] on button "|| Or" at bounding box center [460, 267] width 153 height 15
click at [477, 266] on div at bounding box center [482, 267] width 94 height 8
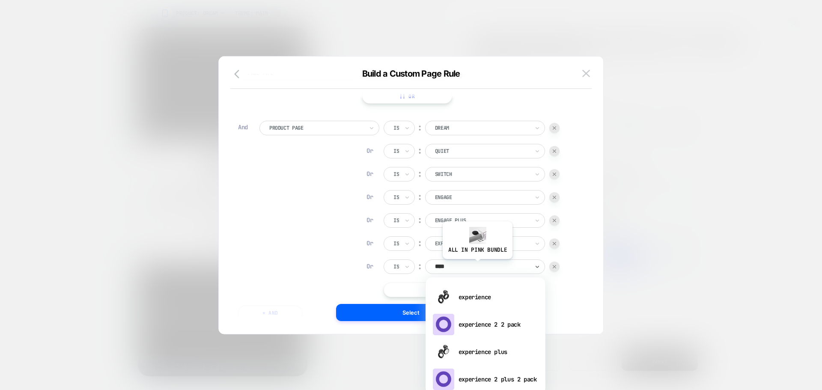
type input "*****"
click at [482, 357] on div "experience plus" at bounding box center [485, 351] width 111 height 27
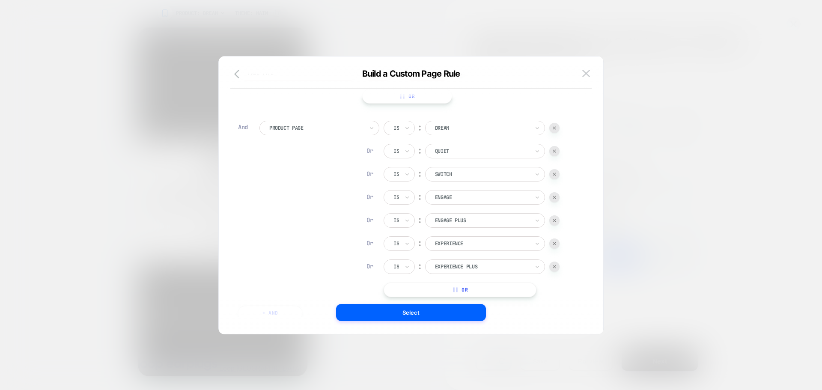
click at [460, 303] on div "Page Type Is ︰ Product || Or And Product Page Is ︰ dream DREAM Or Is ︰ quiet QU…" at bounding box center [407, 198] width 346 height 272
click at [463, 314] on button "Select" at bounding box center [411, 312] width 150 height 17
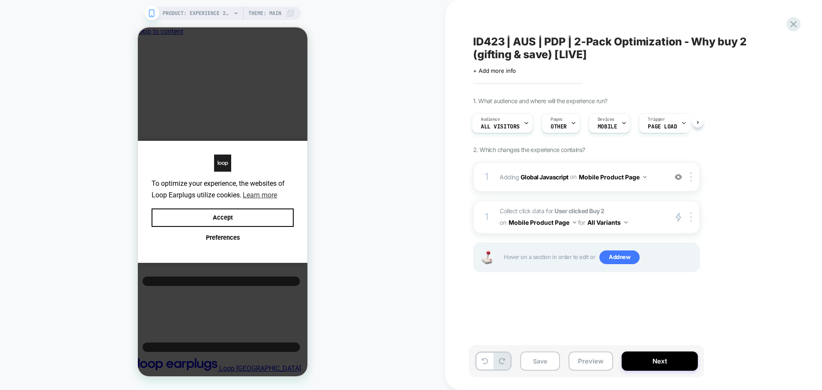
scroll to position [0, 3]
click at [673, 363] on button "Next" at bounding box center [660, 361] width 76 height 19
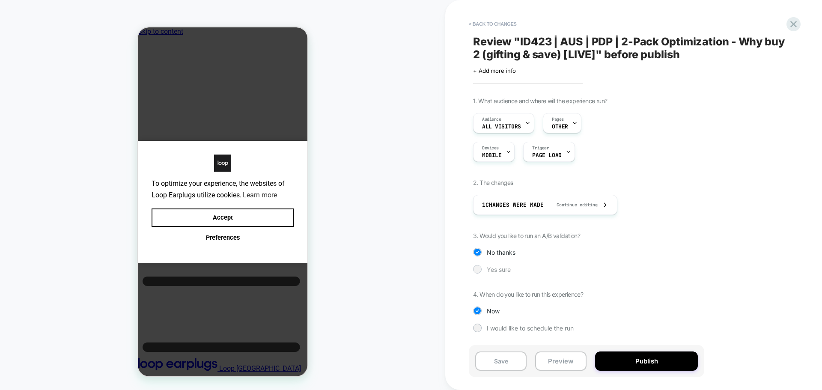
click at [478, 269] on div at bounding box center [477, 269] width 6 height 6
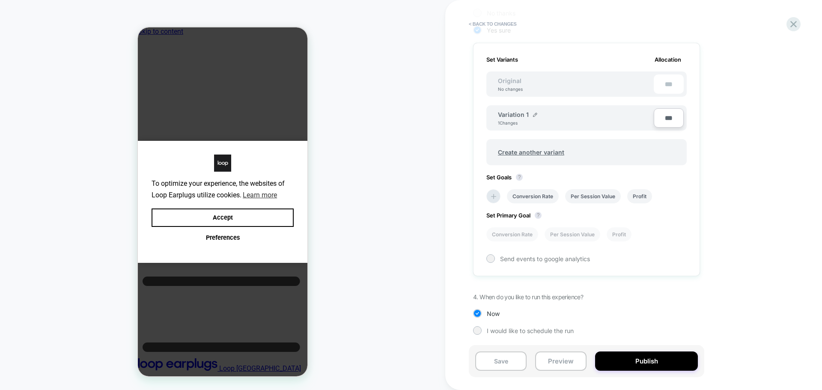
scroll to position [240, 0]
click at [479, 18] on button "< Back to changes" at bounding box center [493, 24] width 57 height 14
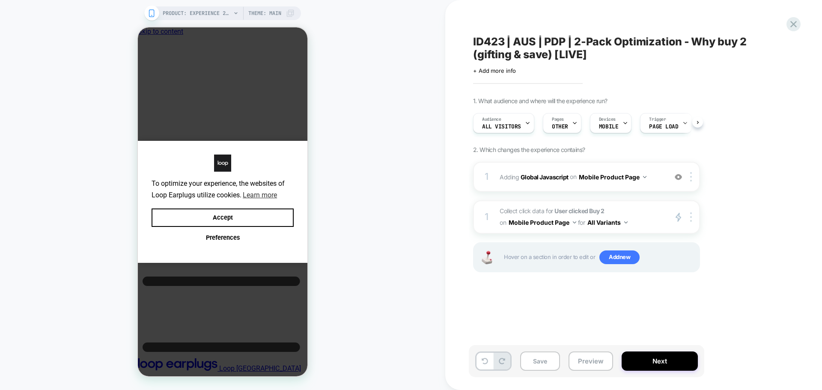
scroll to position [0, 0]
click at [690, 372] on div "Save Preview Next" at bounding box center [587, 361] width 236 height 32
click at [687, 366] on button "Next" at bounding box center [660, 361] width 76 height 19
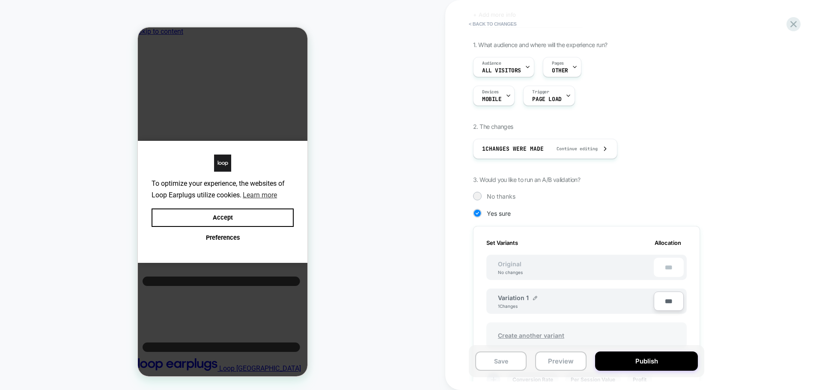
scroll to position [128, 0]
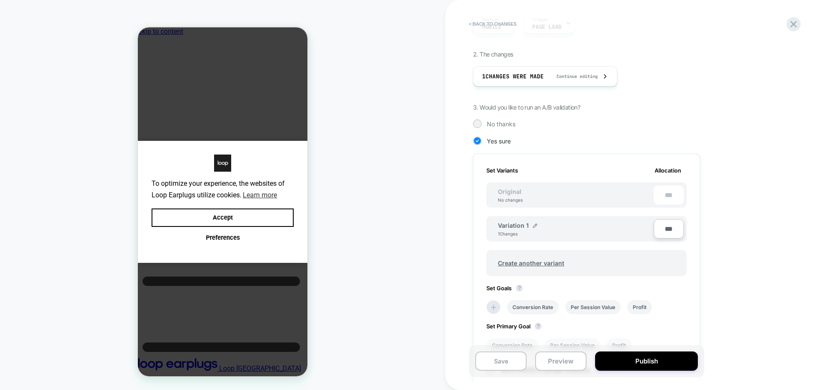
click at [473, 313] on div "Set Variants Allocation Original No changes *** Variation 1 1 Changes *** Creat…" at bounding box center [586, 270] width 227 height 233
click at [493, 308] on icon at bounding box center [494, 307] width 9 height 9
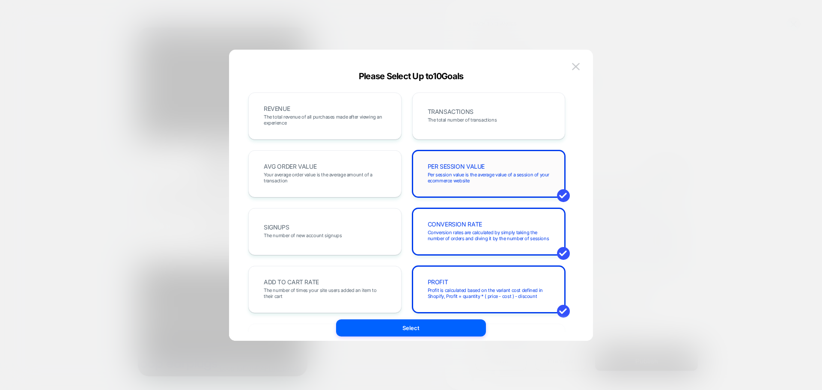
click at [459, 191] on div "PER SESSION VALUE Per session value is the average value of a session of your e…" at bounding box center [488, 173] width 153 height 47
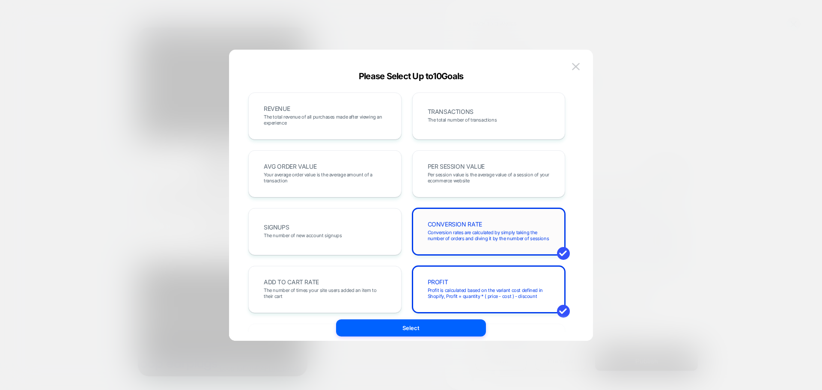
click at [462, 215] on div "CONVERSION RATE Conversion rates are calculated by simply taking the number of …" at bounding box center [488, 231] width 153 height 47
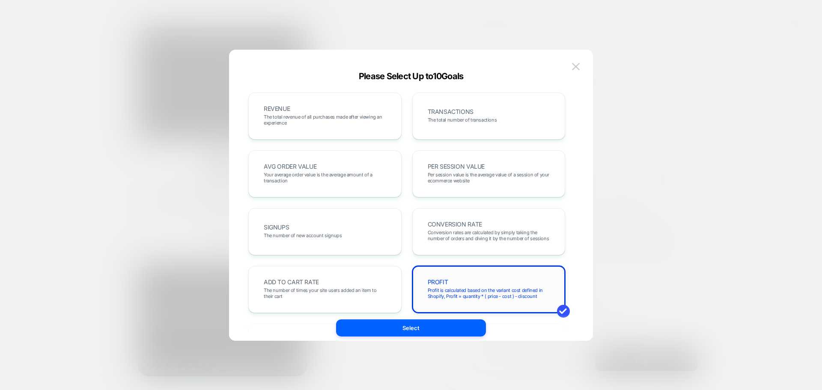
click at [471, 275] on div "PROFIT Profit is calculated based on the variant cost defined in Shopify, Profi…" at bounding box center [488, 289] width 153 height 47
click at [487, 129] on div "TRANSACTIONS The total number of transactions" at bounding box center [488, 115] width 135 height 29
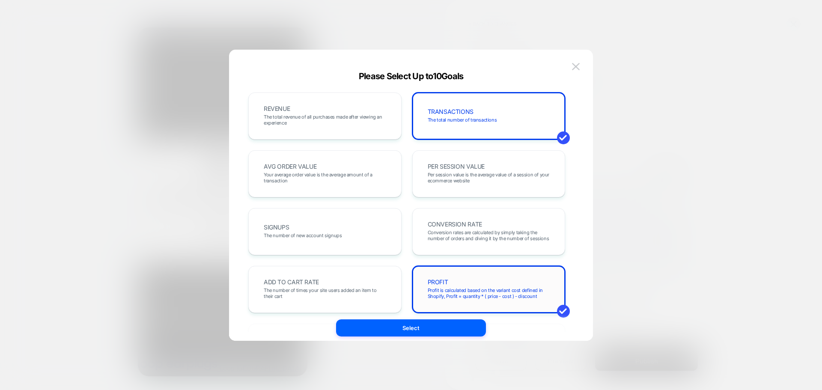
click at [464, 279] on div "PROFIT Profit is calculated based on the variant cost defined in Shopify, Profi…" at bounding box center [488, 289] width 135 height 29
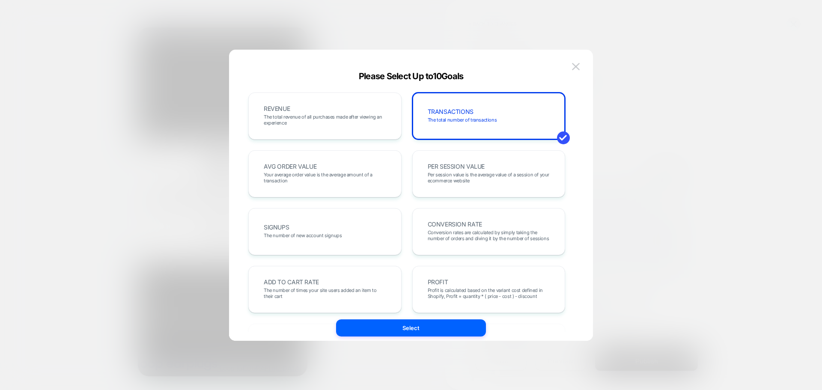
click at [341, 79] on div "Please Select Up to 10 Goals" at bounding box center [411, 76] width 364 height 10
drag, startPoint x: 342, startPoint y: 101, endPoint x: 342, endPoint y: 107, distance: 6.0
click at [342, 102] on div "REVENUE The total revenue of all purchases made after viewing an experience" at bounding box center [324, 115] width 135 height 29
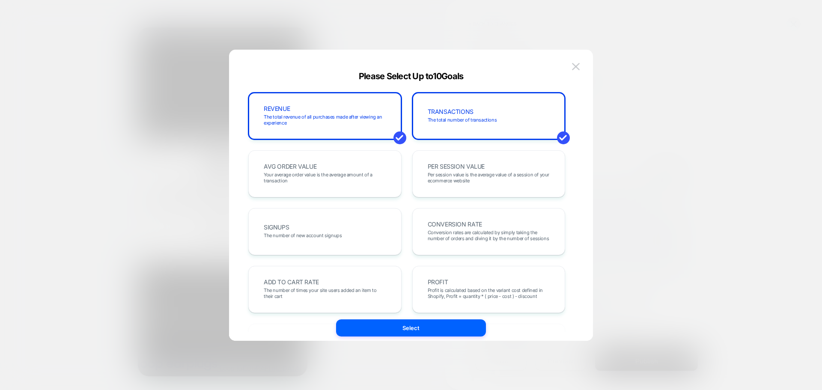
click at [348, 158] on div "AVG ORDER VALUE Your average order value is the average amount of a transaction" at bounding box center [324, 173] width 153 height 47
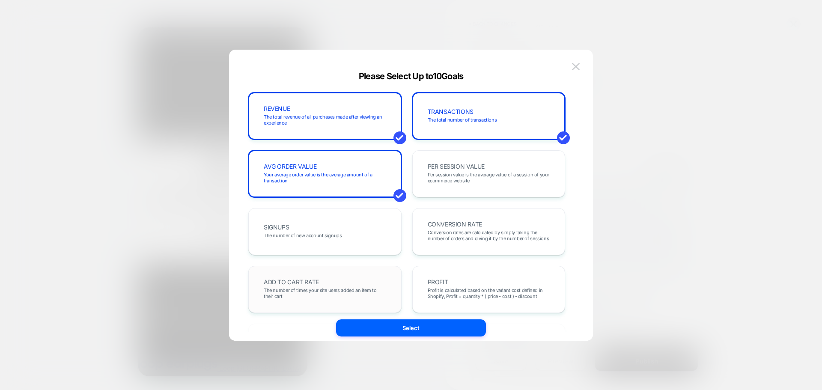
click at [325, 305] on div "ADD TO CART RATE The number of times your site users added an item to their cart" at bounding box center [324, 289] width 153 height 47
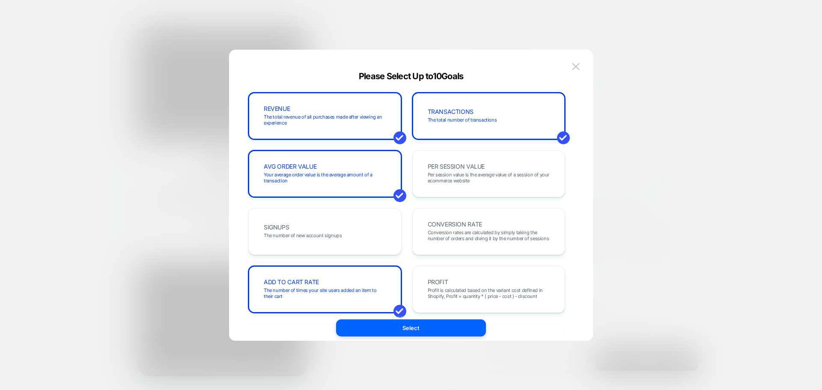
drag, startPoint x: 426, startPoint y: 218, endPoint x: 439, endPoint y: 198, distance: 23.5
click at [427, 215] on div "CONVERSION RATE Conversion rates are calculated by simply taking the number of …" at bounding box center [488, 231] width 153 height 47
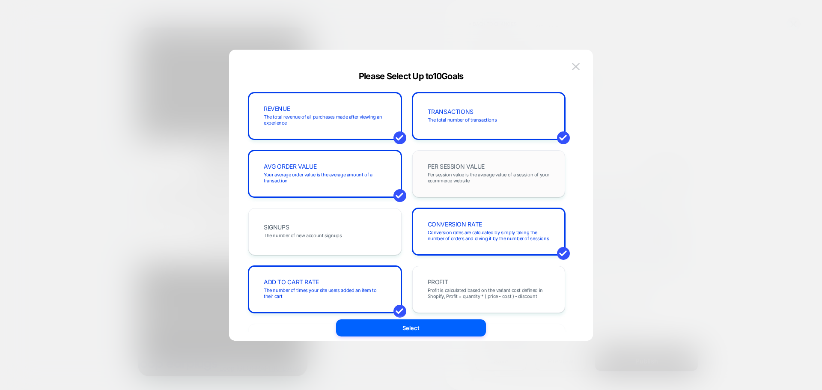
click at [447, 182] on span "Per session value is the average value of a session of your ecommerce website" at bounding box center [489, 178] width 122 height 12
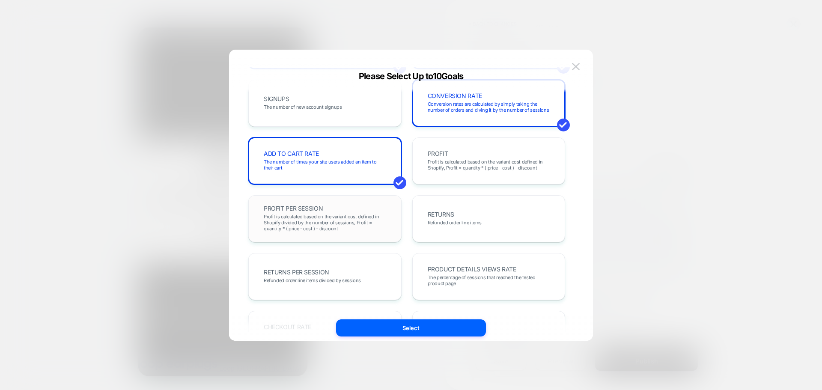
scroll to position [257, 0]
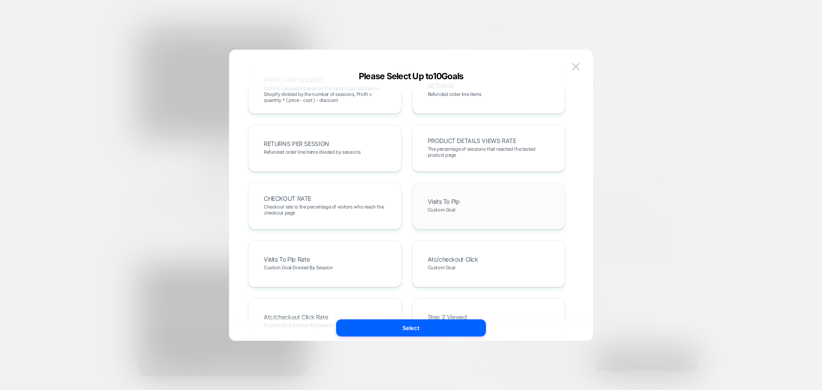
click at [459, 205] on span "Visits To Plp" at bounding box center [444, 202] width 32 height 6
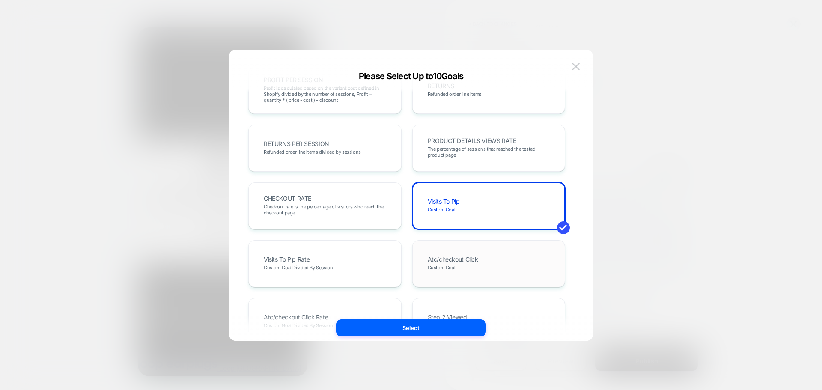
click at [436, 279] on div "Atc/checkout Click Custom Goal" at bounding box center [488, 263] width 153 height 47
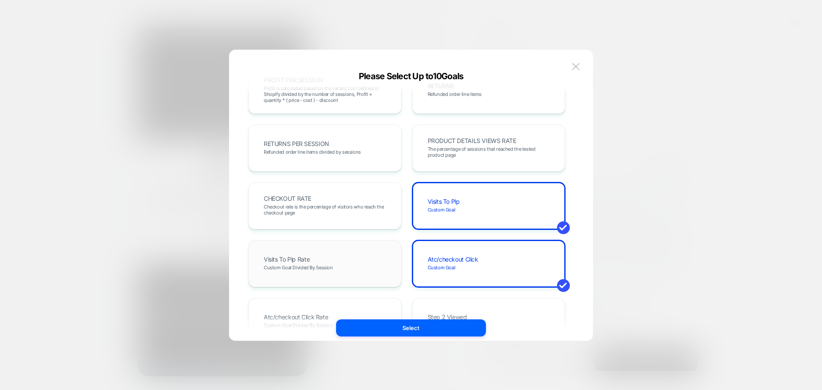
click at [361, 280] on div "Visits To Plp Rate Custom Goal Divided By Session" at bounding box center [324, 263] width 153 height 47
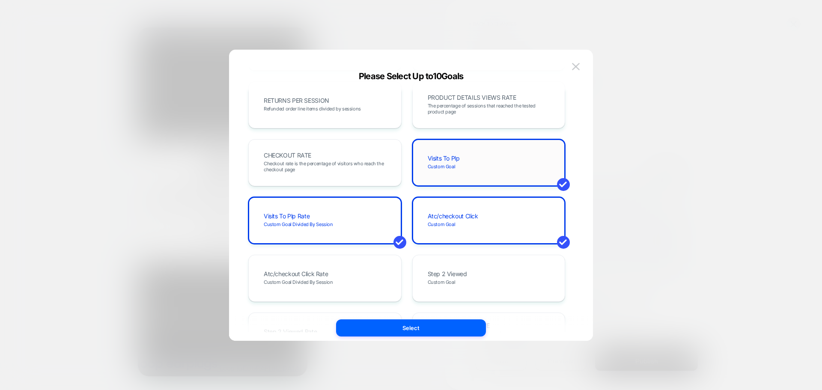
scroll to position [300, 0]
click at [449, 212] on div "Atc/checkout Click Custom Goal" at bounding box center [488, 220] width 135 height 29
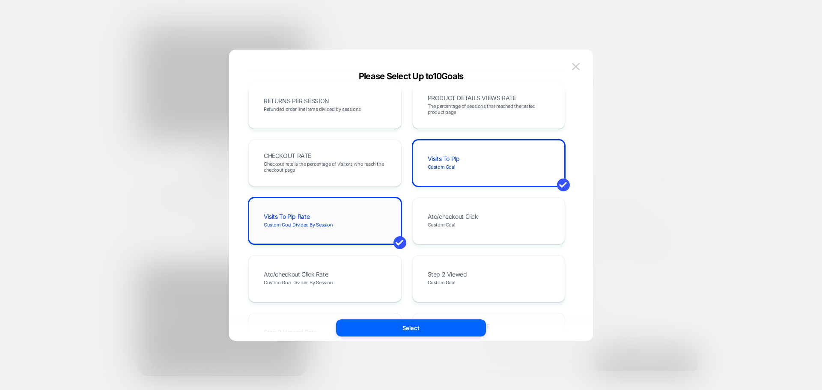
click at [341, 214] on div "Visits To Plp Rate Custom Goal Divided By Session" at bounding box center [324, 220] width 135 height 29
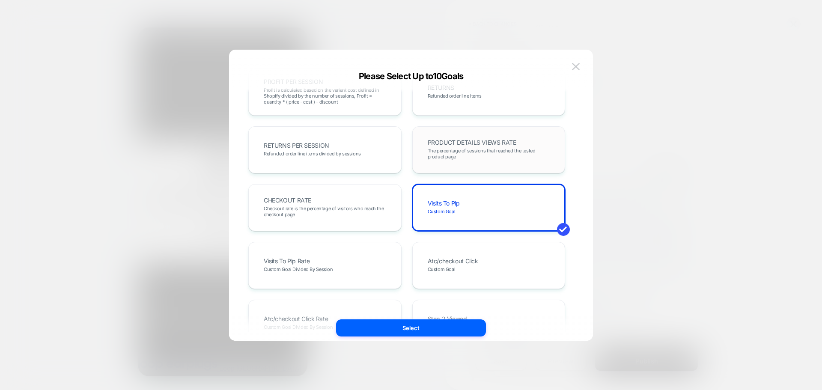
scroll to position [214, 0]
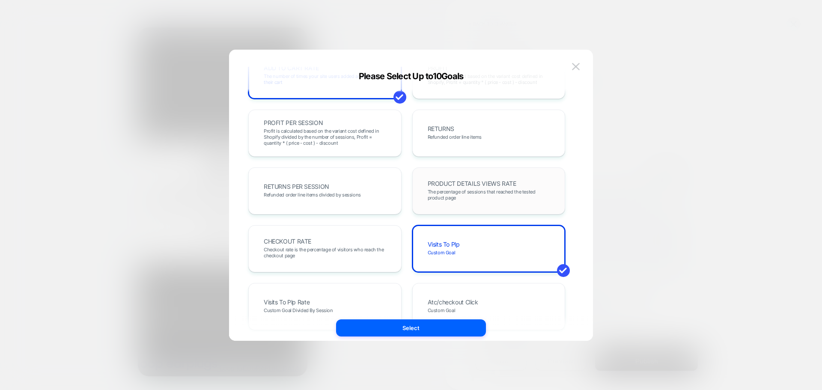
click at [463, 184] on span "PRODUCT DETAILS VIEWS RATE" at bounding box center [472, 184] width 89 height 6
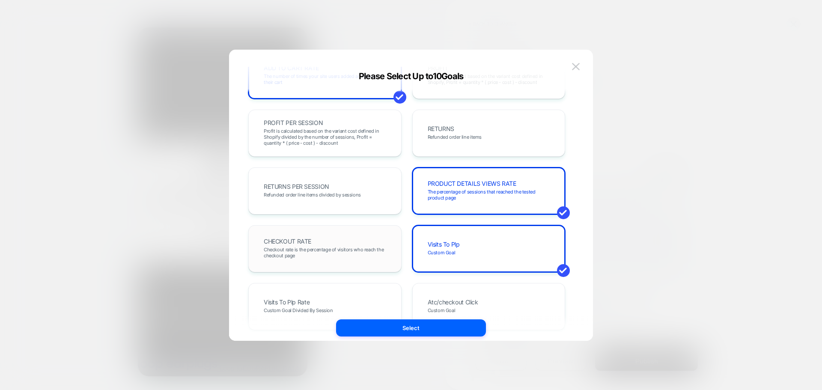
click at [325, 247] on span "Checkout rate is the percentage of visitors who reach the checkout page" at bounding box center [325, 253] width 122 height 12
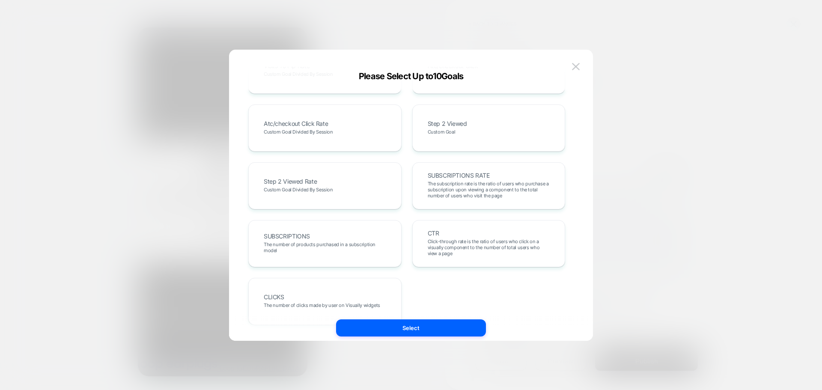
scroll to position [469, 0]
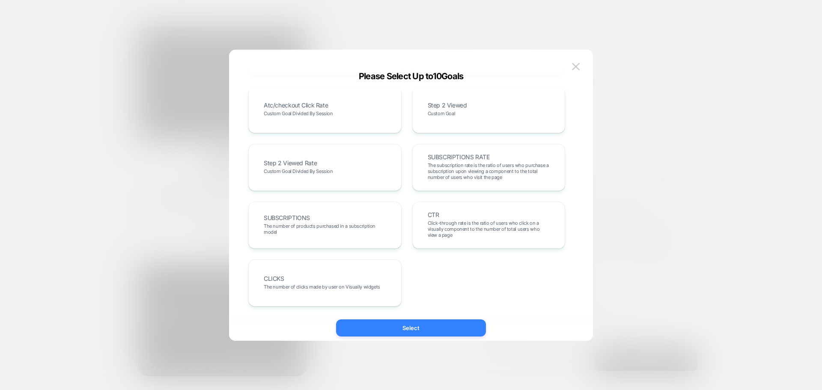
click at [431, 331] on button "Select" at bounding box center [411, 327] width 150 height 17
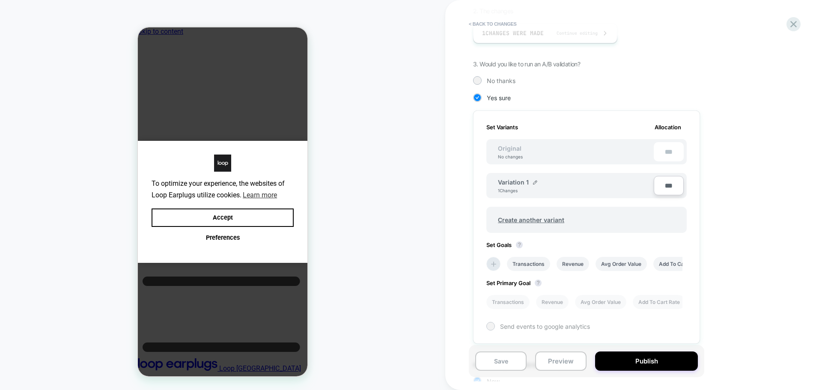
scroll to position [240, 0]
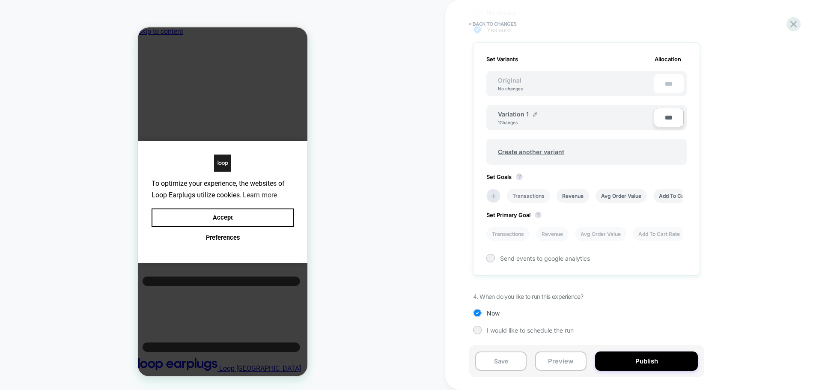
click at [521, 195] on li "Transactions" at bounding box center [528, 196] width 43 height 14
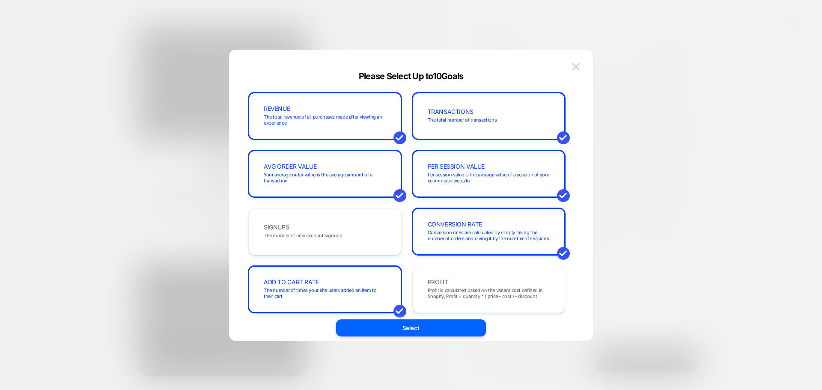
drag, startPoint x: 572, startPoint y: 62, endPoint x: 571, endPoint y: 74, distance: 11.6
click at [572, 63] on button at bounding box center [576, 66] width 13 height 13
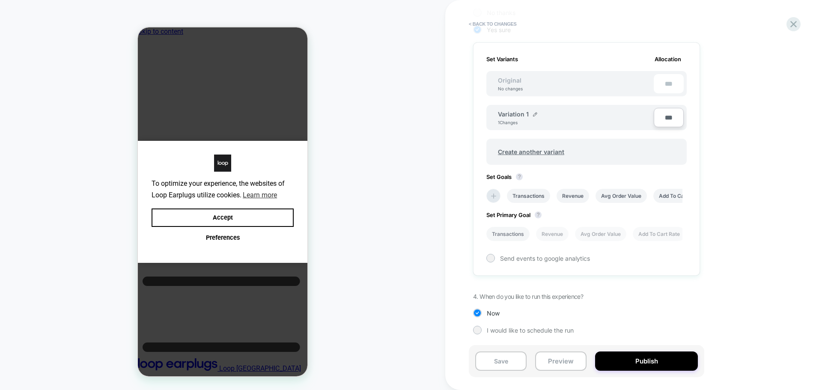
click at [512, 230] on li "Transactions" at bounding box center [508, 234] width 43 height 14
click at [633, 354] on button "Publish" at bounding box center [646, 361] width 103 height 19
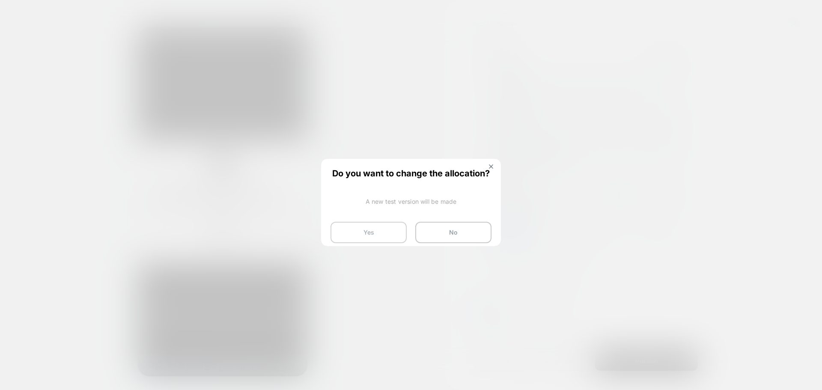
click at [355, 233] on button "Yes" at bounding box center [369, 232] width 76 height 21
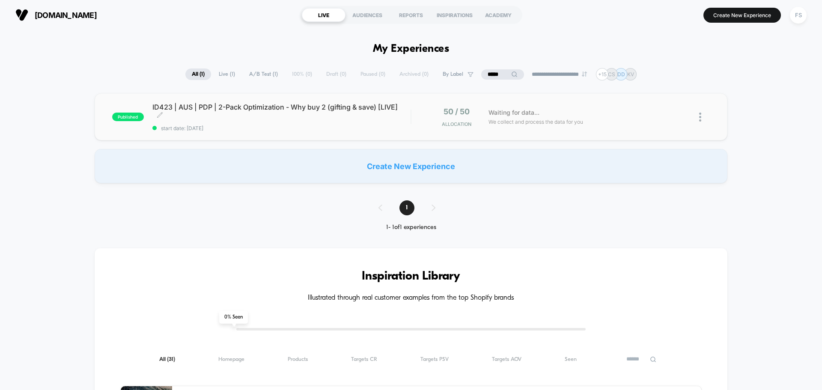
click at [231, 108] on span "ID423 | AUS | PDP | 2-Pack Optimization - Why buy 2 (gifting & save) [LIVE] Cli…" at bounding box center [281, 111] width 258 height 17
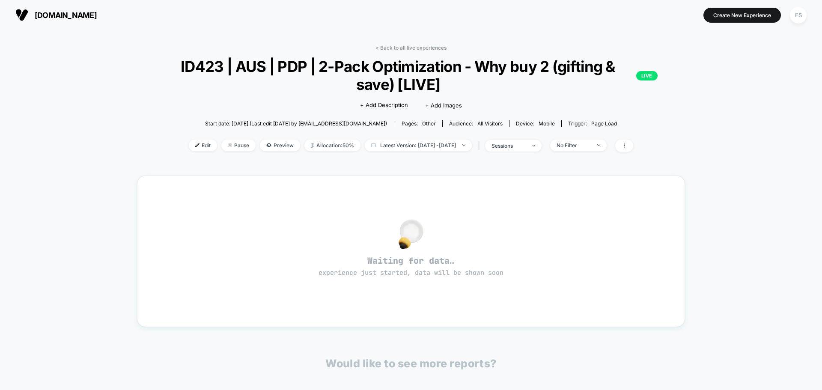
click at [420, 42] on div "< Back to all live experiences ID423 | AUS | PDP | 2-Pack Optimization - Why bu…" at bounding box center [411, 258] width 548 height 439
click at [423, 45] on link "< Back to all live experiences" at bounding box center [411, 48] width 71 height 6
